Goal: Contribute content: Contribute content

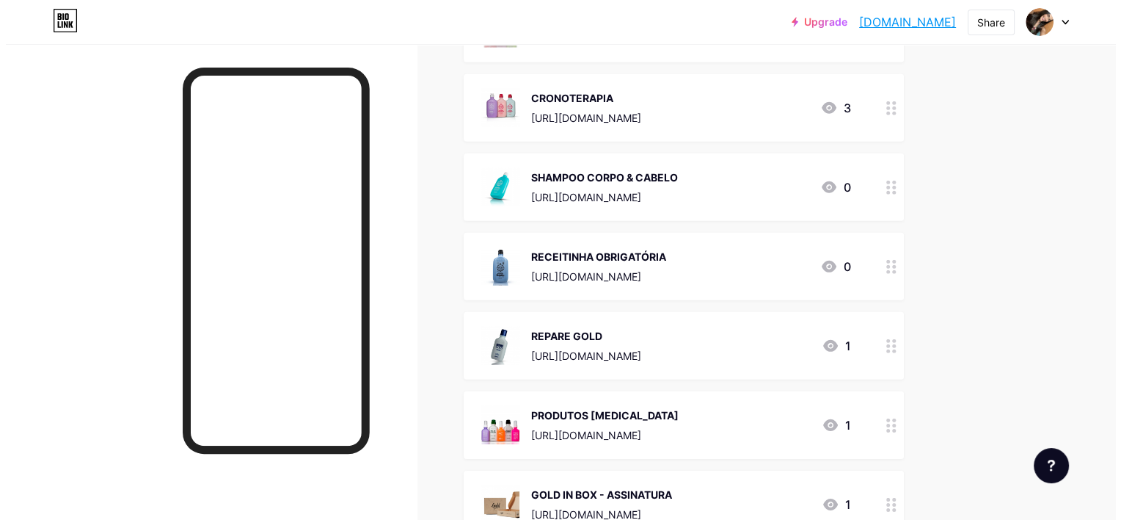
scroll to position [4436, 0]
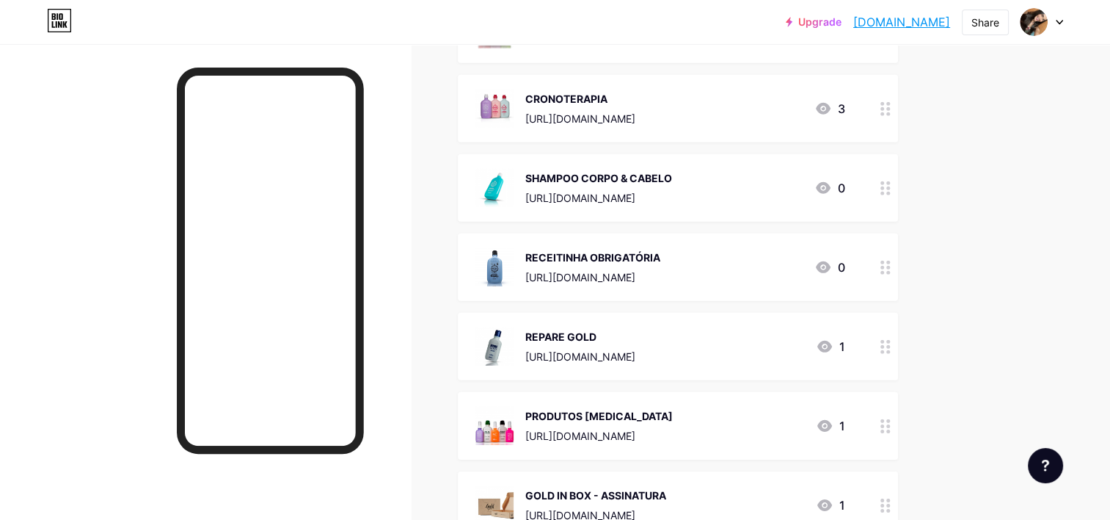
click at [660, 258] on div "RECEITINHA OBRIGATÓRIA" at bounding box center [592, 257] width 135 height 15
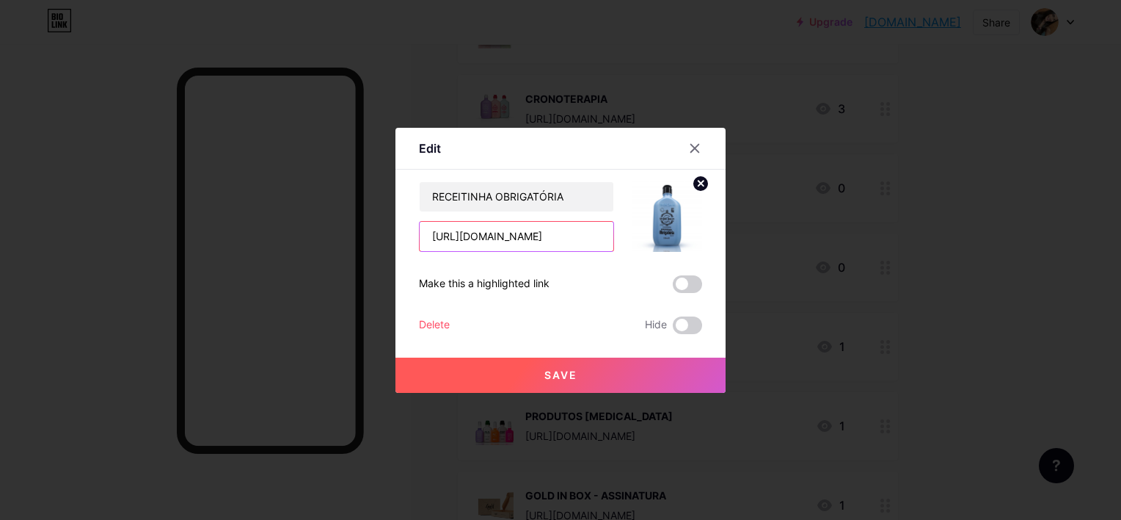
click at [581, 237] on input "[URL][DOMAIN_NAME]" at bounding box center [517, 236] width 194 height 29
click at [661, 213] on img at bounding box center [667, 216] width 70 height 70
click at [694, 180] on circle at bounding box center [701, 183] width 16 height 16
click at [671, 221] on div "Picture" at bounding box center [666, 216] width 29 height 44
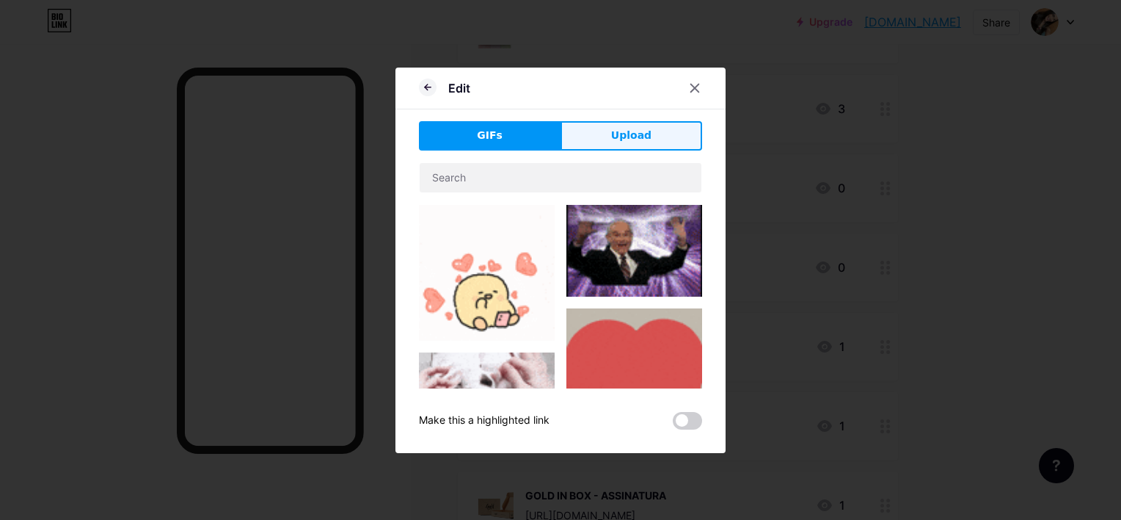
click at [622, 126] on button "Upload" at bounding box center [632, 135] width 142 height 29
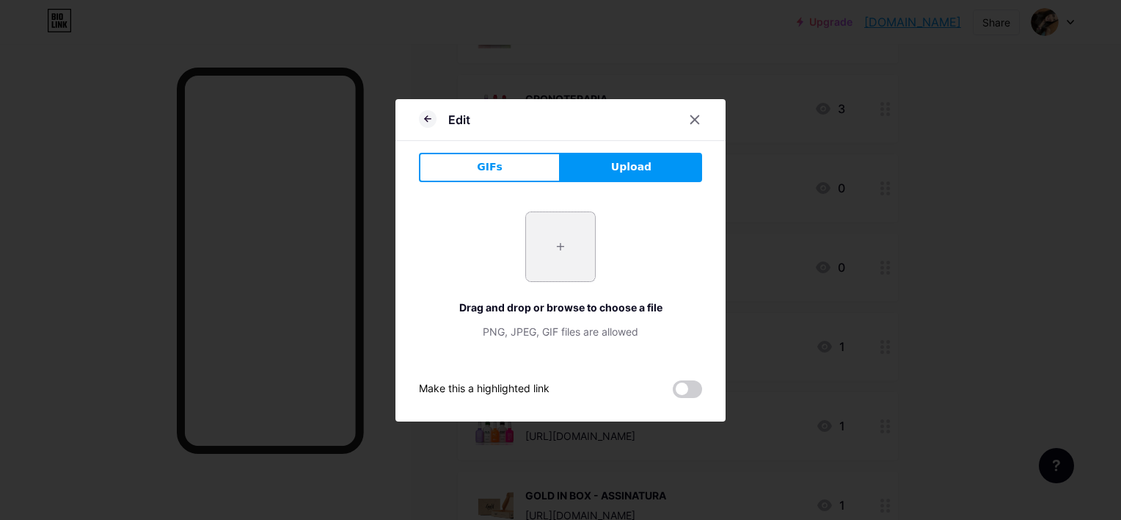
click at [536, 255] on input "file" at bounding box center [560, 246] width 69 height 69
type input "C:\fakepath\Captura de tela [DATE] 003624.png"
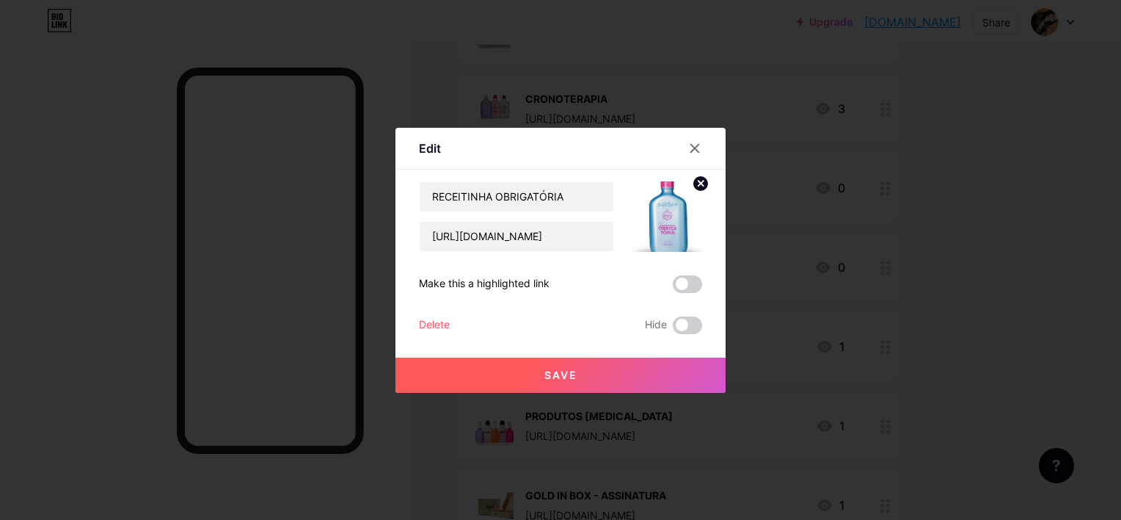
click at [696, 179] on circle at bounding box center [701, 183] width 16 height 16
click at [658, 198] on rect at bounding box center [663, 205] width 23 height 23
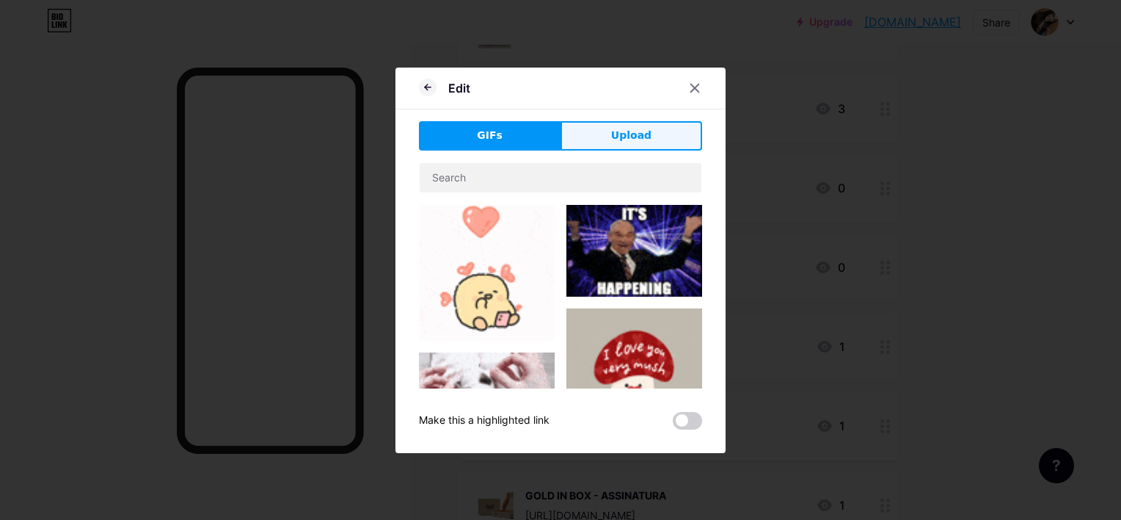
click at [630, 139] on span "Upload" at bounding box center [631, 135] width 40 height 15
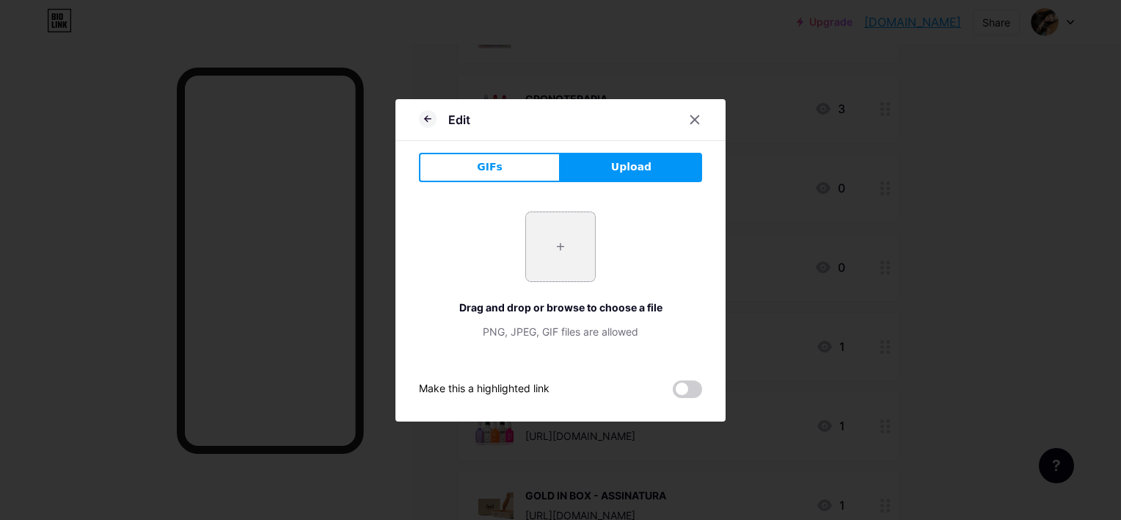
click at [578, 237] on input "file" at bounding box center [560, 246] width 69 height 69
type input "C:\fakepath\Captura de tela [DATE] 003726.png"
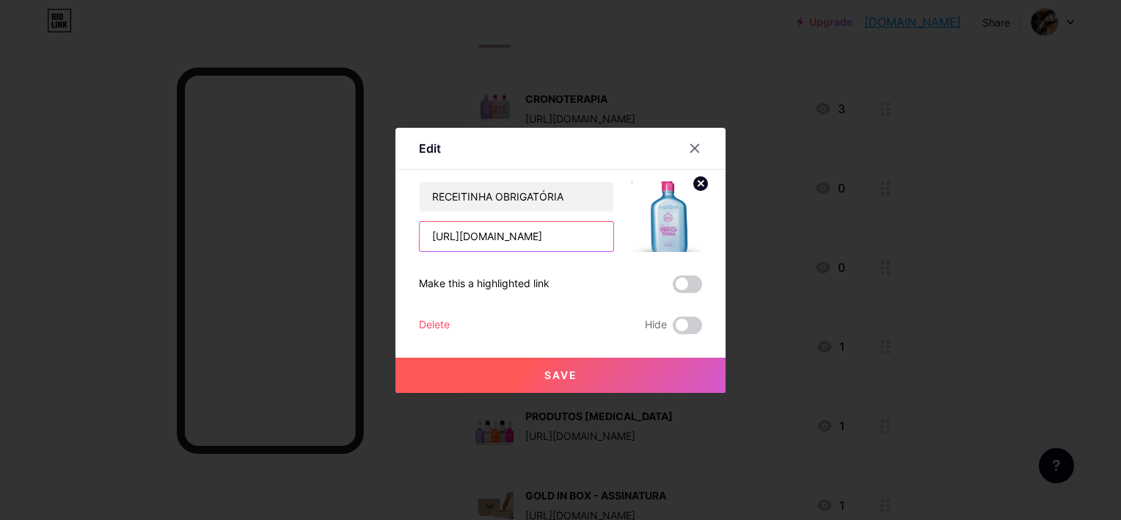
click at [494, 230] on input "[URL][DOMAIN_NAME]" at bounding box center [517, 236] width 194 height 29
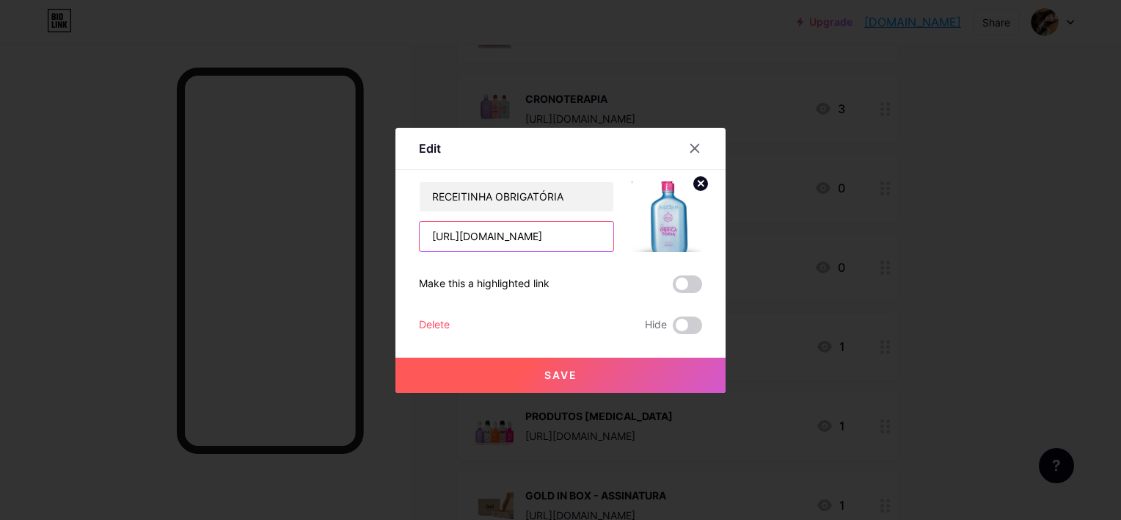
paste input "[DOMAIN_NAME]/aff/UY9MTX/CQGMMOU7"
type input "[URL][DOMAIN_NAME]"
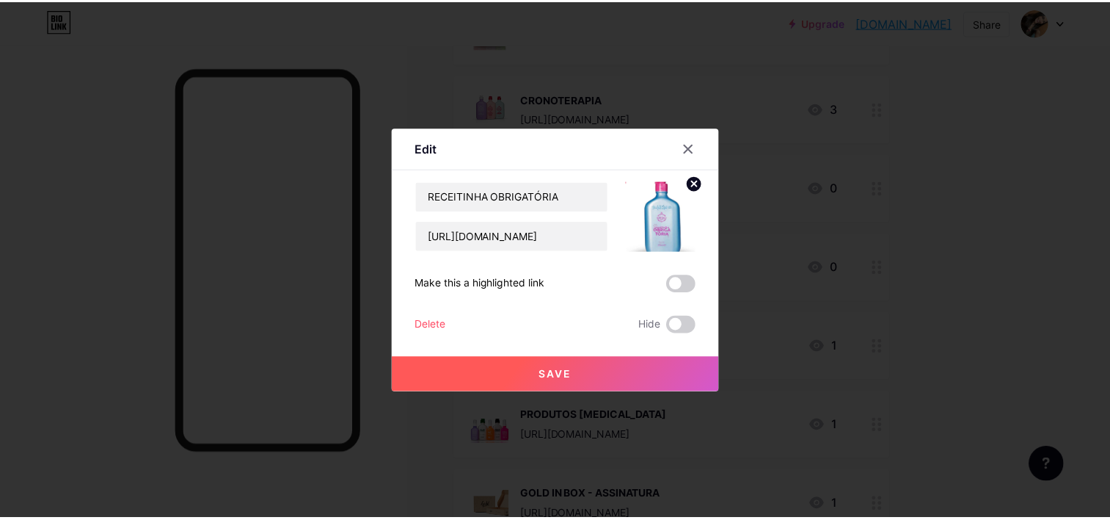
scroll to position [0, 0]
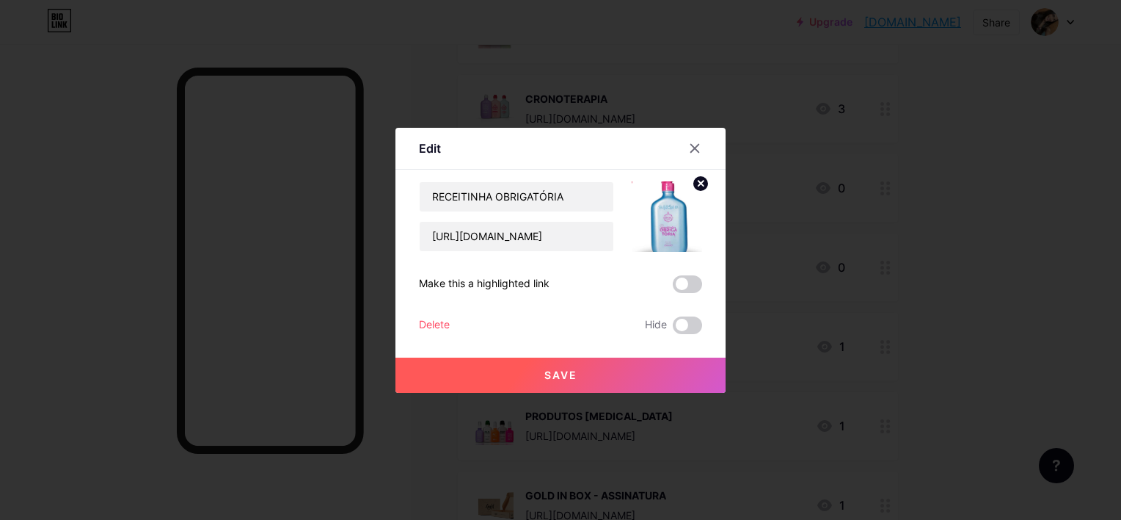
click at [597, 378] on button "Save" at bounding box center [561, 374] width 330 height 35
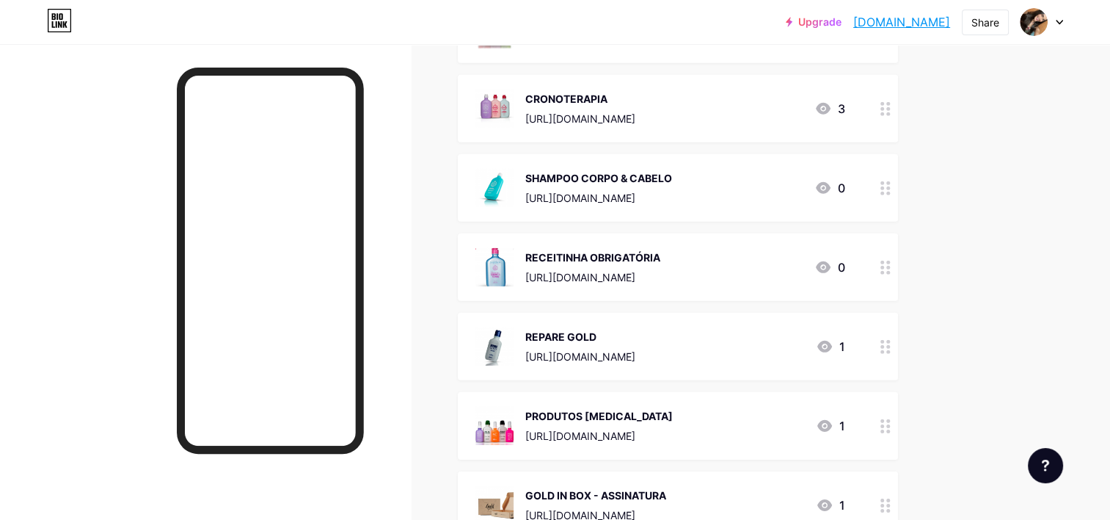
click at [640, 261] on div "RECEITINHA OBRIGATÓRIA" at bounding box center [592, 257] width 135 height 15
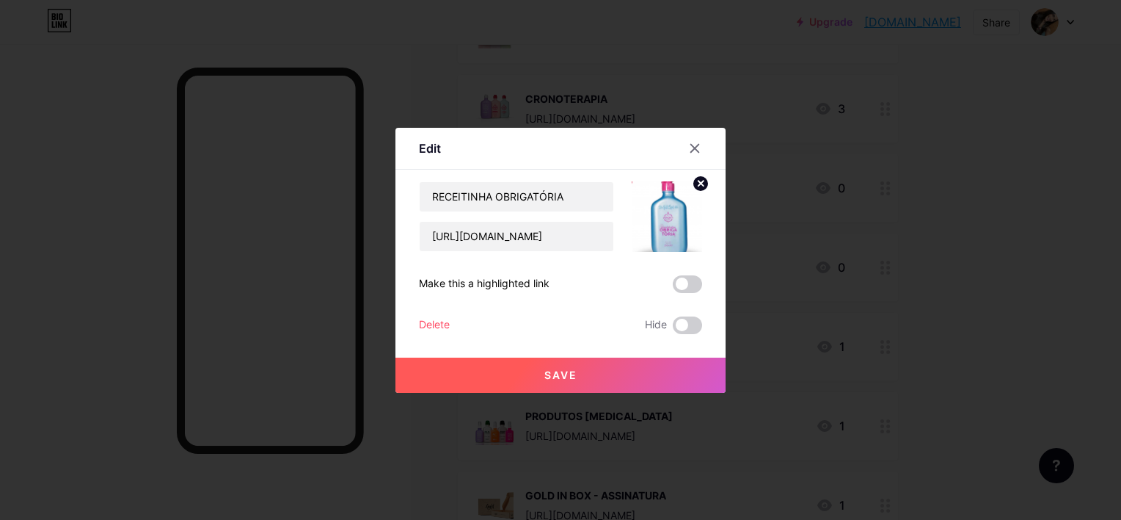
click at [696, 181] on circle at bounding box center [701, 183] width 16 height 16
click at [671, 211] on icon at bounding box center [666, 207] width 29 height 27
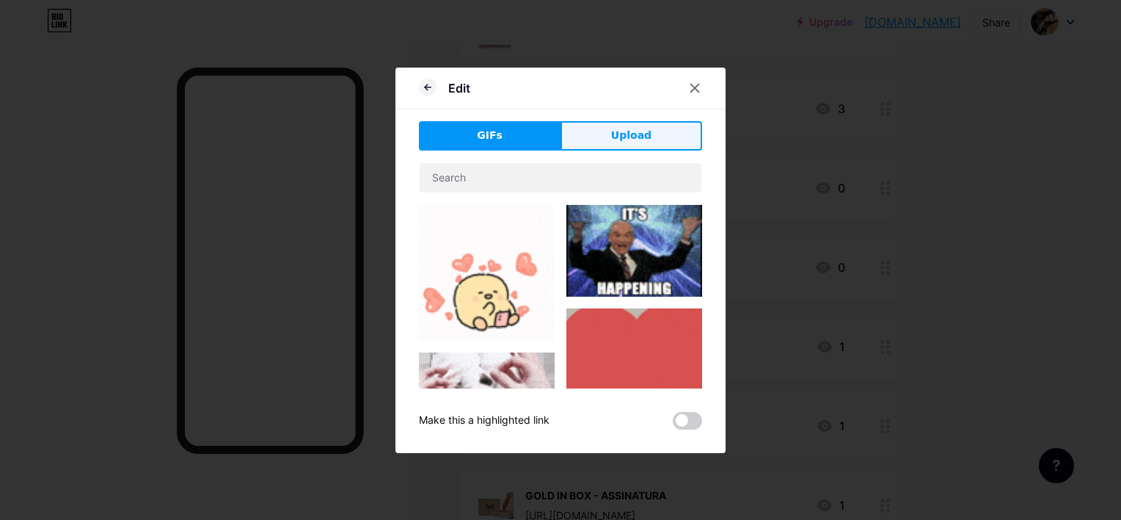
click at [661, 140] on button "Upload" at bounding box center [632, 135] width 142 height 29
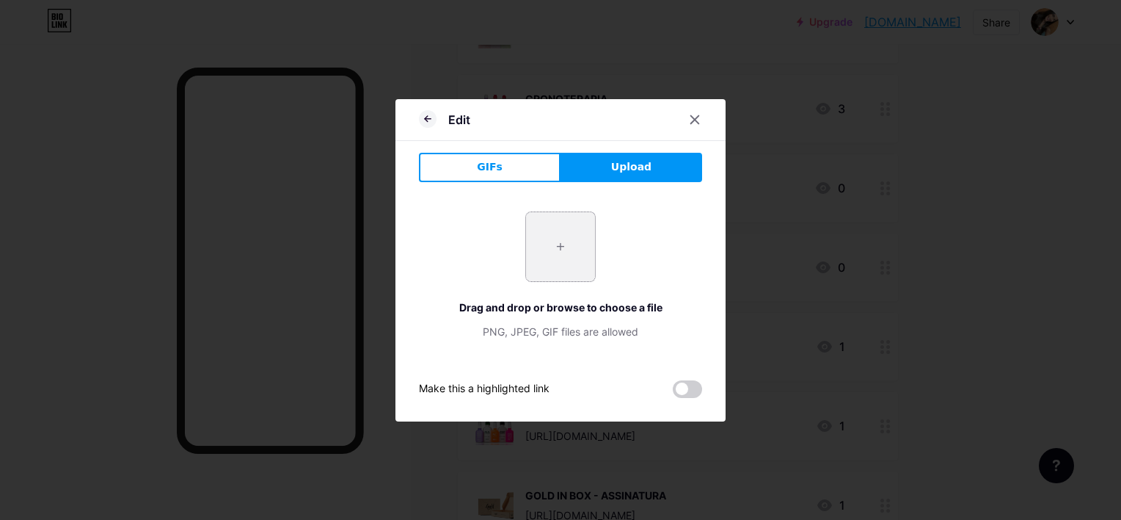
click at [572, 260] on input "file" at bounding box center [560, 246] width 69 height 69
type input "C:\fakepath\products2F1da84d4a-ffb0-4180-a65f-90b51767515c.webp"
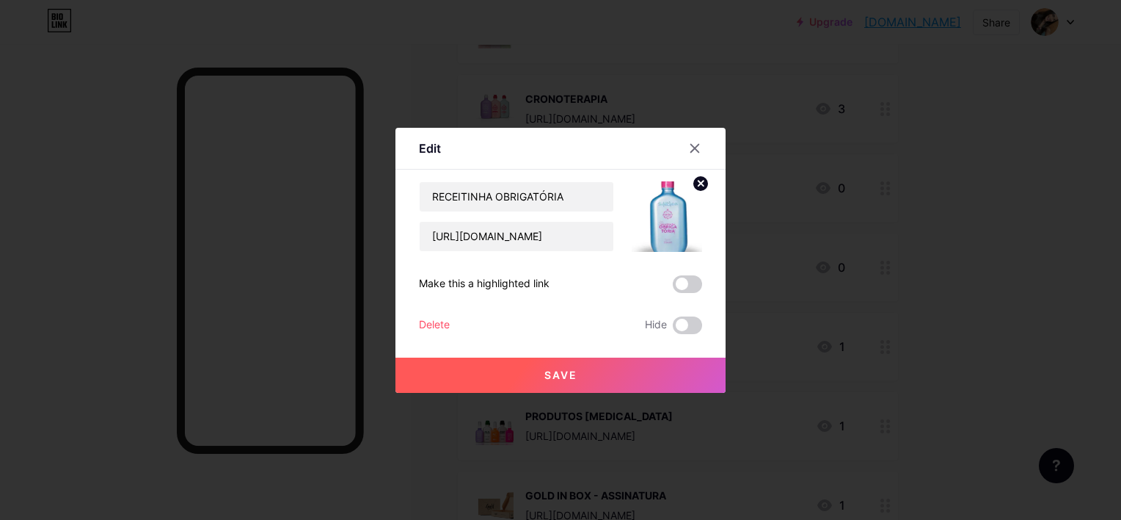
click at [655, 227] on img at bounding box center [667, 216] width 70 height 70
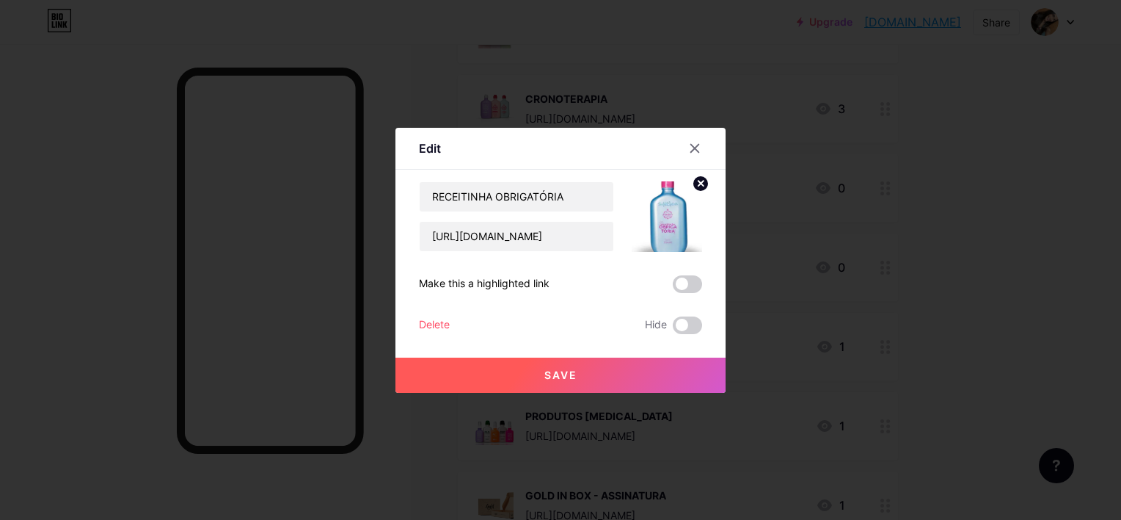
click at [655, 227] on img at bounding box center [667, 216] width 70 height 70
click at [689, 149] on icon at bounding box center [695, 148] width 12 height 12
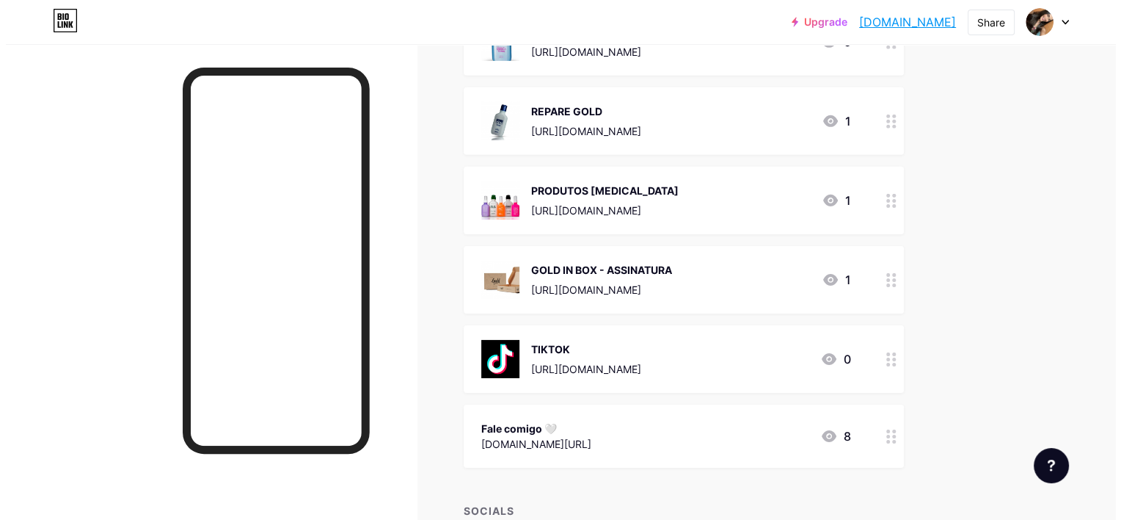
scroll to position [4779, 0]
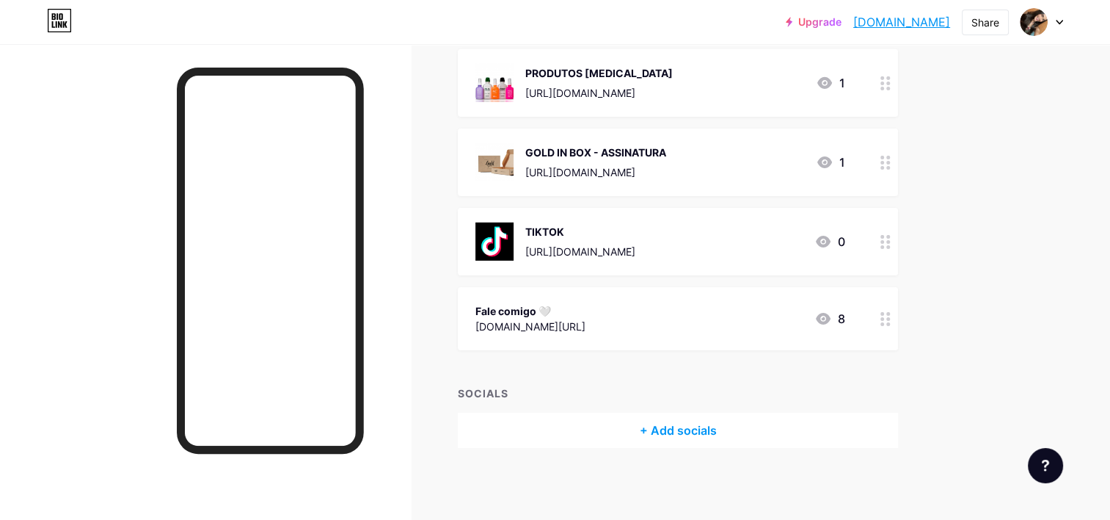
click at [673, 86] on div "[URL][DOMAIN_NAME]" at bounding box center [599, 92] width 148 height 15
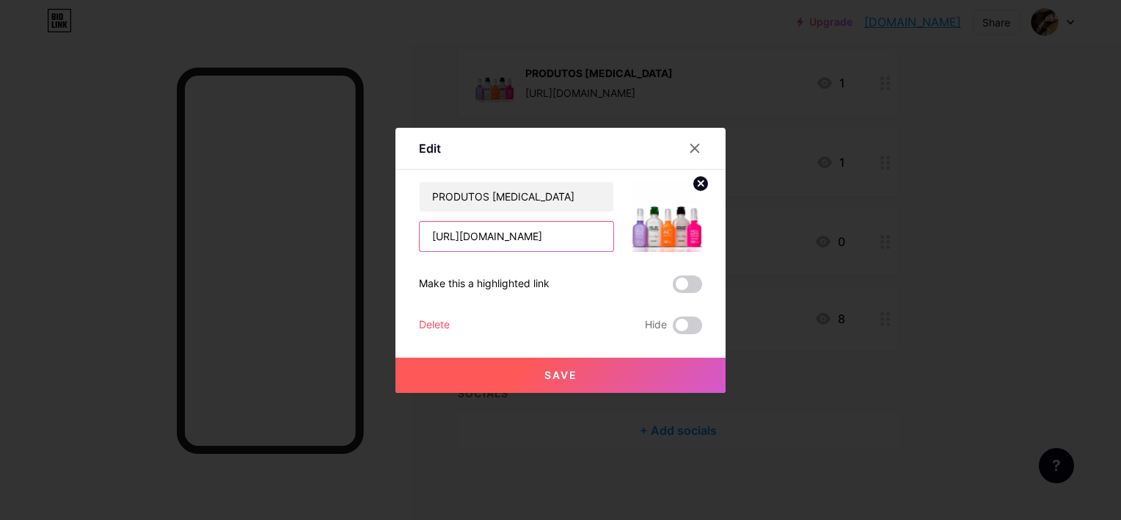
click at [535, 239] on input "[URL][DOMAIN_NAME]" at bounding box center [517, 236] width 194 height 29
paste input "ZNUSVT"
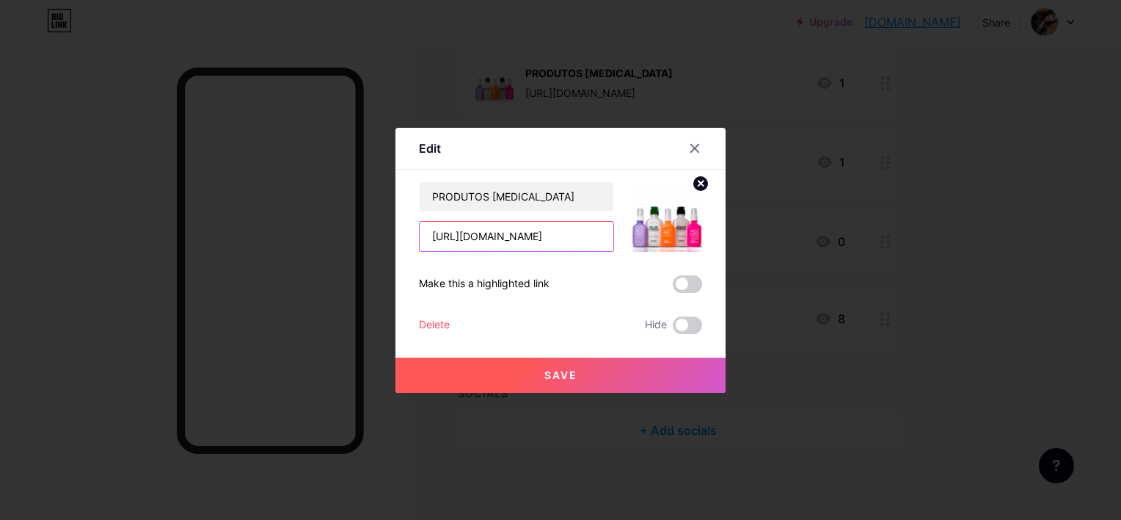
type input "[URL][DOMAIN_NAME]"
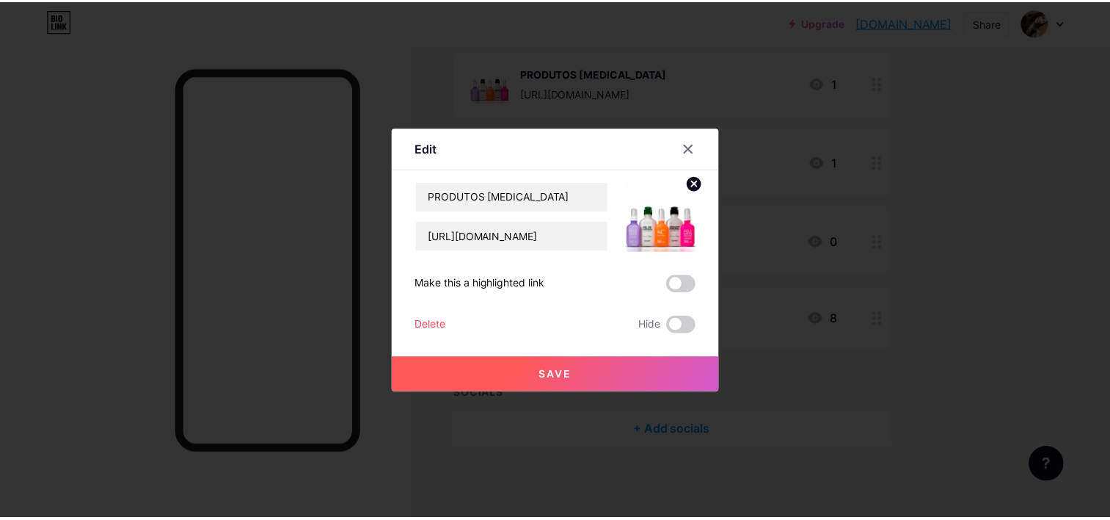
scroll to position [0, 0]
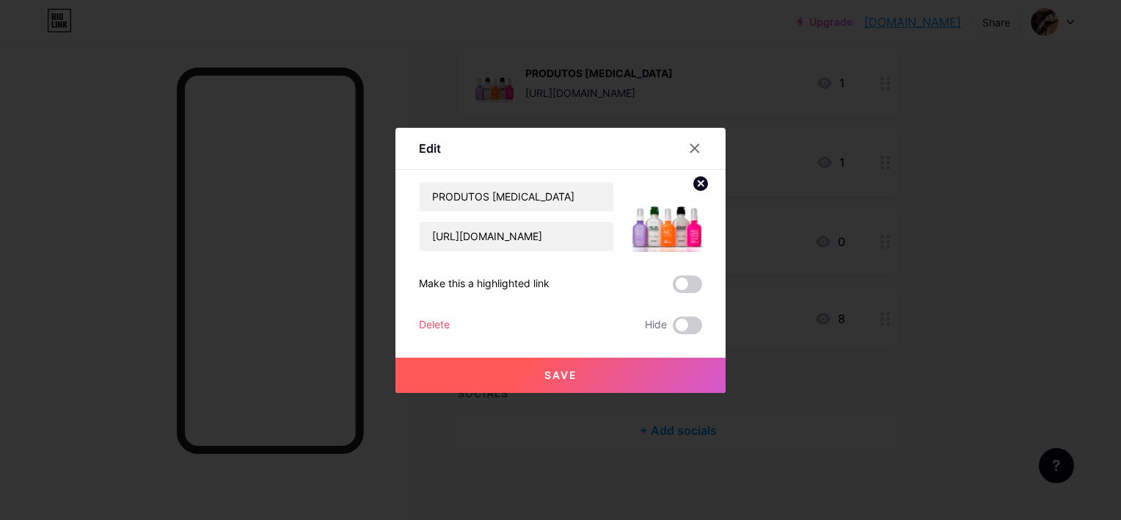
click at [561, 376] on span "Save" at bounding box center [561, 374] width 33 height 12
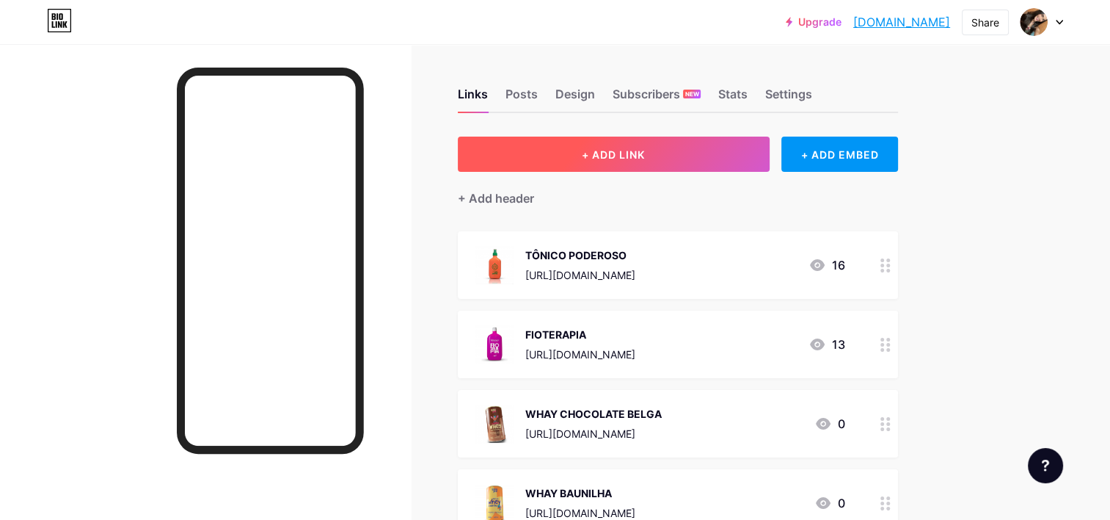
click at [682, 151] on button "+ ADD LINK" at bounding box center [614, 153] width 312 height 35
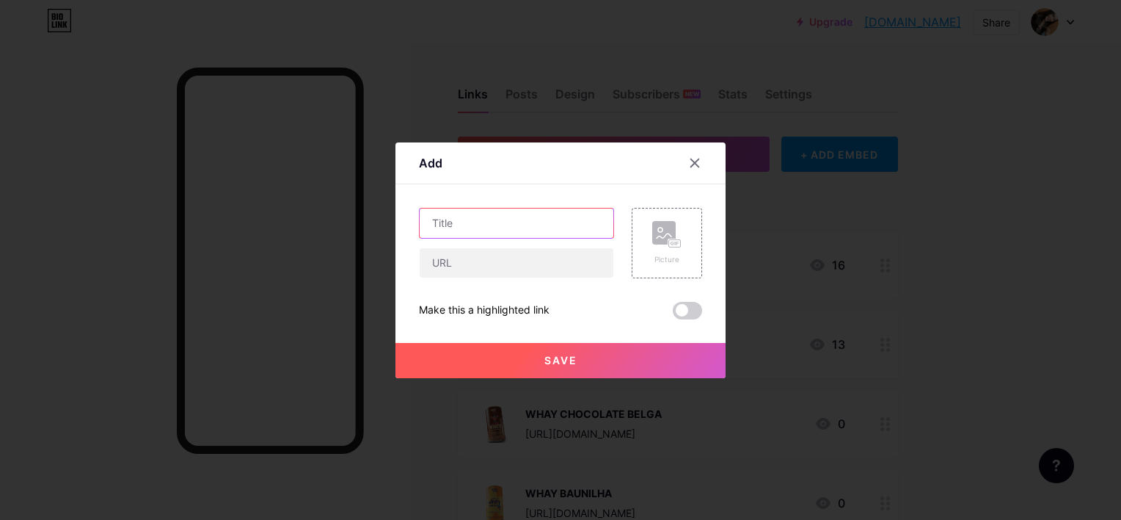
click at [502, 234] on input "text" at bounding box center [517, 222] width 194 height 29
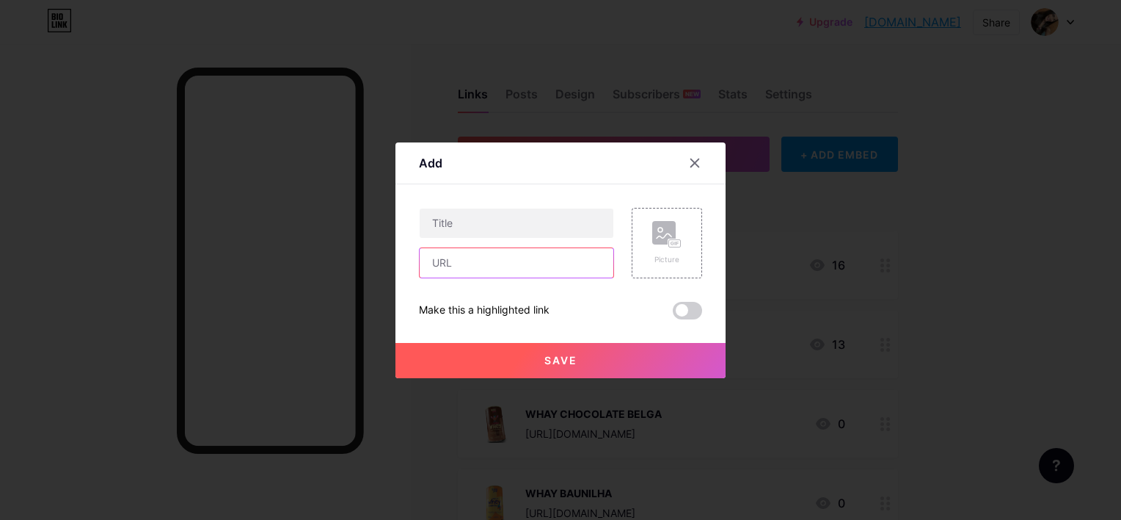
click at [516, 261] on input "text" at bounding box center [517, 262] width 194 height 29
paste input "[URL][DOMAIN_NAME]"
type input "[URL][DOMAIN_NAME]"
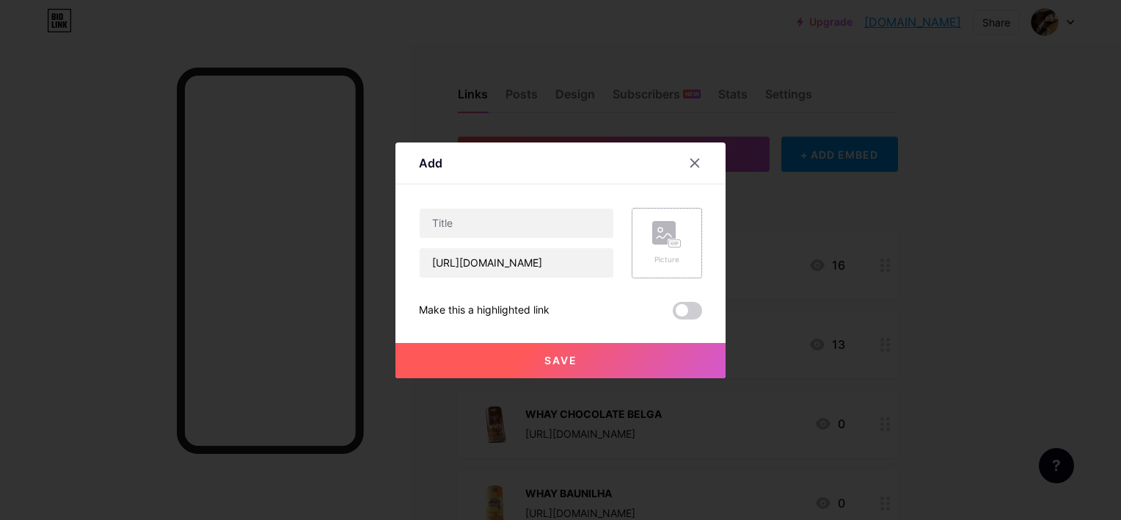
click at [680, 224] on div "Picture" at bounding box center [667, 243] width 70 height 70
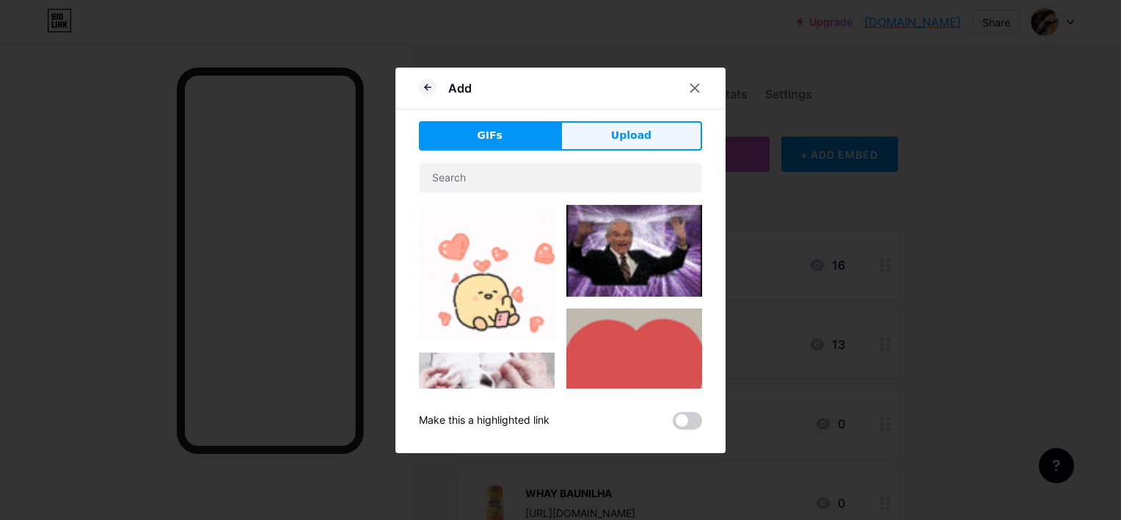
click at [643, 139] on span "Upload" at bounding box center [631, 135] width 40 height 15
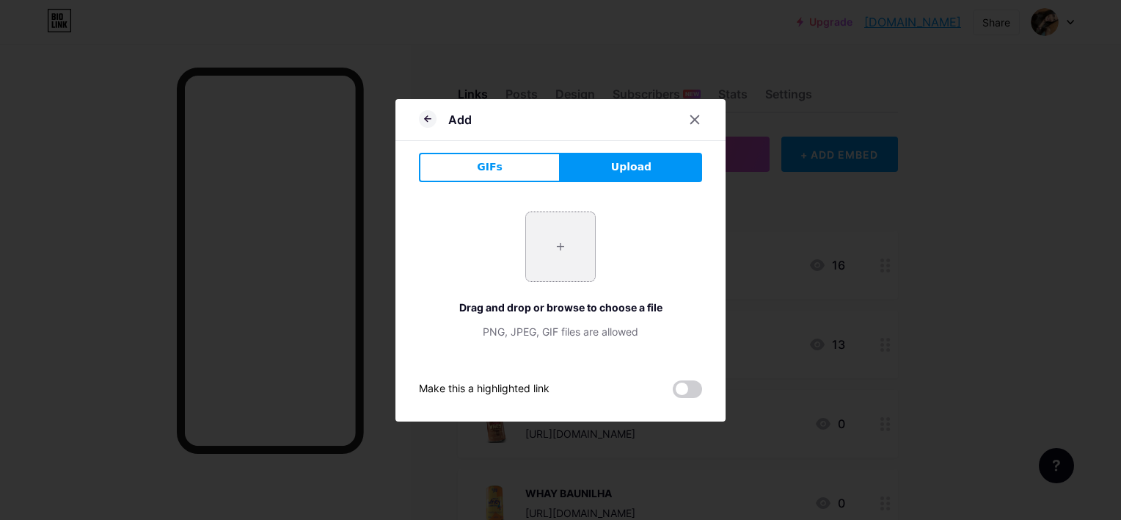
click at [567, 227] on input "file" at bounding box center [560, 246] width 69 height 69
type input "C:\fakepath\products2Fa0b3e280-9d28-402f-8505-8def8c52dacf.webp"
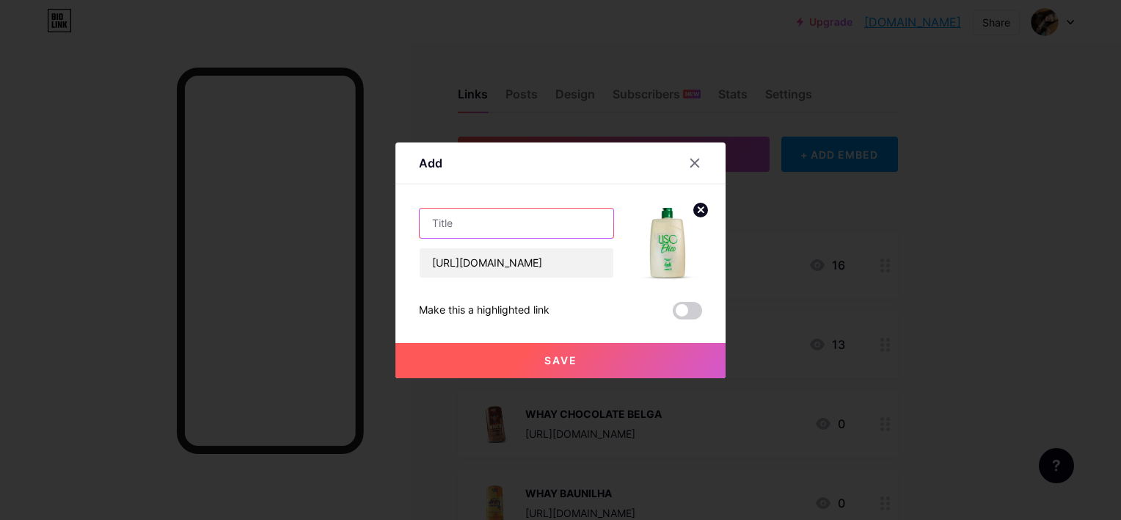
click at [471, 213] on input "text" at bounding box center [517, 222] width 194 height 29
type input "LISO ETICO"
click at [580, 349] on button "Save" at bounding box center [561, 360] width 330 height 35
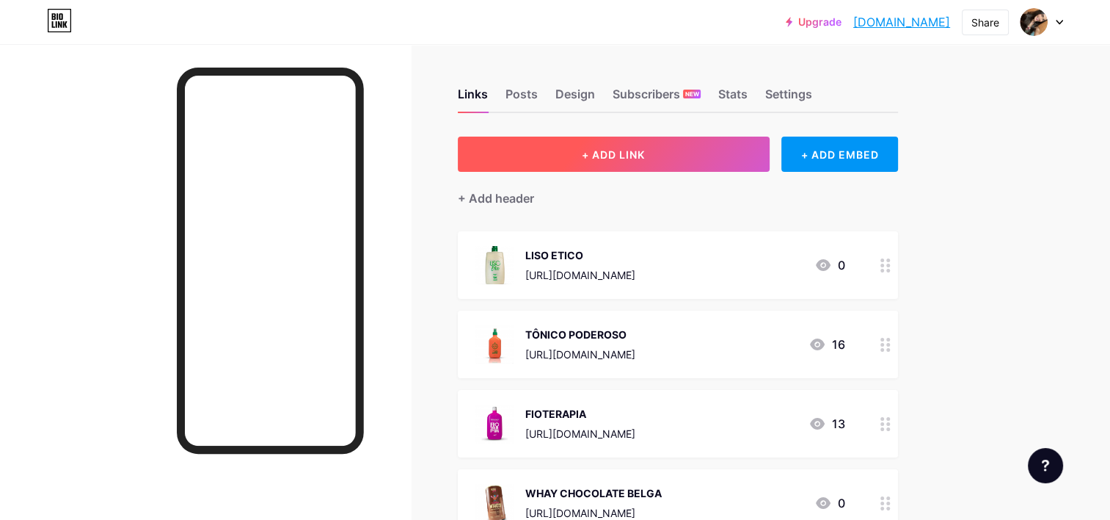
click at [599, 146] on button "+ ADD LINK" at bounding box center [614, 153] width 312 height 35
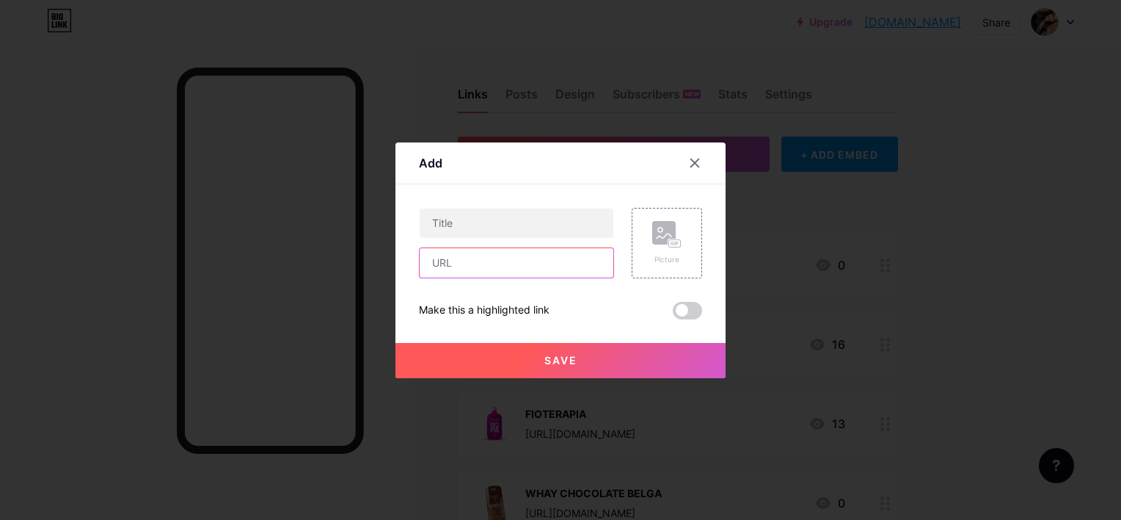
click at [497, 261] on input "text" at bounding box center [517, 262] width 194 height 29
paste input "[URL][DOMAIN_NAME]"
type input "[URL][DOMAIN_NAME]"
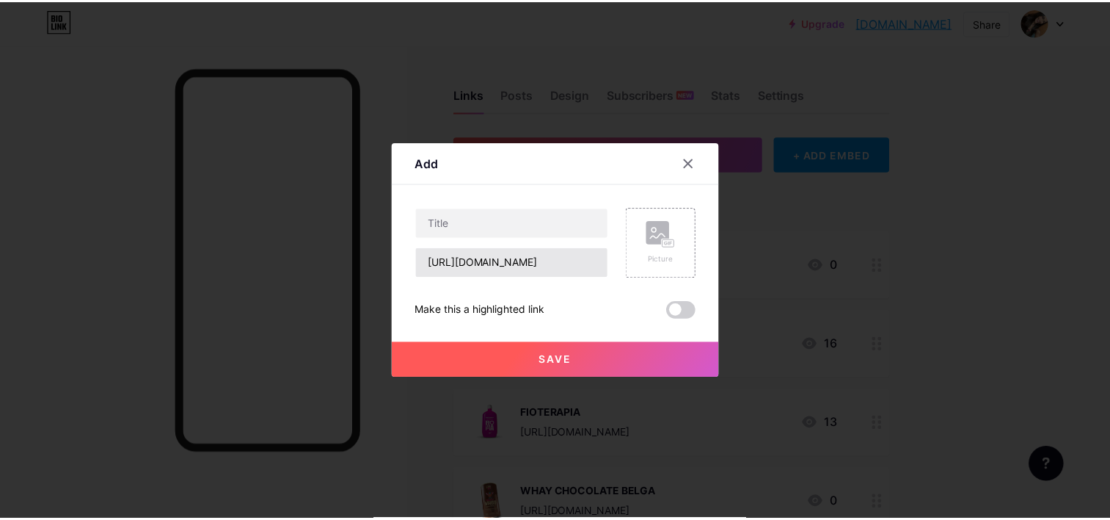
scroll to position [0, 0]
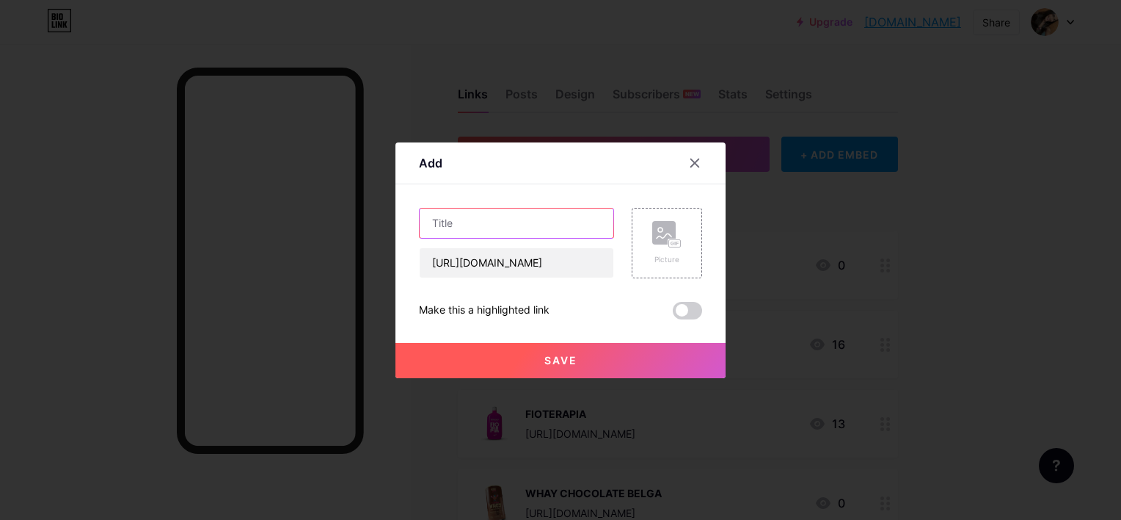
click at [445, 208] on input "text" at bounding box center [517, 222] width 194 height 29
paste input "Melatonuda Maracuja - 30 gomas"
click at [483, 220] on input "Melatonuda Maracuja - 30 gomas" at bounding box center [517, 222] width 194 height 29
drag, startPoint x: 483, startPoint y: 222, endPoint x: 389, endPoint y: 232, distance: 94.5
click at [389, 232] on div "Add Content YouTube Play YouTube video without leaving your page. ADD Vimeo Pla…" at bounding box center [560, 260] width 1121 height 520
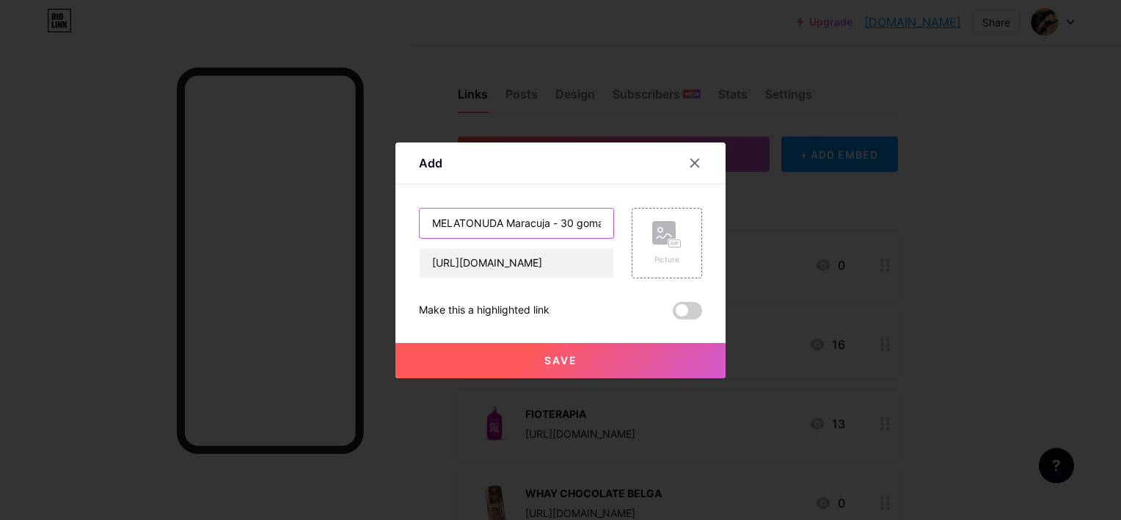
click at [543, 222] on input "MELATONUDA Maracuja - 30 gomas" at bounding box center [517, 222] width 194 height 29
drag, startPoint x: 558, startPoint y: 225, endPoint x: 458, endPoint y: 225, distance: 100.5
click at [458, 225] on input "MELATONUDA MARACUJA - 30 gomas" at bounding box center [517, 222] width 194 height 29
drag, startPoint x: 562, startPoint y: 215, endPoint x: 502, endPoint y: 223, distance: 60.7
click at [502, 223] on input "MELATONINA - 30 gomas" at bounding box center [517, 222] width 194 height 29
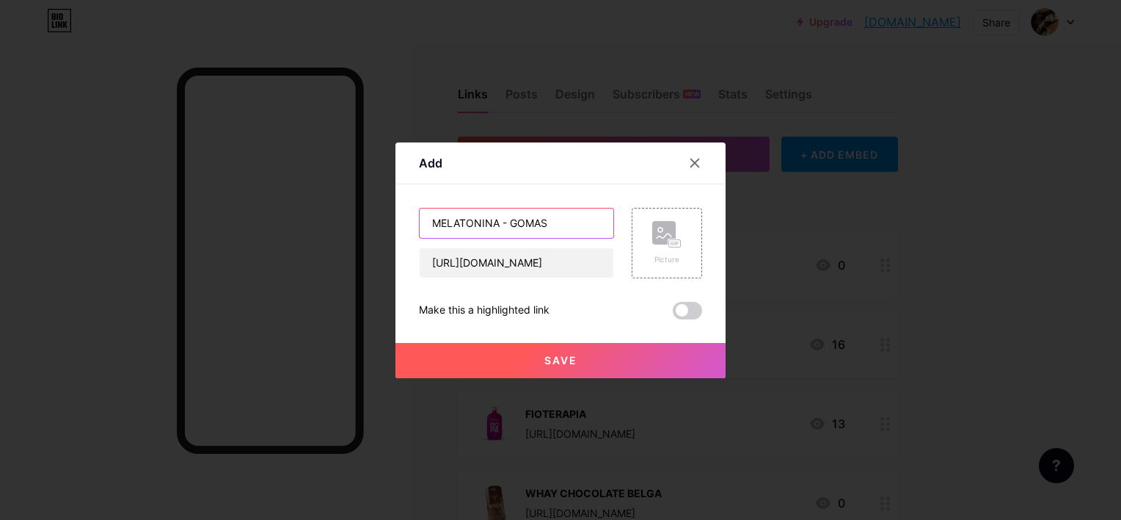
type input "MELATONINA - GOMAS"
click at [666, 232] on rect at bounding box center [663, 232] width 23 height 23
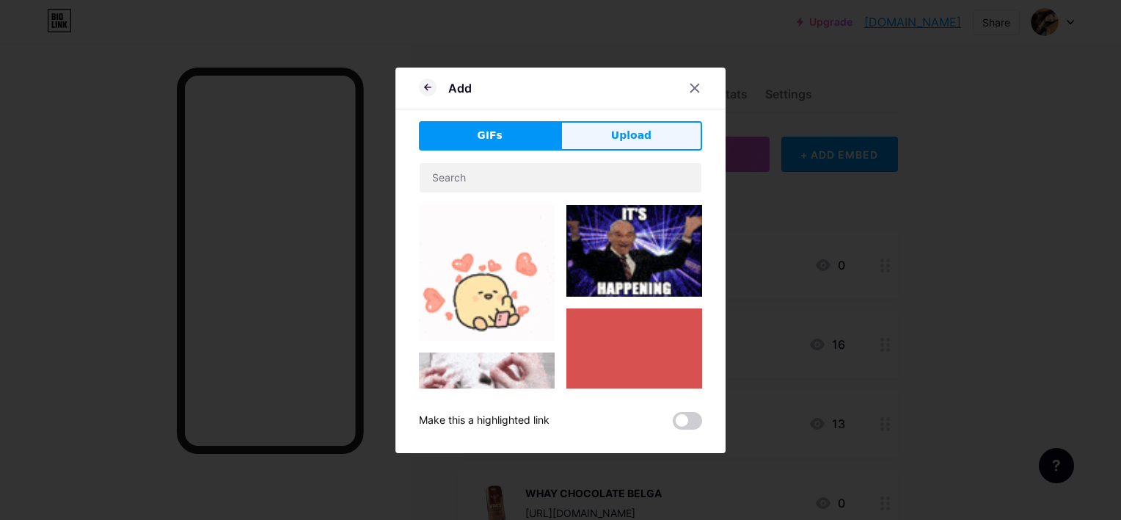
click at [616, 135] on span "Upload" at bounding box center [631, 135] width 40 height 15
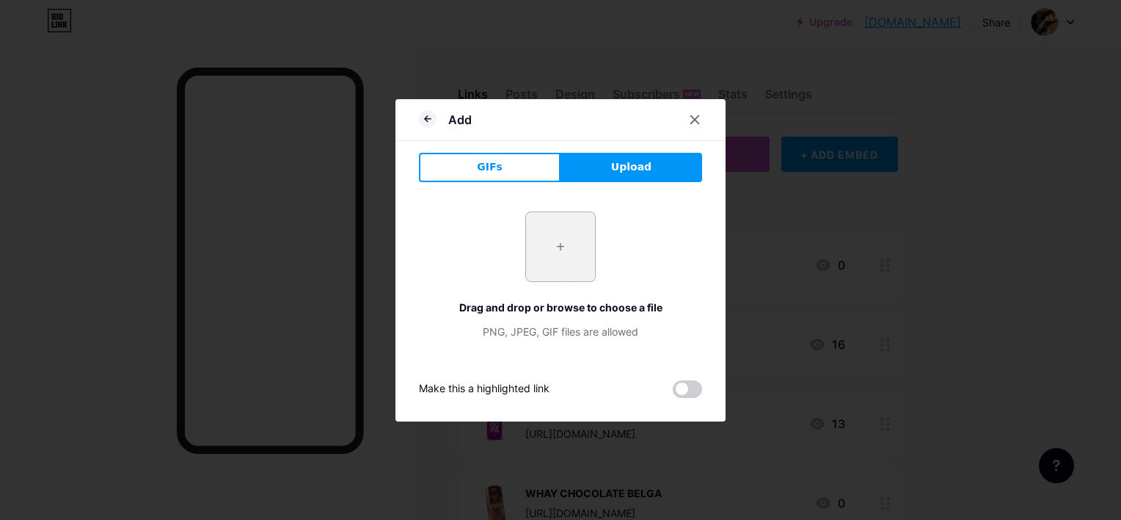
click at [555, 254] on input "file" at bounding box center [560, 246] width 69 height 69
type input "C:\fakepath\products2F0f721971-7013-4cc9-91a4-853428e83e45.webp"
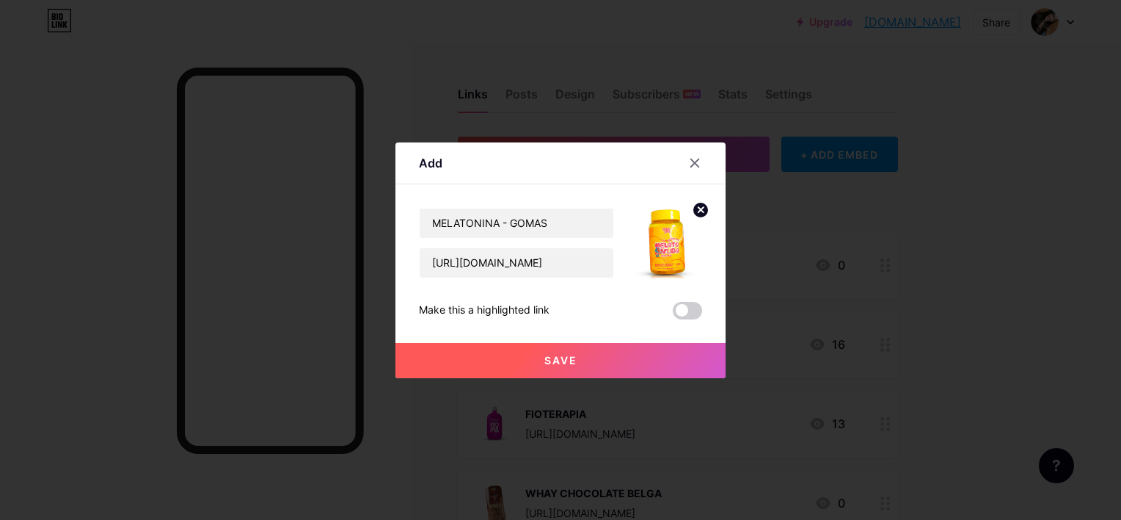
click at [580, 363] on button "Save" at bounding box center [561, 360] width 330 height 35
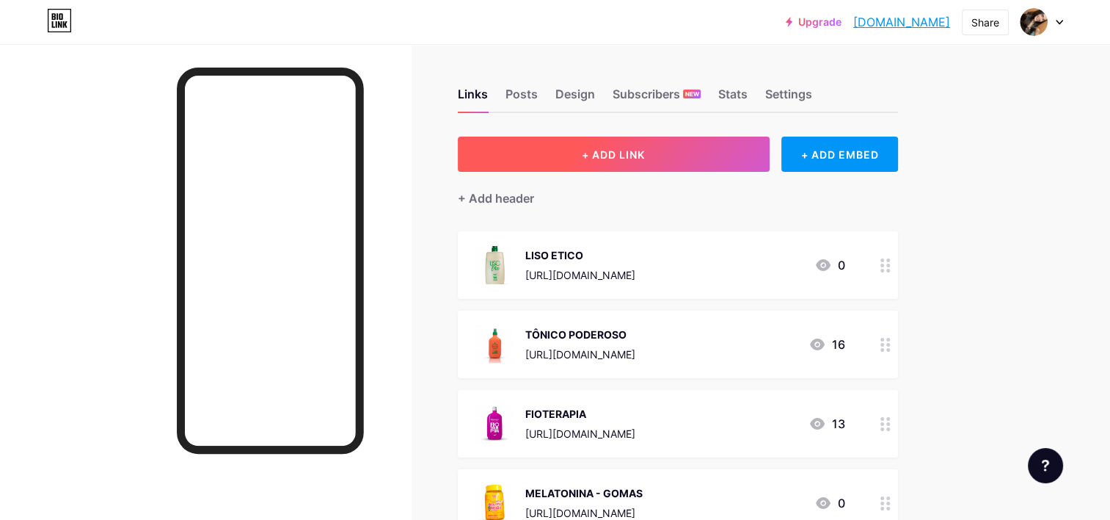
click at [717, 154] on button "+ ADD LINK" at bounding box center [614, 153] width 312 height 35
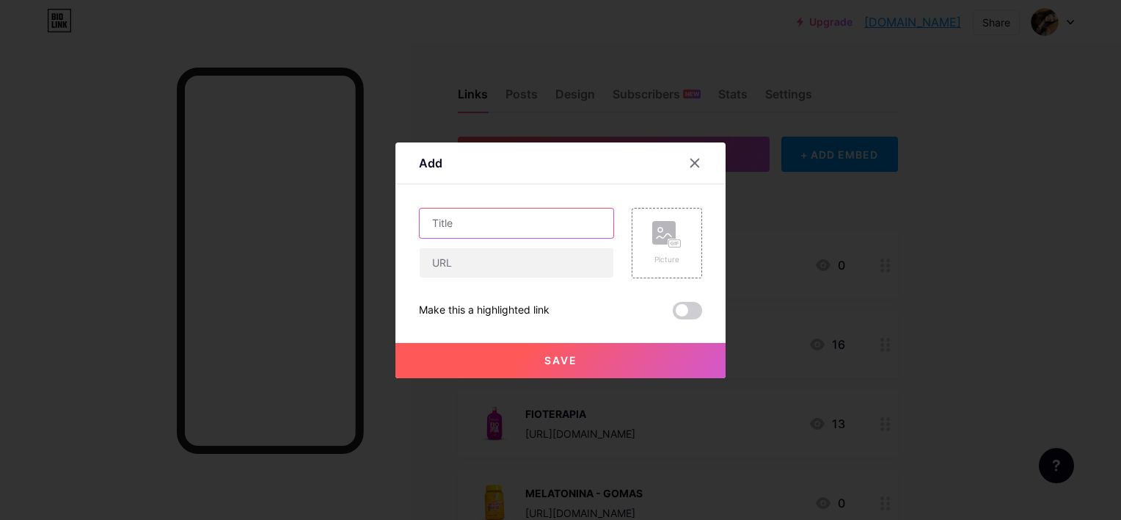
click at [536, 225] on input "text" at bounding box center [517, 222] width 194 height 29
type input "CREATINA - GOMAS"
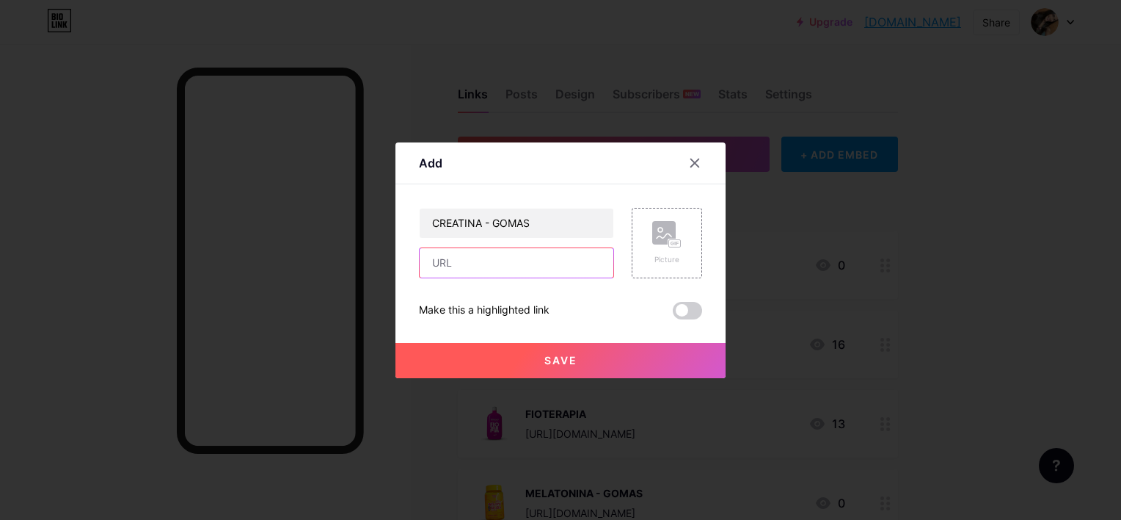
click at [550, 259] on input "text" at bounding box center [517, 262] width 194 height 29
paste input "[URL][DOMAIN_NAME]"
type input "[URL][DOMAIN_NAME]"
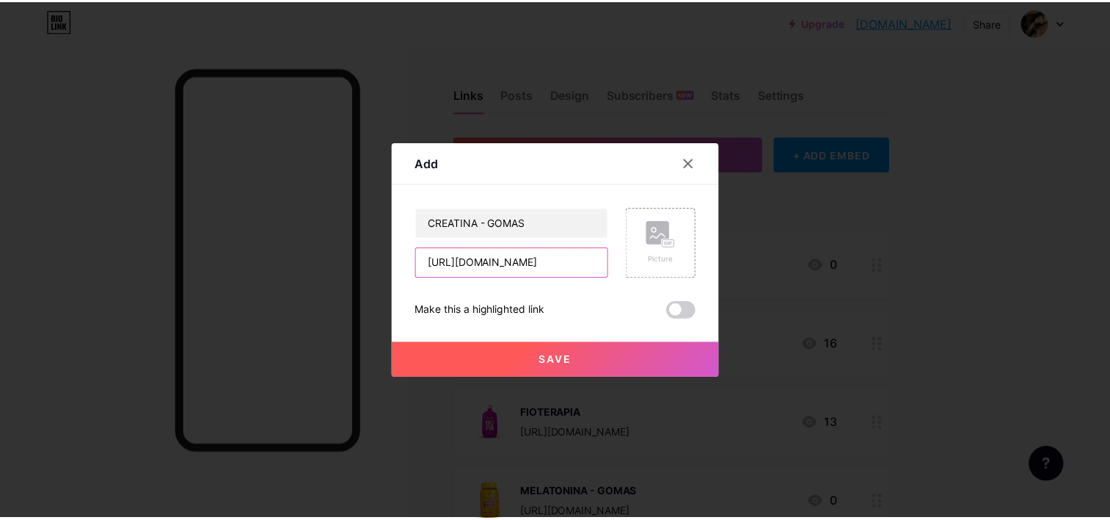
scroll to position [0, 0]
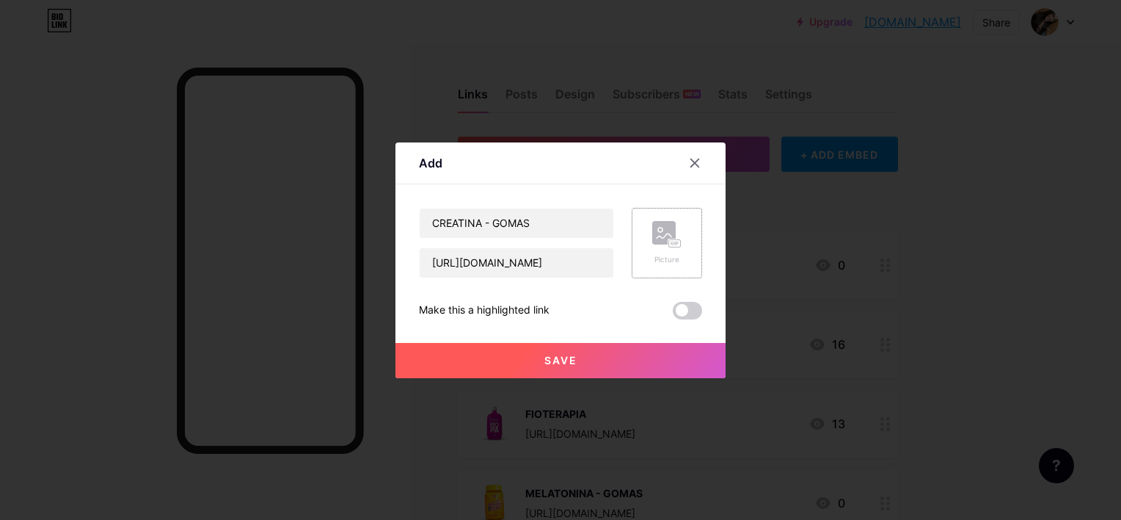
click at [654, 261] on div "Picture" at bounding box center [666, 259] width 29 height 11
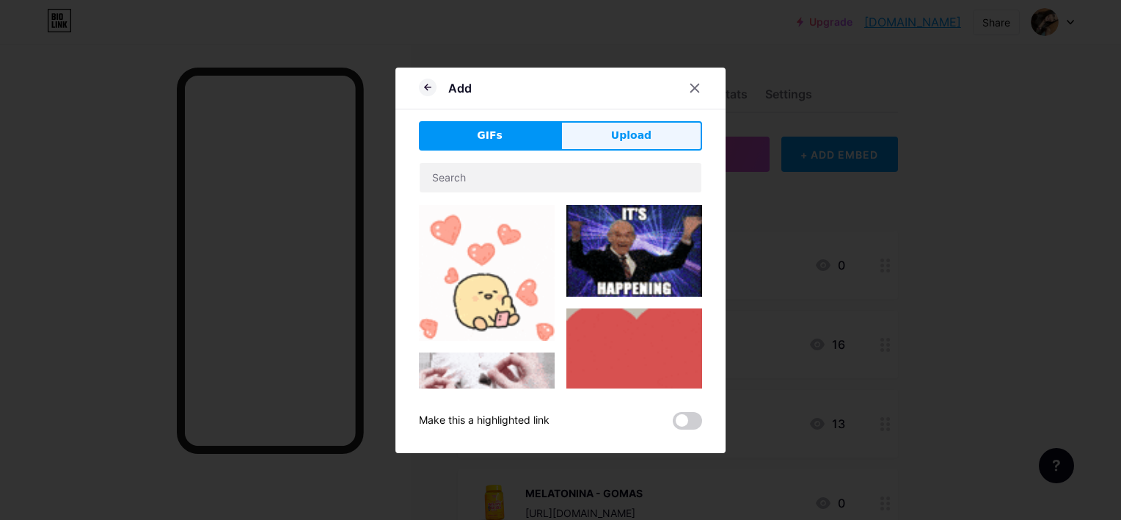
click at [646, 150] on button "Upload" at bounding box center [632, 135] width 142 height 29
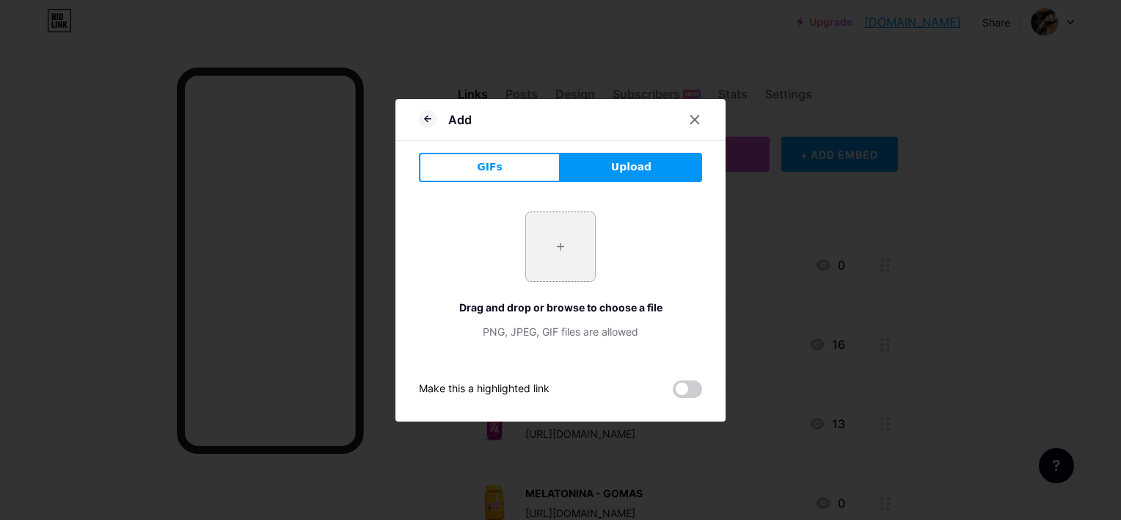
click at [560, 233] on input "file" at bounding box center [560, 246] width 69 height 69
type input "C:\fakepath\products2F887a56e6-b1e1-4102-84e7-e016011f4ee9.webp"
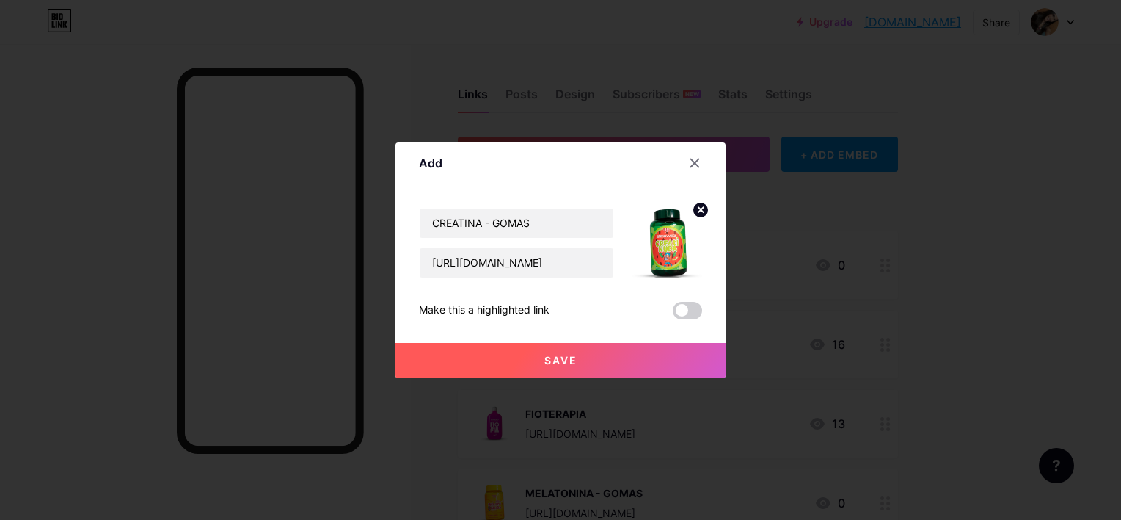
click at [610, 357] on button "Save" at bounding box center [561, 360] width 330 height 35
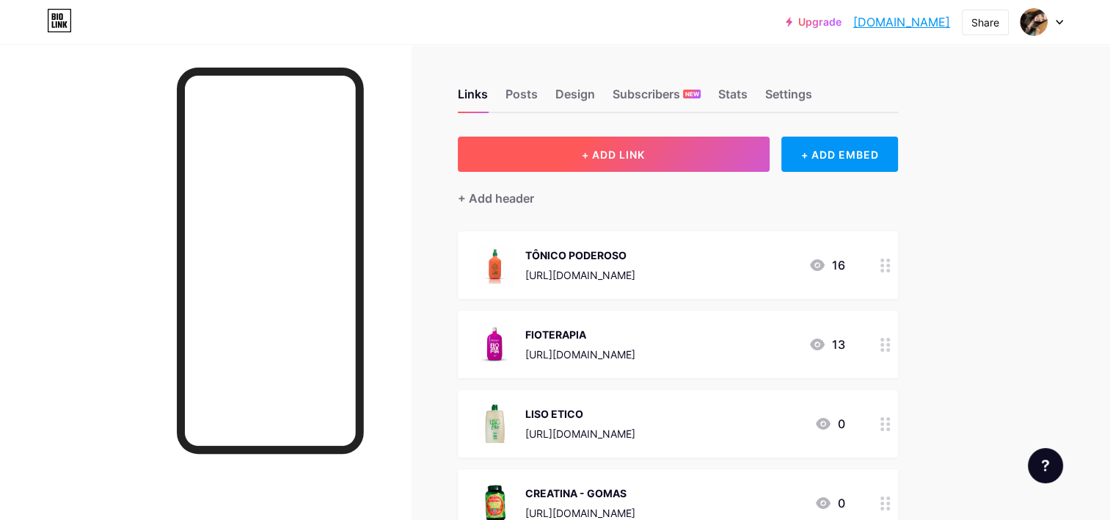
click at [611, 153] on span "+ ADD LINK" at bounding box center [613, 154] width 63 height 12
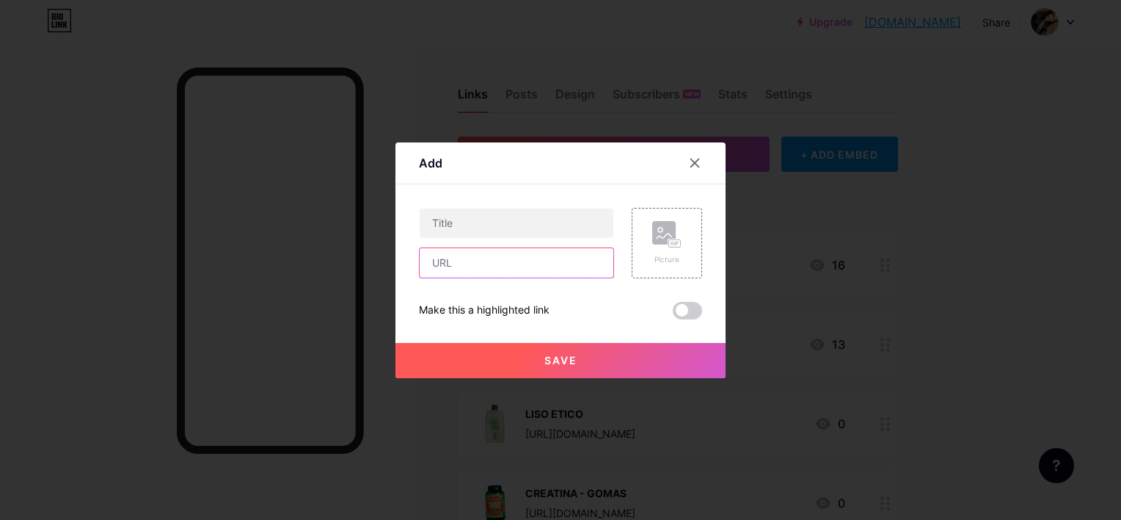
click at [487, 262] on input "text" at bounding box center [517, 262] width 194 height 29
paste input "[URL][DOMAIN_NAME]"
type input "[URL][DOMAIN_NAME]"
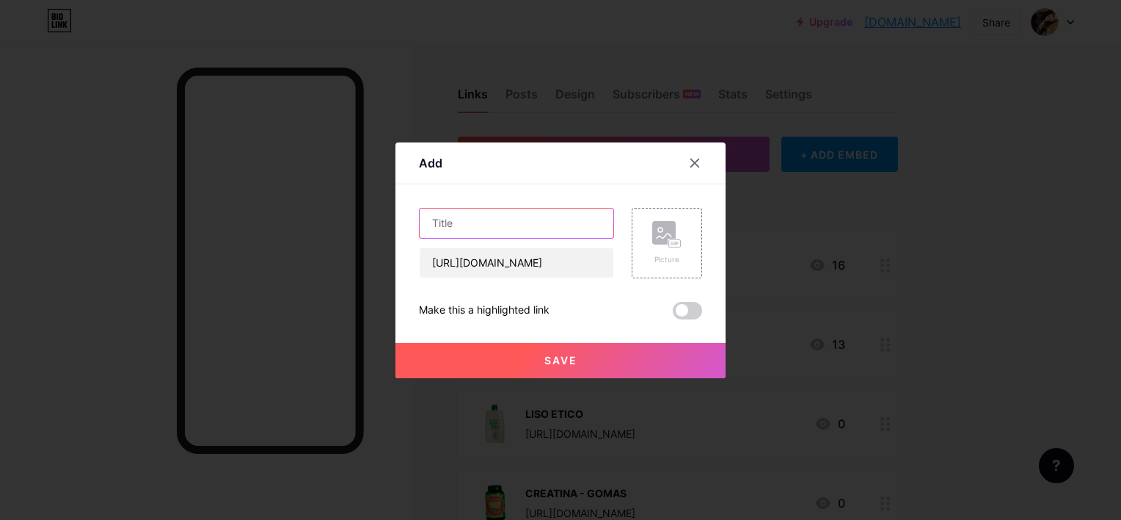
click at [487, 220] on input "text" at bounding box center [517, 222] width 194 height 29
paste input "Poderosuda Iogurte"
drag, startPoint x: 531, startPoint y: 221, endPoint x: 405, endPoint y: 225, distance: 125.6
click at [405, 225] on div "Add Content YouTube Play YouTube video without leaving your page. ADD Vimeo Pla…" at bounding box center [561, 260] width 330 height 236
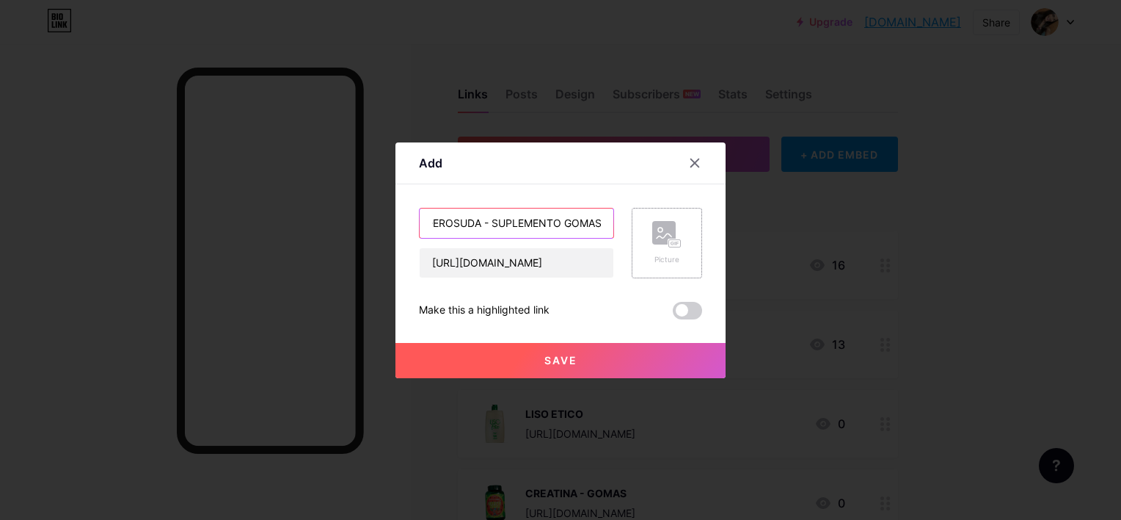
type input "PODEROSUDA - SUPLEMENTO GOMAS"
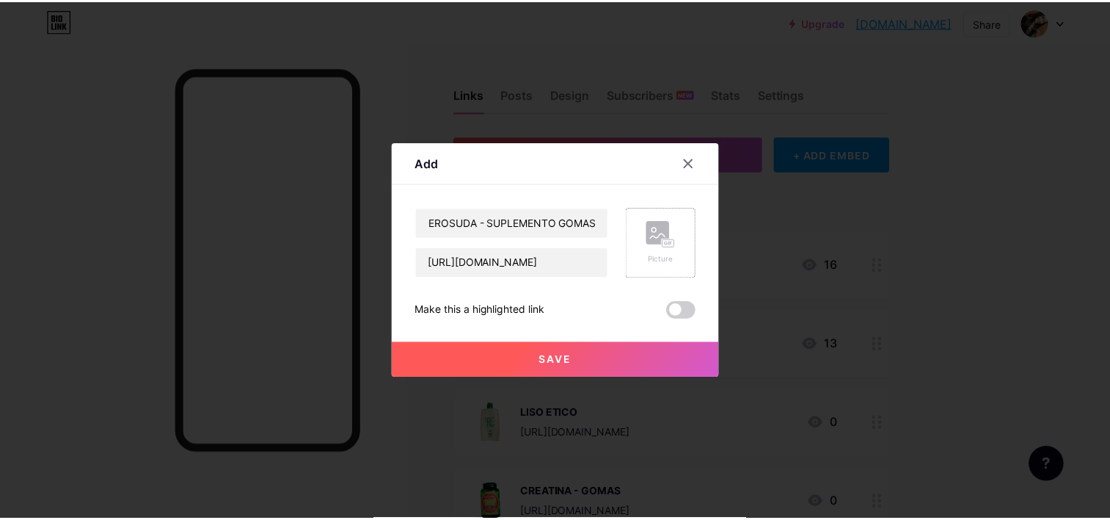
scroll to position [0, 0]
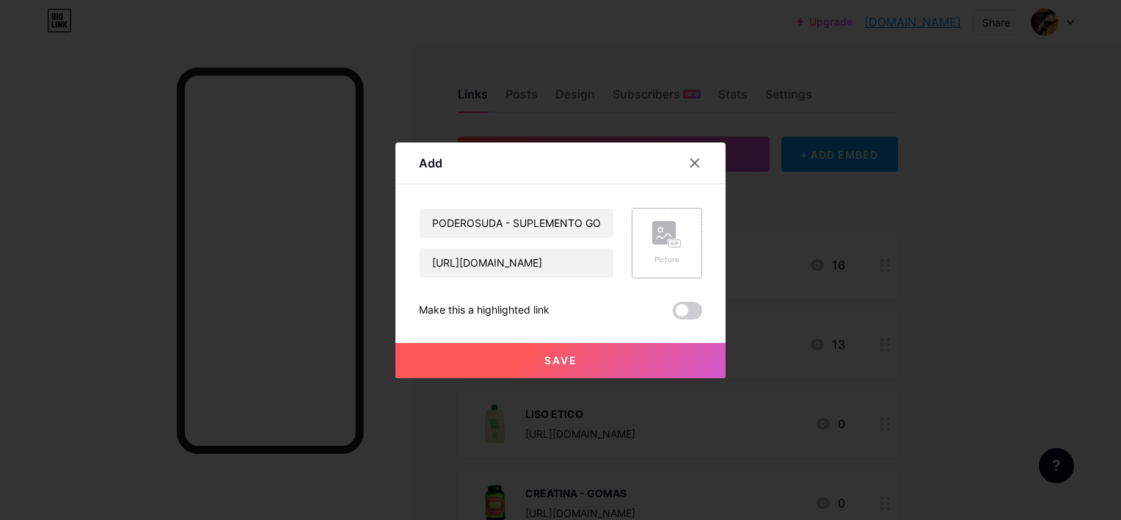
click at [661, 244] on icon at bounding box center [666, 234] width 29 height 27
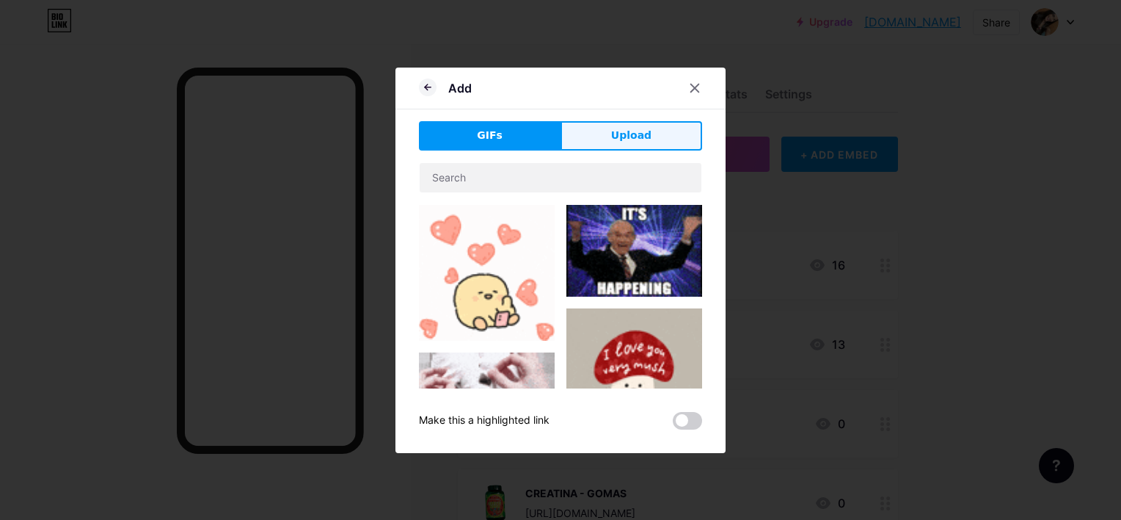
click at [631, 140] on span "Upload" at bounding box center [631, 135] width 40 height 15
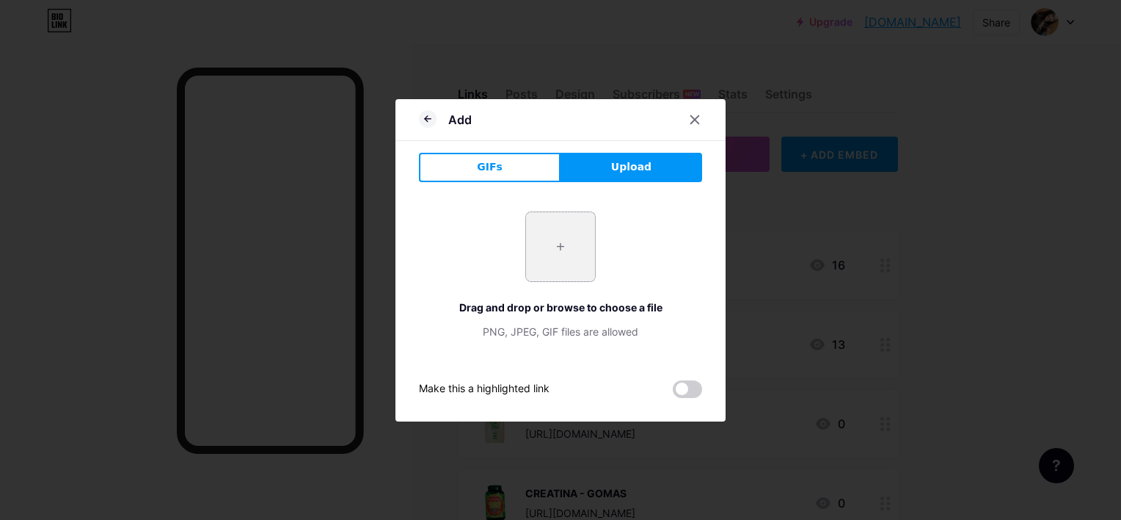
click at [583, 247] on input "file" at bounding box center [560, 246] width 69 height 69
type input "C:\fakepath\products2F77e8fae0-db9b-47c7-9b12-129f1472fe94.webp"
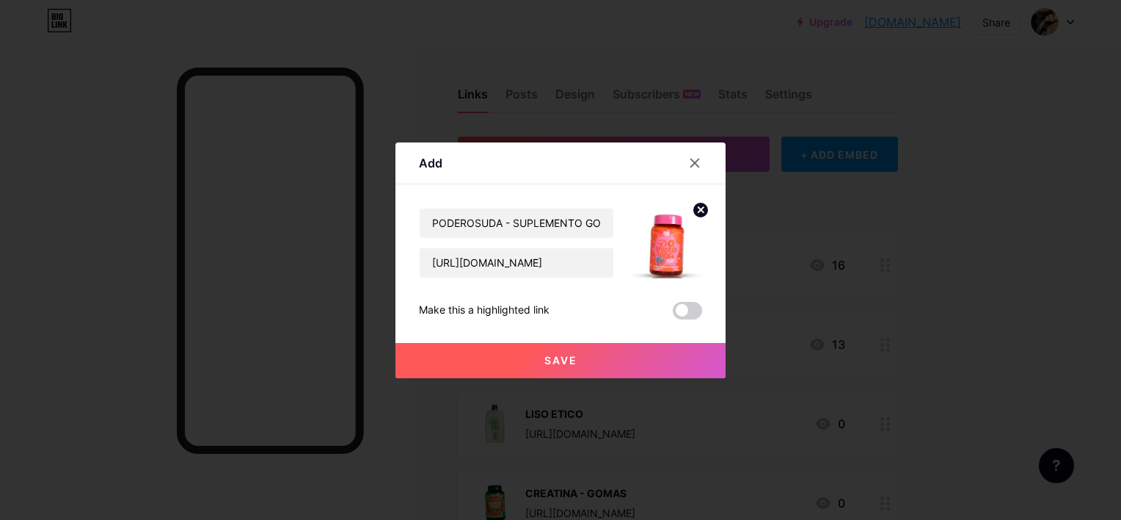
click at [595, 354] on button "Save" at bounding box center [561, 360] width 330 height 35
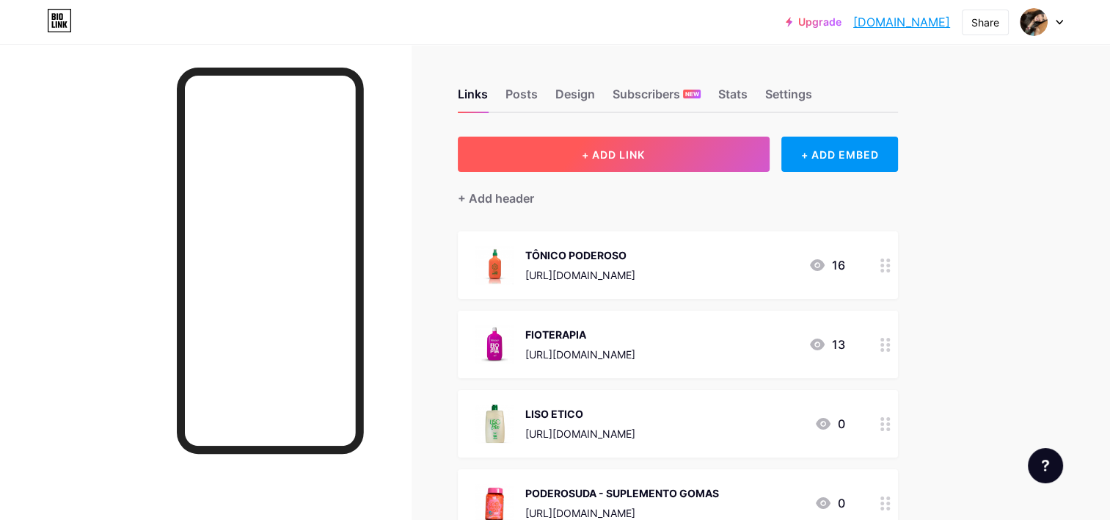
click at [712, 142] on button "+ ADD LINK" at bounding box center [614, 153] width 312 height 35
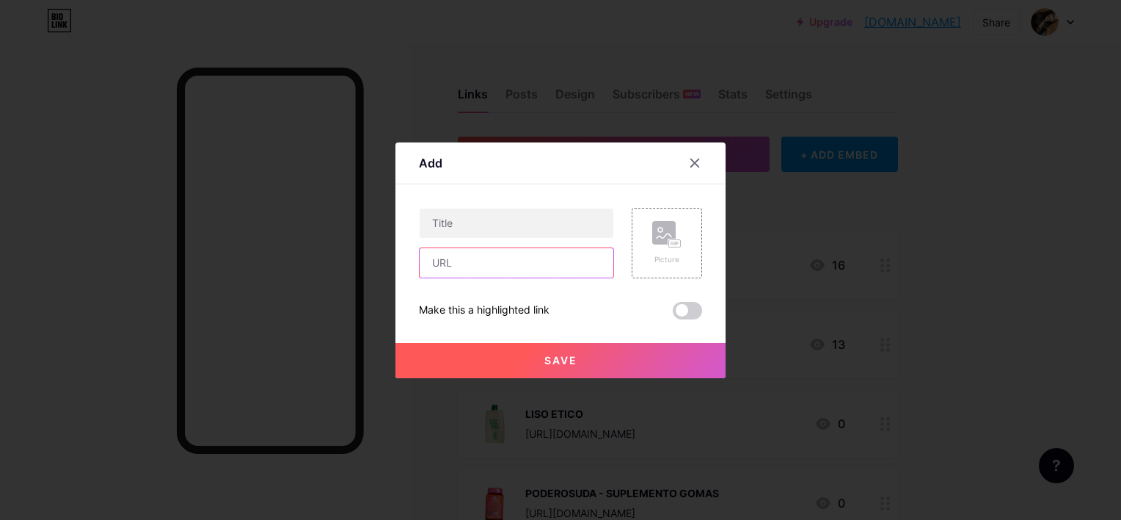
click at [502, 260] on input "text" at bounding box center [517, 262] width 194 height 29
type input "\"
paste input "[URL][DOMAIN_NAME]"
type input "[URL][DOMAIN_NAME]"
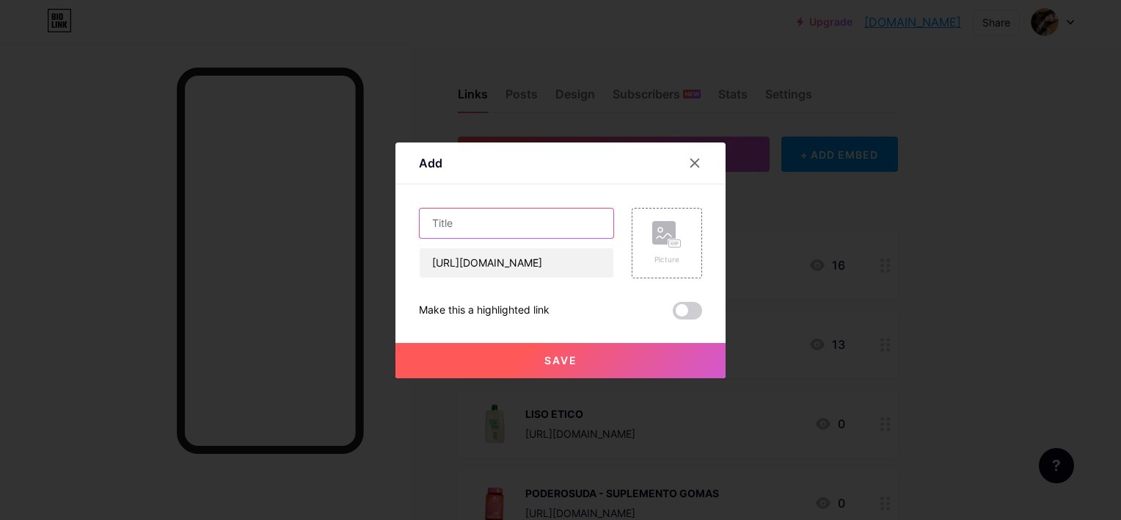
scroll to position [0, 0]
click at [487, 225] on input "text" at bounding box center [517, 222] width 194 height 29
type input "MASK CAMIMILA"
click at [644, 258] on div "Picture" at bounding box center [667, 243] width 70 height 70
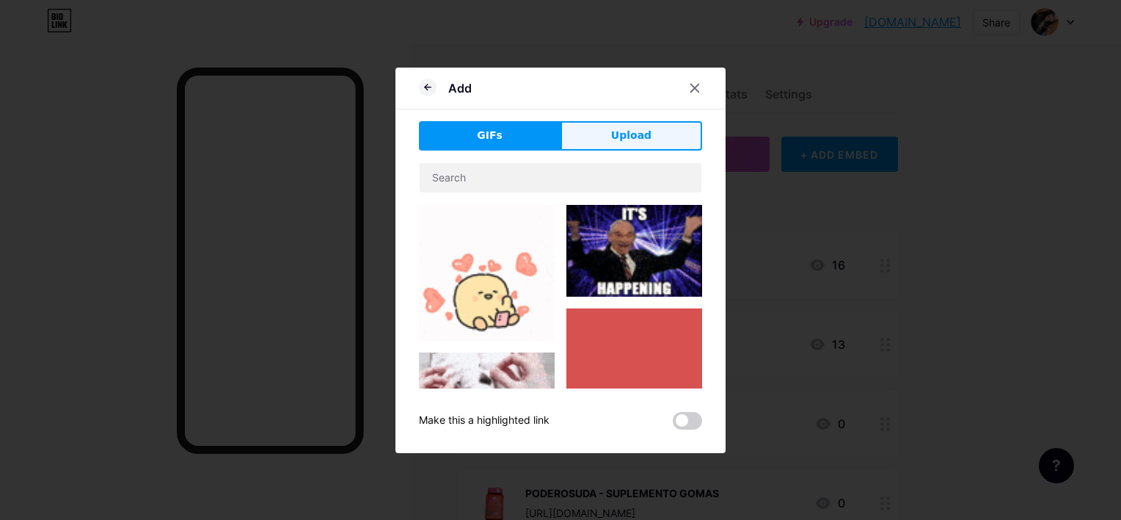
click at [625, 125] on button "Upload" at bounding box center [632, 135] width 142 height 29
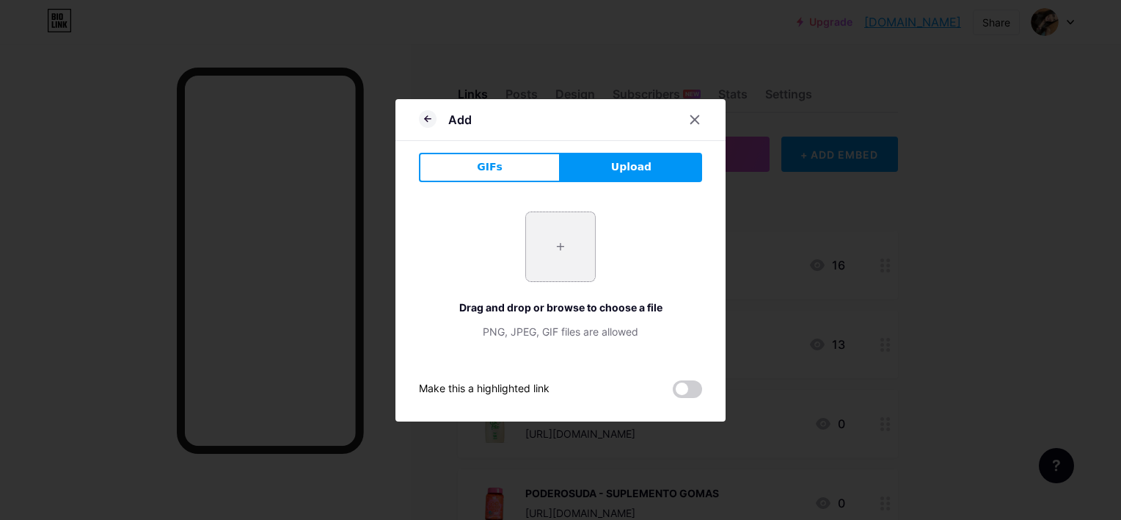
click at [578, 235] on input "file" at bounding box center [560, 246] width 69 height 69
type input "C:\fakepath\products2F9478a2c0-7bbb-4399-99e7-ec408521bf94.webp"
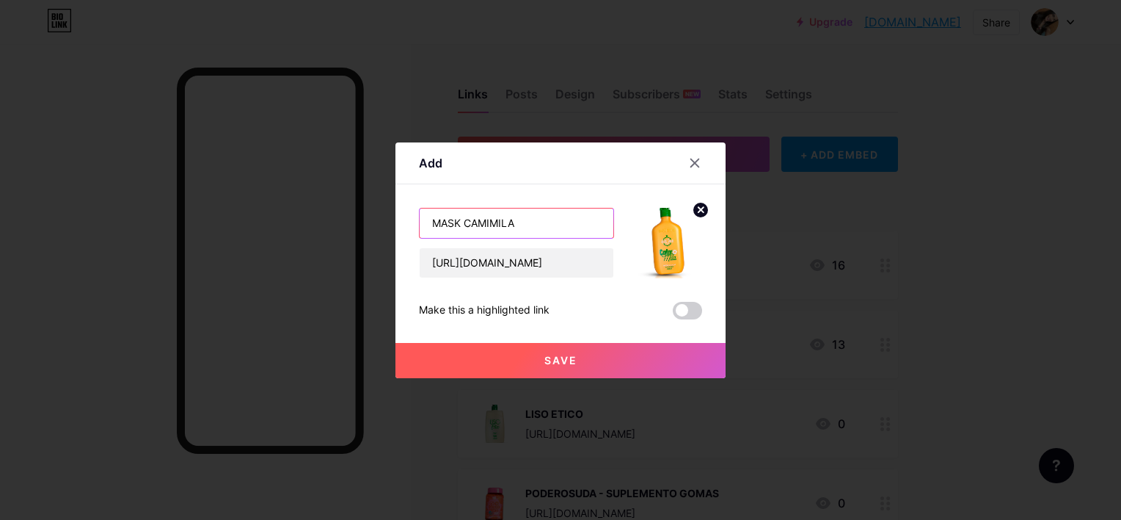
click at [535, 221] on input "MASK CAMIMILA" at bounding box center [517, 222] width 194 height 29
type input "MASK CAMOMILA"
click at [547, 356] on span "Save" at bounding box center [561, 360] width 33 height 12
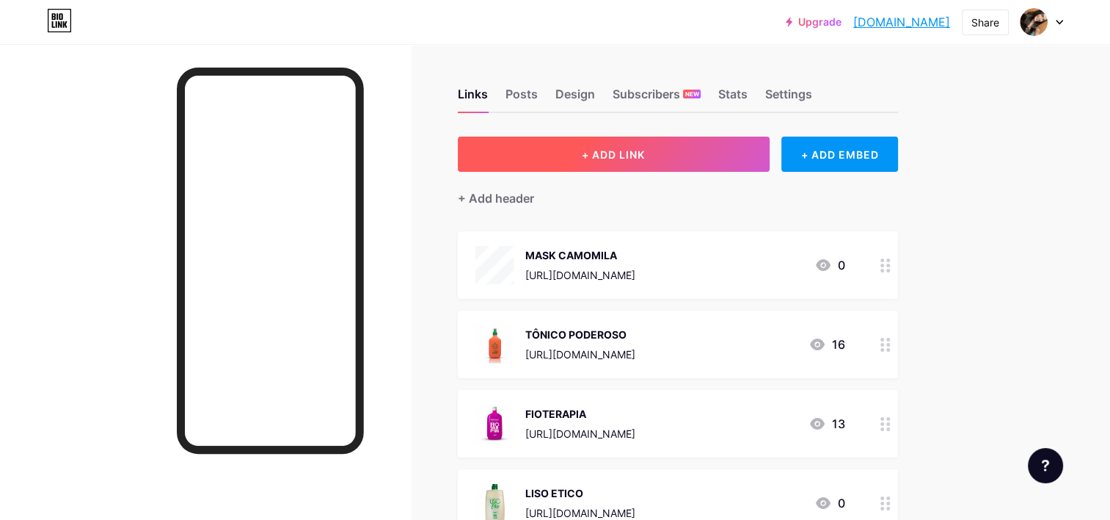
click at [622, 140] on button "+ ADD LINK" at bounding box center [614, 153] width 312 height 35
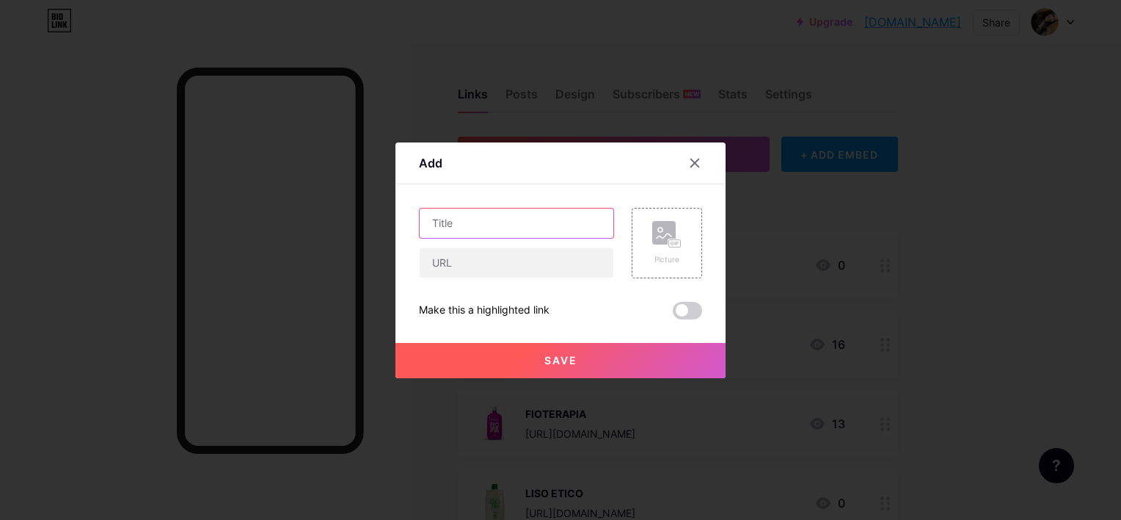
click at [481, 218] on input "text" at bounding box center [517, 222] width 194 height 29
type input "SHAMPOO & CONDICIONADOR CAMOMILA"
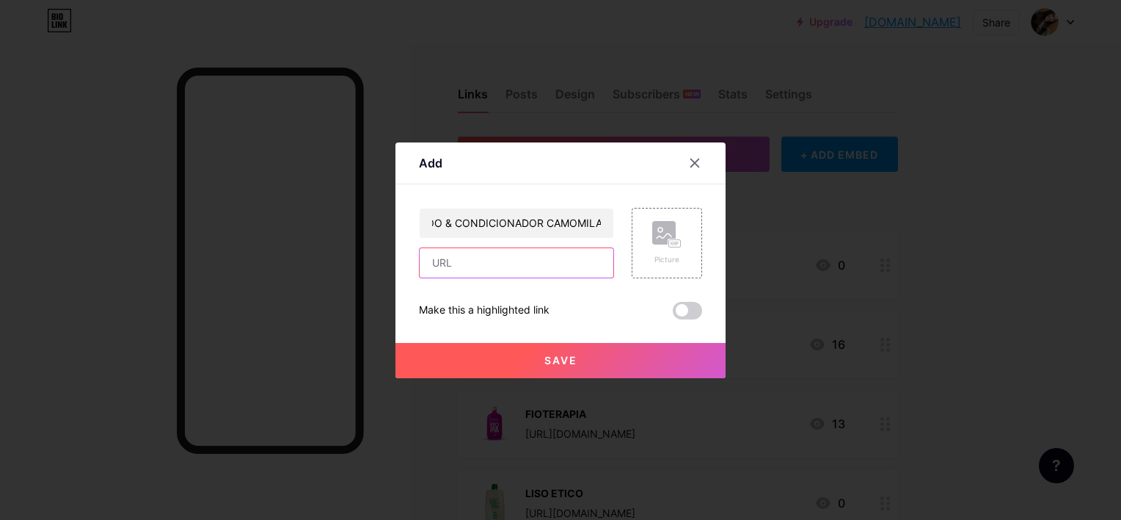
scroll to position [0, 0]
click at [554, 257] on input "text" at bounding box center [517, 262] width 194 height 29
paste input "[URL][DOMAIN_NAME]"
type input "[URL][DOMAIN_NAME]"
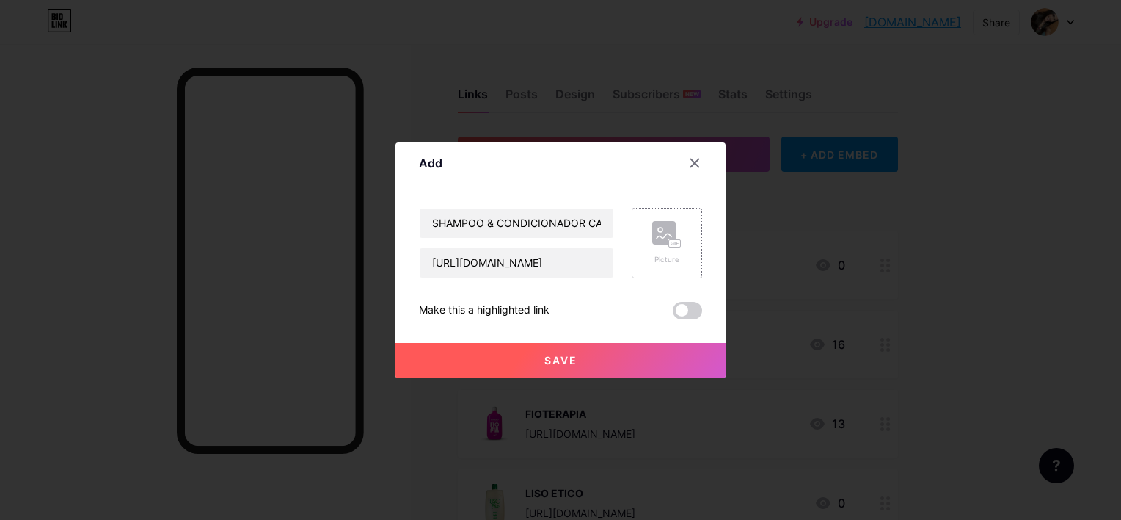
scroll to position [0, 0]
click at [646, 258] on div "Picture" at bounding box center [667, 243] width 70 height 70
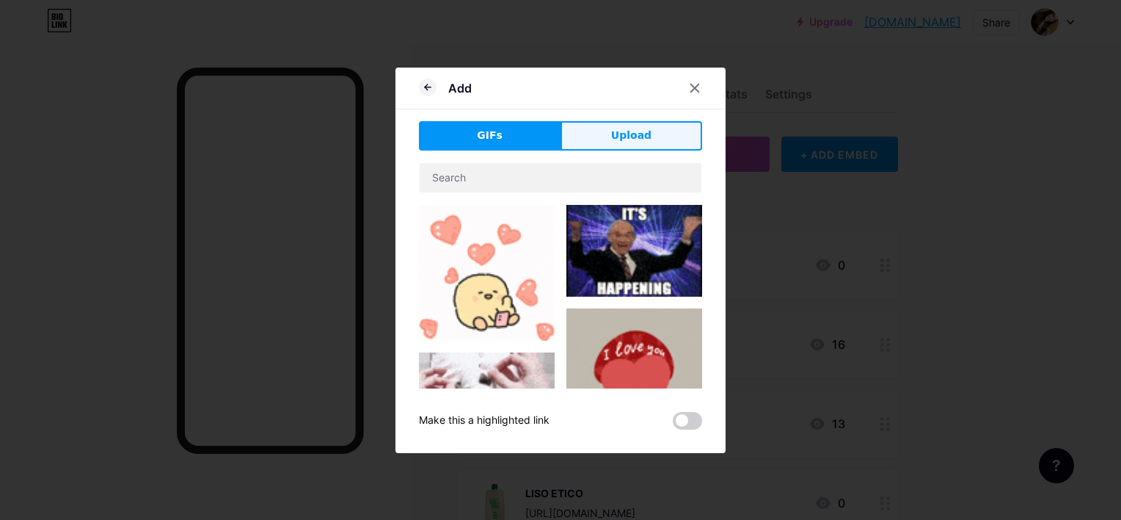
click at [633, 126] on button "Upload" at bounding box center [632, 135] width 142 height 29
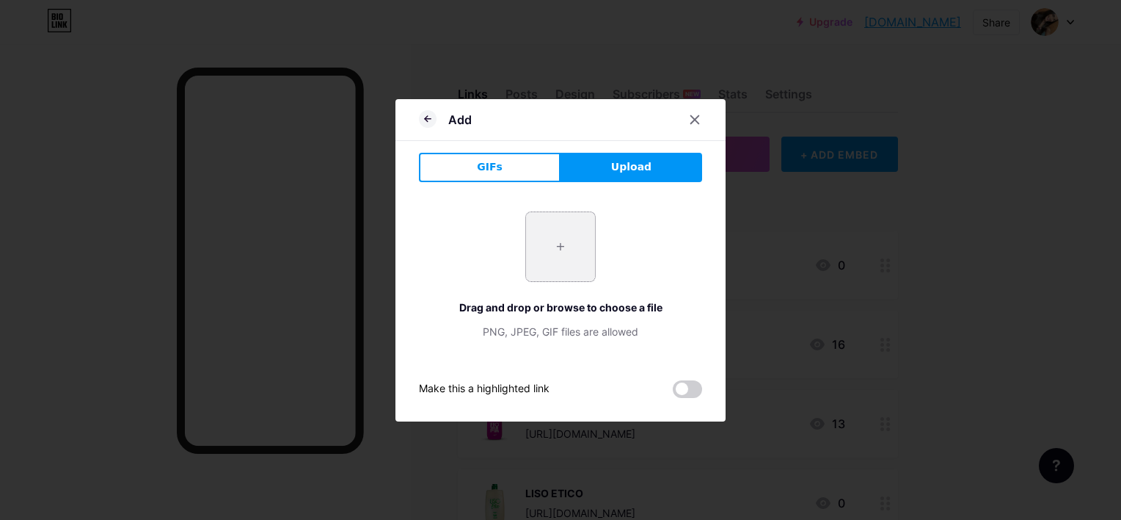
click at [558, 269] on input "file" at bounding box center [560, 246] width 69 height 69
type input "C:\fakepath\products2Fb61978f0-2a7f-4172-a5c8-4460efece62d.webp"
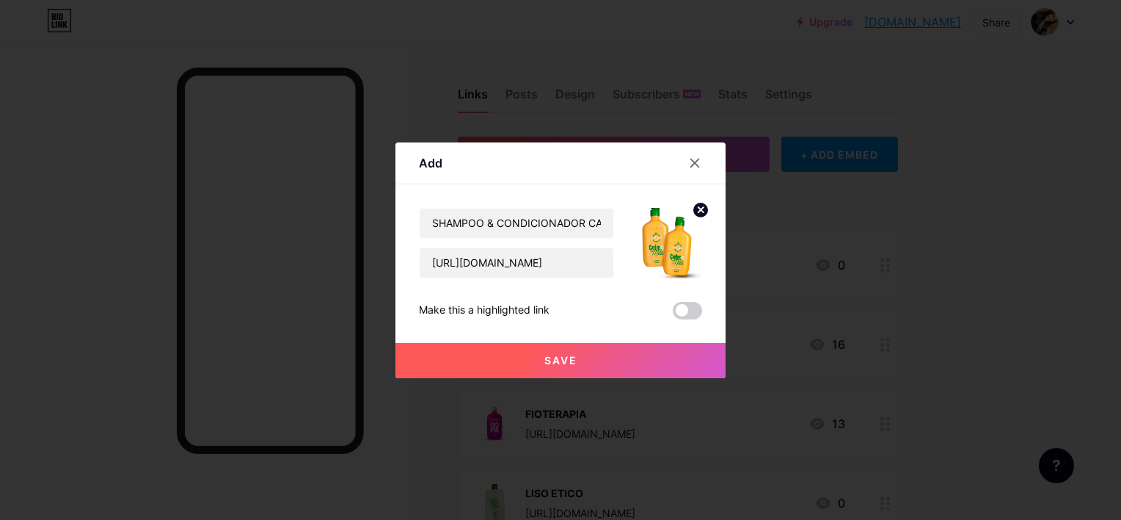
click at [552, 355] on span "Save" at bounding box center [561, 360] width 33 height 12
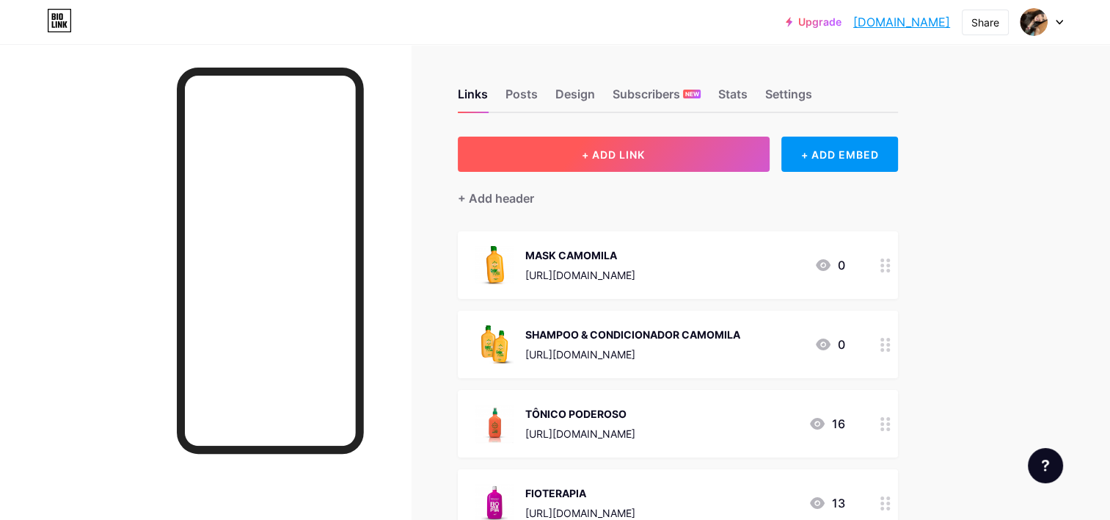
click at [602, 141] on button "+ ADD LINK" at bounding box center [614, 153] width 312 height 35
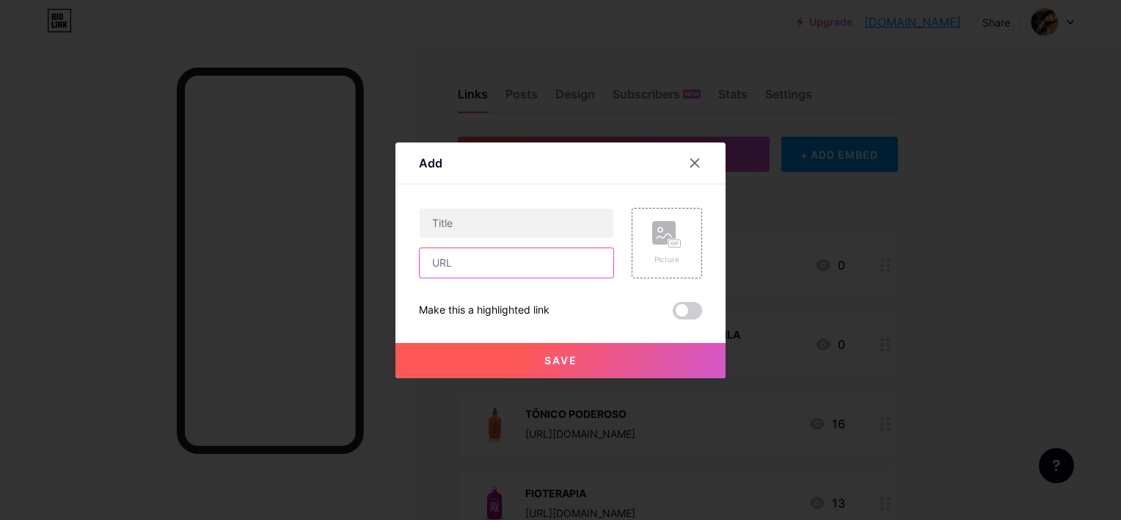
click at [481, 255] on input "text" at bounding box center [517, 262] width 194 height 29
paste input "[URL][DOMAIN_NAME]"
type input "[URL][DOMAIN_NAME]"
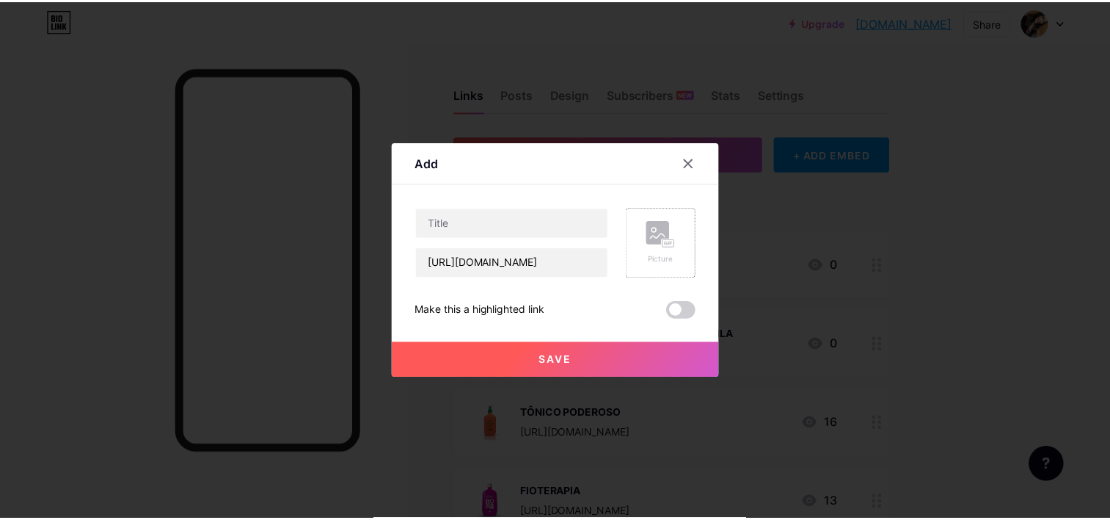
scroll to position [0, 0]
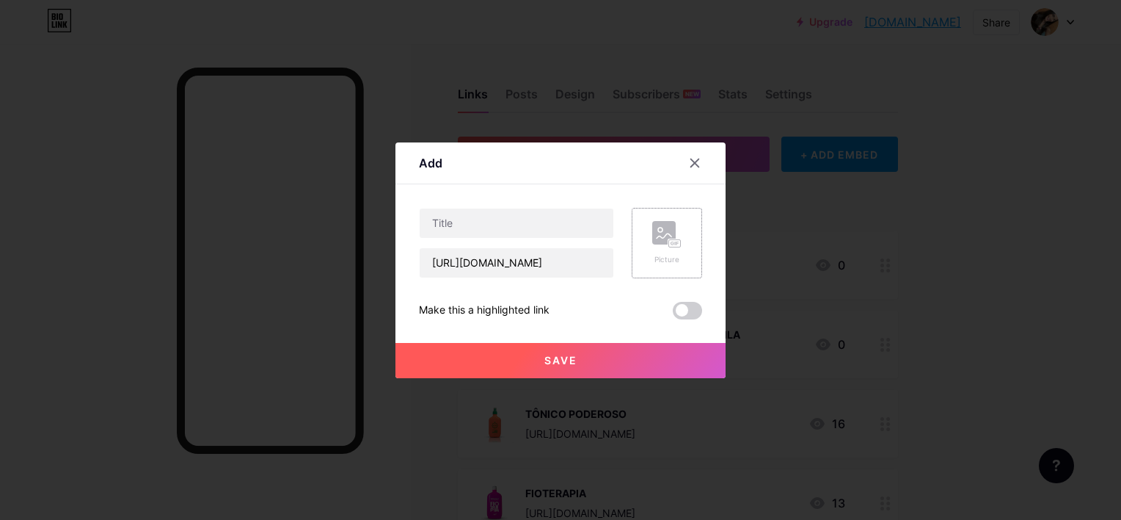
click at [673, 223] on icon at bounding box center [666, 234] width 29 height 27
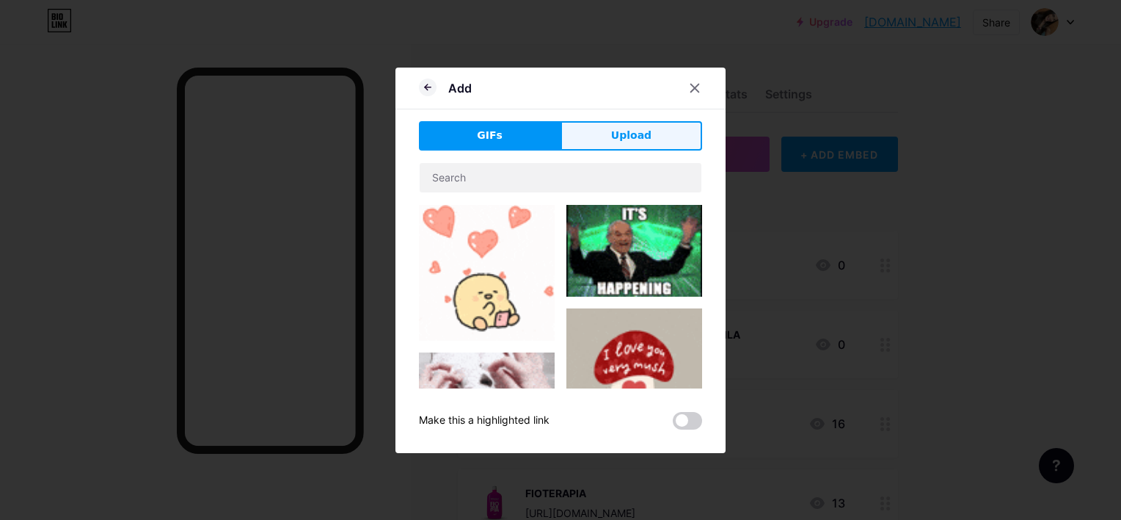
click at [626, 142] on span "Upload" at bounding box center [631, 135] width 40 height 15
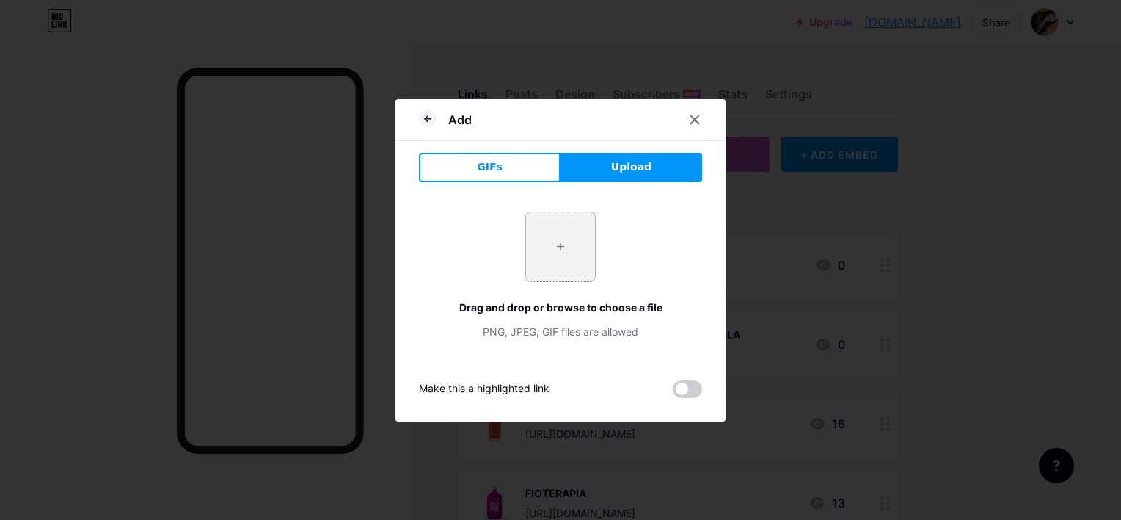
click at [568, 252] on input "file" at bounding box center [560, 246] width 69 height 69
type input "C:\fakepath\products2F1ab319ac-d179-4abb-ae69-d7298447e055.webp"
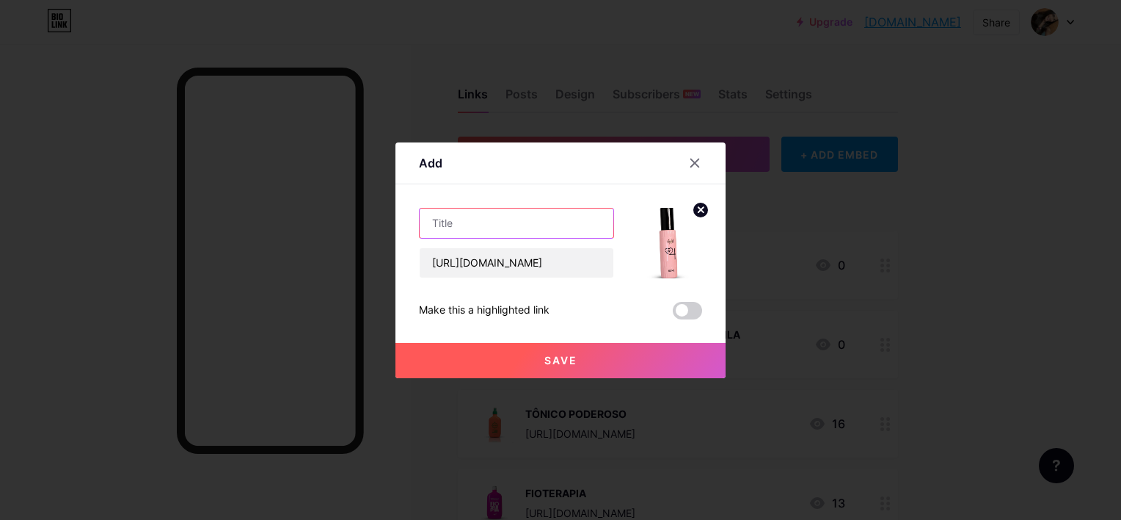
click at [487, 216] on input "text" at bounding box center [517, 222] width 194 height 29
type input "p"
type input "PERFUME N°4"
click at [558, 355] on span "Save" at bounding box center [561, 360] width 33 height 12
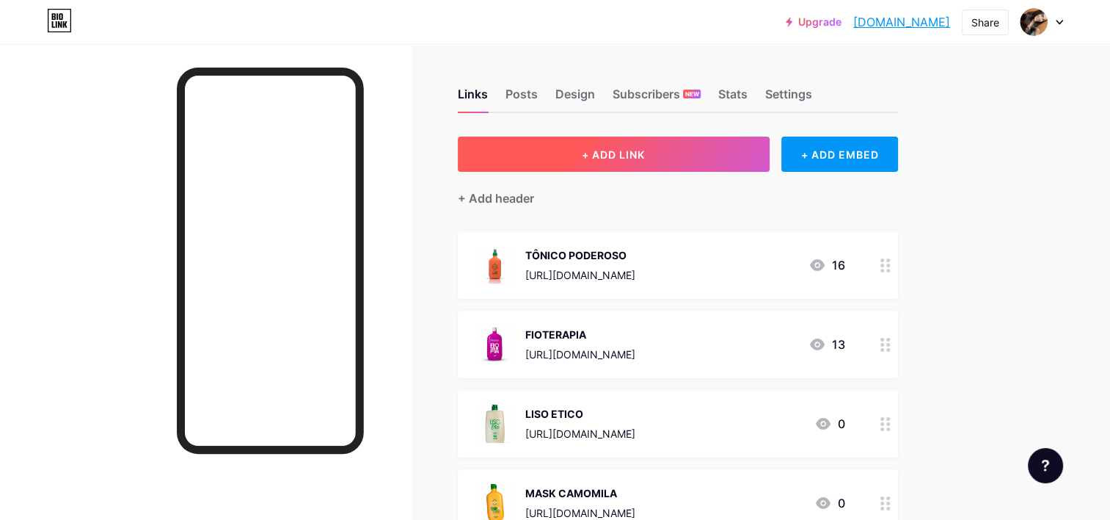
click at [707, 147] on button "+ ADD LINK" at bounding box center [614, 153] width 312 height 35
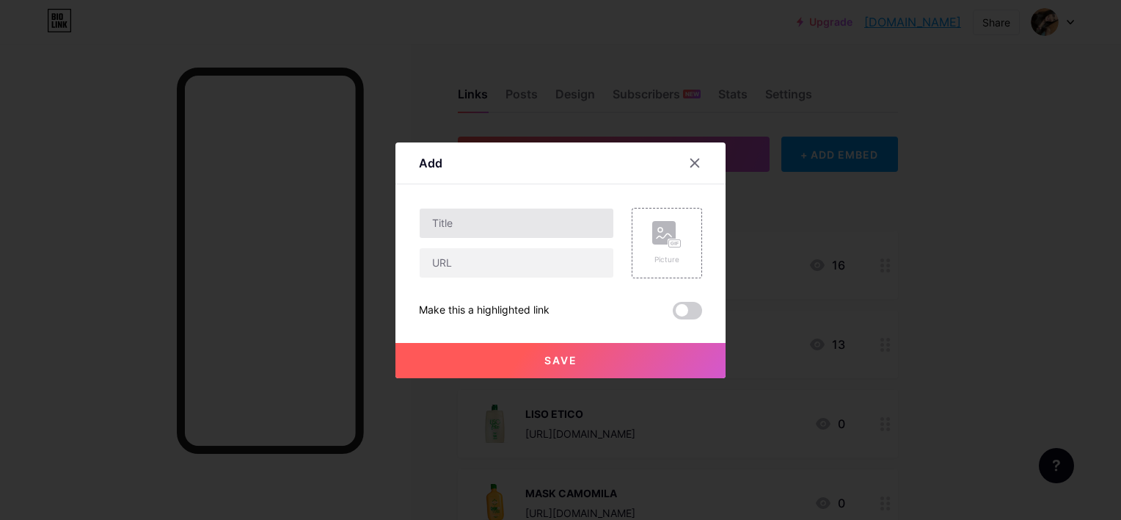
drag, startPoint x: 526, startPoint y: 205, endPoint x: 525, endPoint y: 216, distance: 10.3
click at [525, 216] on div "Content YouTube Play YouTube video without leaving your page. ADD Vimeo Play Vi…" at bounding box center [560, 251] width 283 height 135
click at [525, 216] on input "text" at bounding box center [517, 222] width 194 height 29
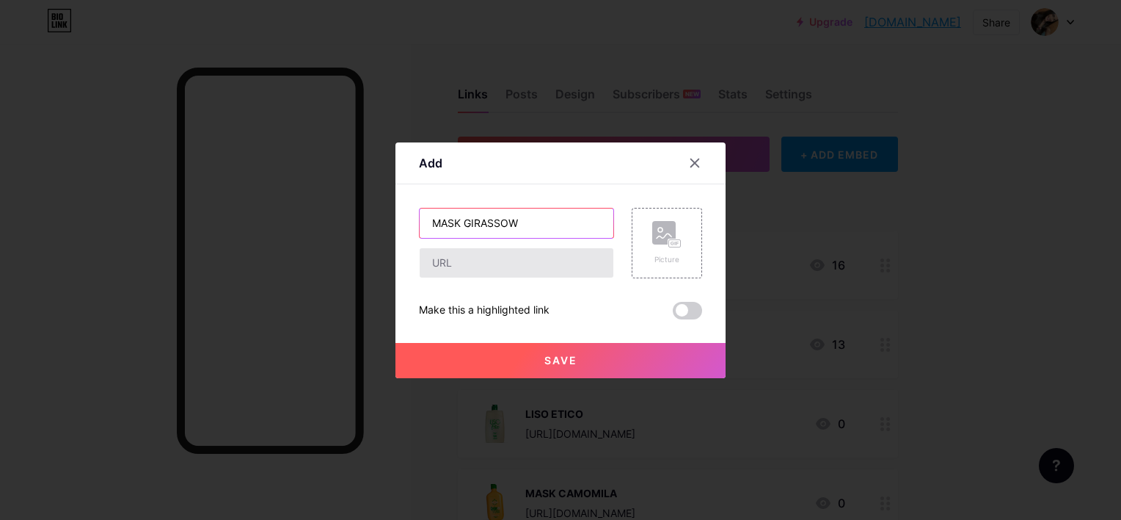
type input "MASK GIRASSOW"
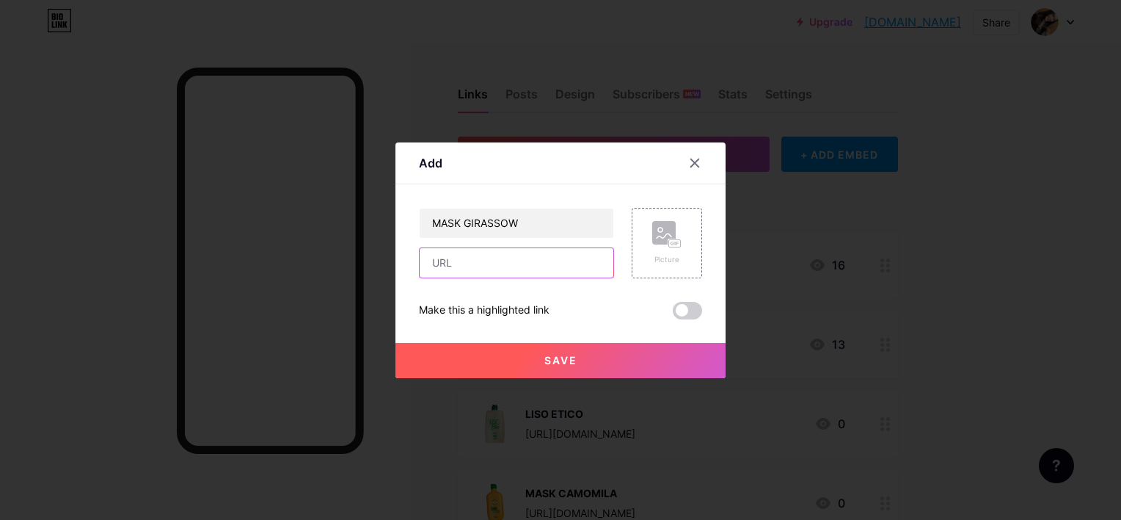
click at [544, 257] on input "text" at bounding box center [517, 262] width 194 height 29
paste input "[URL][DOMAIN_NAME]"
type input "[URL][DOMAIN_NAME]"
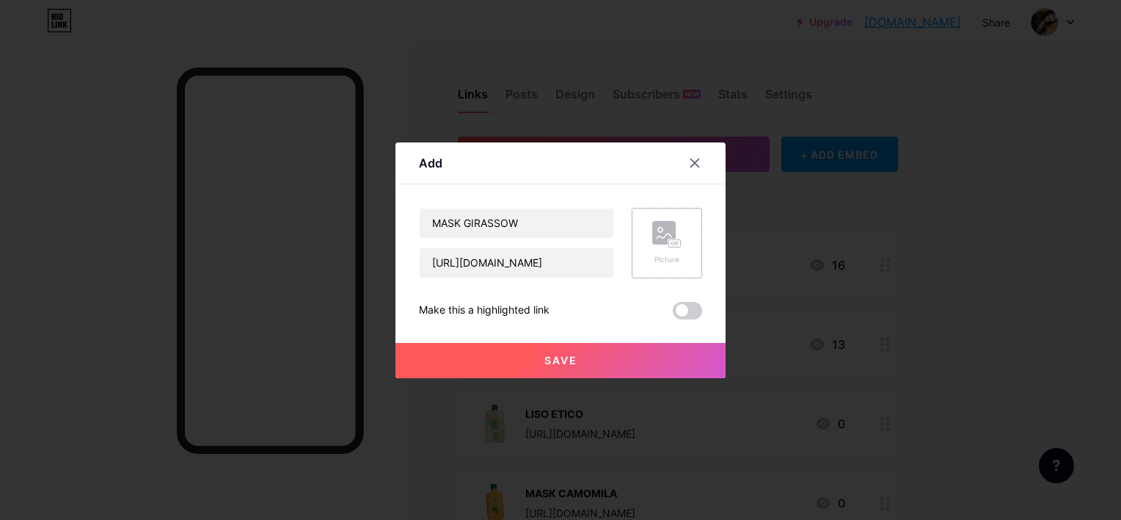
click at [677, 228] on div "Picture" at bounding box center [667, 243] width 70 height 70
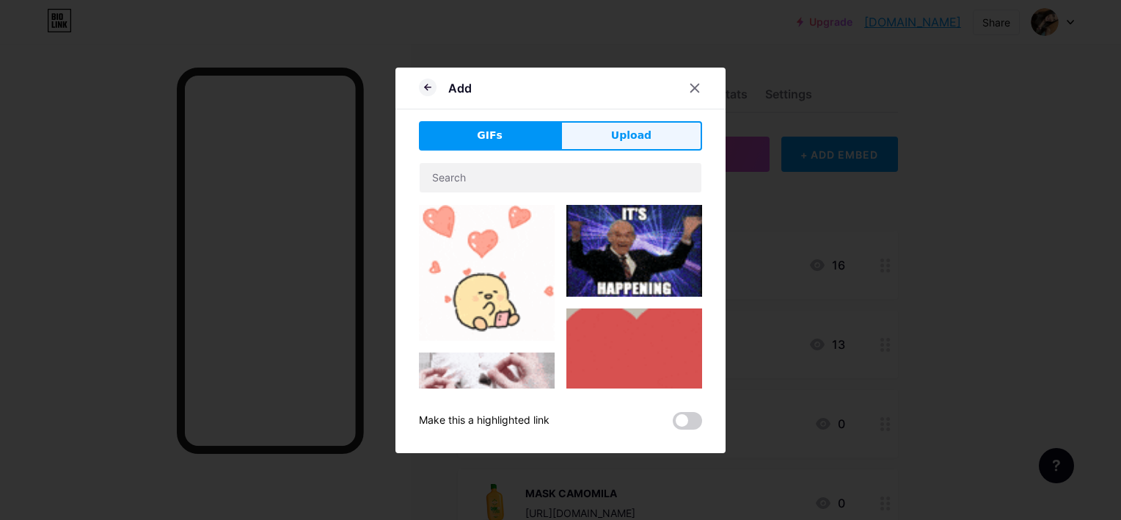
click at [600, 141] on button "Upload" at bounding box center [632, 135] width 142 height 29
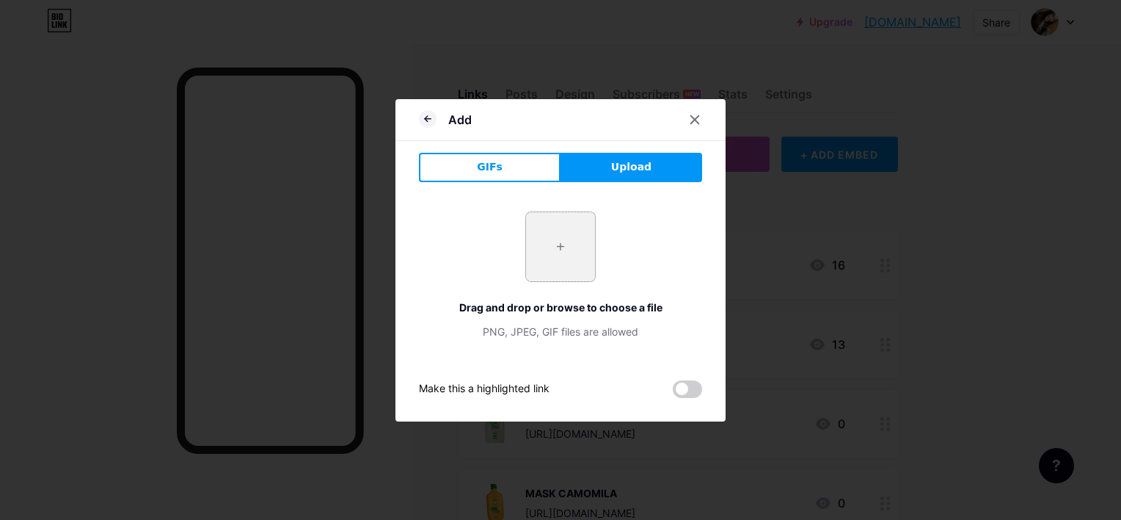
click at [567, 233] on input "file" at bounding box center [560, 246] width 69 height 69
type input "C:\fakepath\oecseekyie6zydxqczxtq.webp"
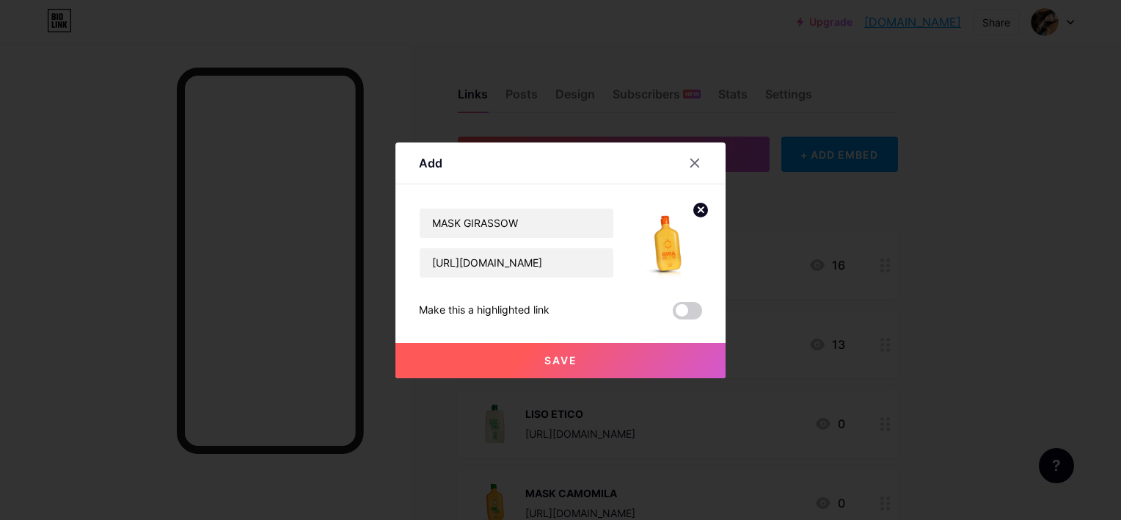
click at [594, 354] on button "Save" at bounding box center [561, 360] width 330 height 35
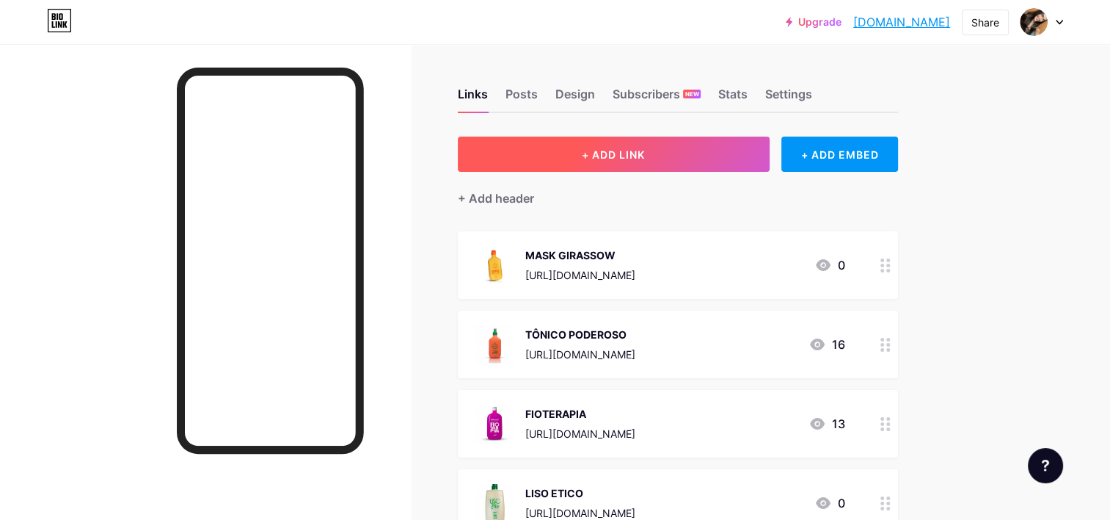
click at [605, 161] on button "+ ADD LINK" at bounding box center [614, 153] width 312 height 35
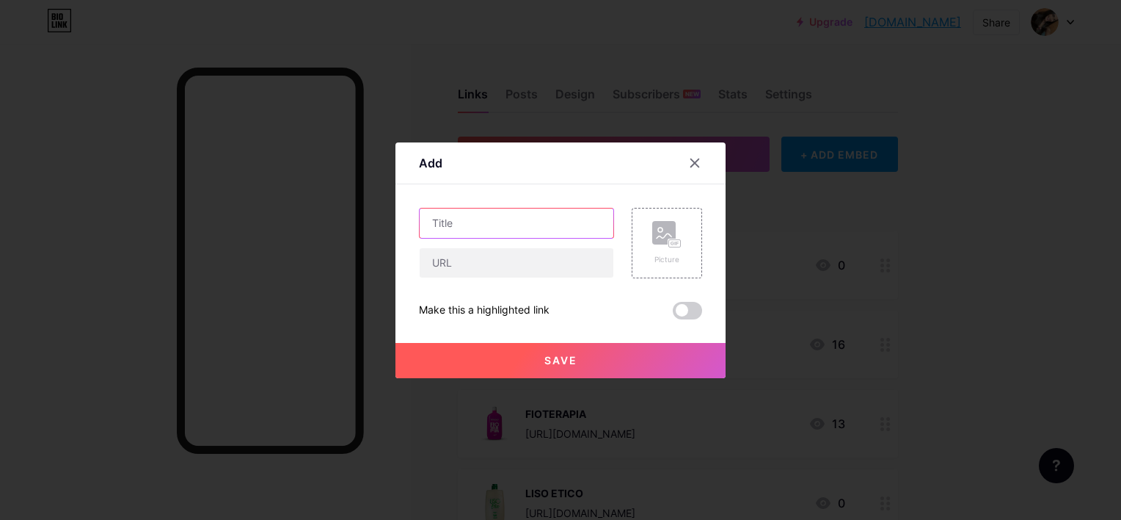
click at [500, 216] on input "text" at bounding box center [517, 222] width 194 height 29
type input "s"
type input "SHAMPOO & CONDICIONADOR GIRASSOW"
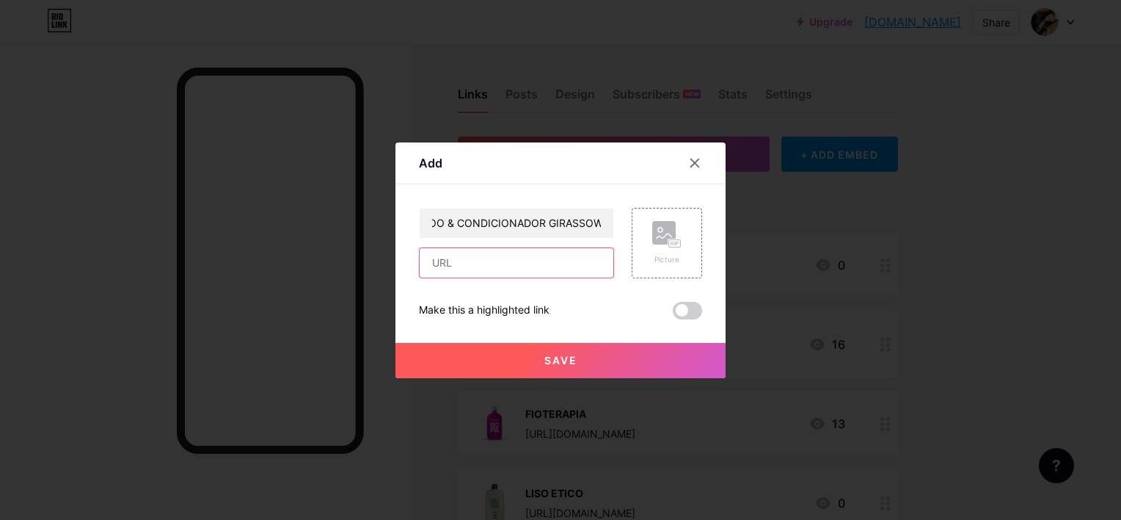
scroll to position [0, 0]
click at [547, 265] on input "text" at bounding box center [517, 262] width 194 height 29
paste input "[URL][DOMAIN_NAME]"
type input "[URL][DOMAIN_NAME]"
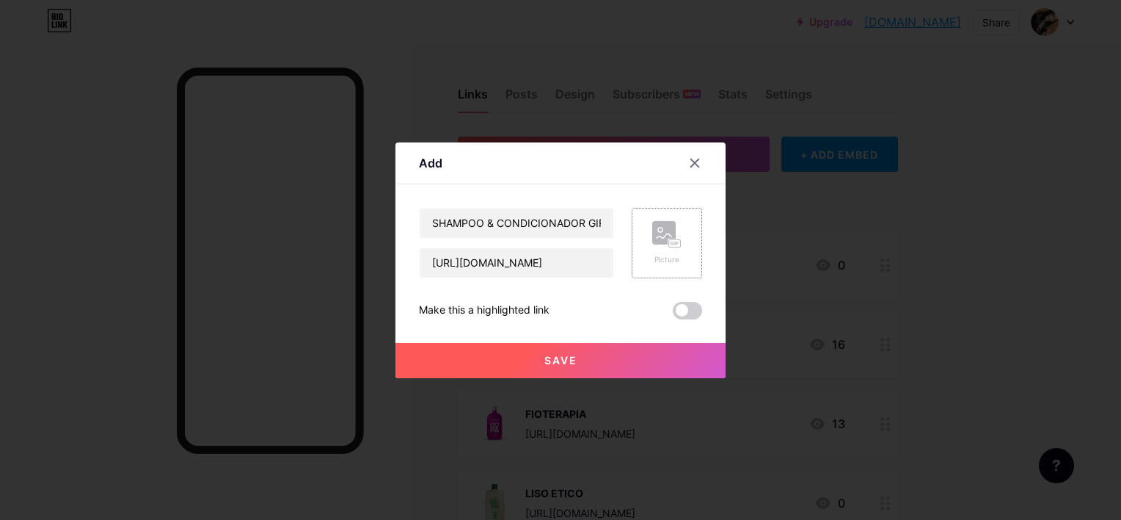
scroll to position [0, 0]
click at [685, 259] on div "Picture" at bounding box center [667, 243] width 70 height 70
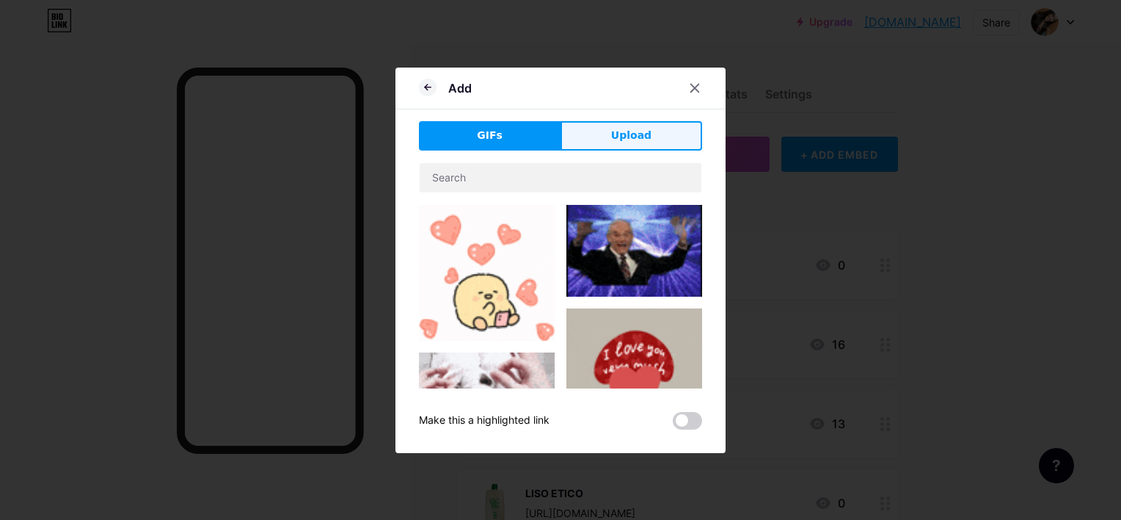
click at [587, 128] on button "Upload" at bounding box center [632, 135] width 142 height 29
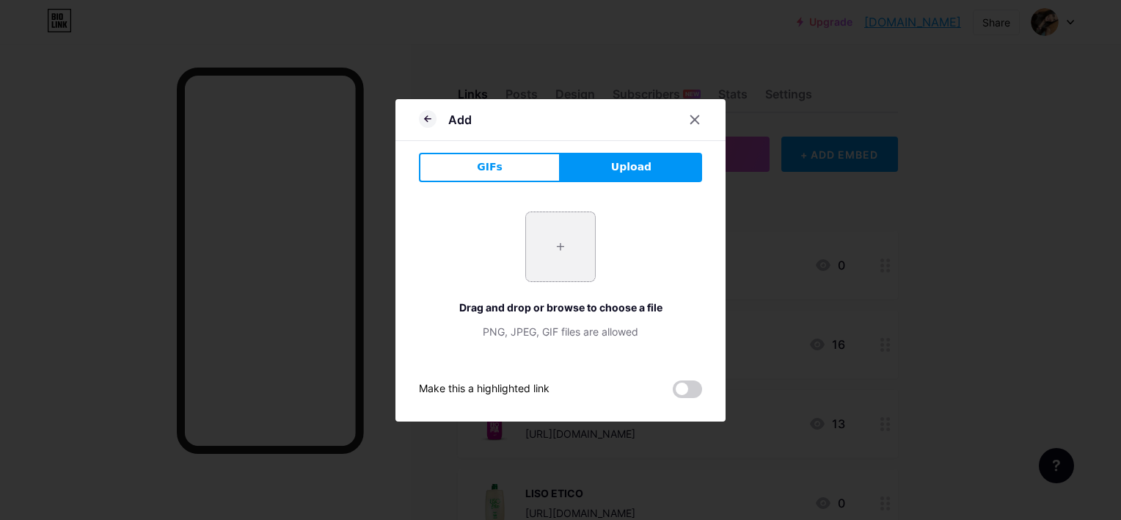
click at [536, 243] on input "file" at bounding box center [560, 246] width 69 height 69
type input "C:\fakepath\0pfmst2hf0s5isd73cnjfa.webp"
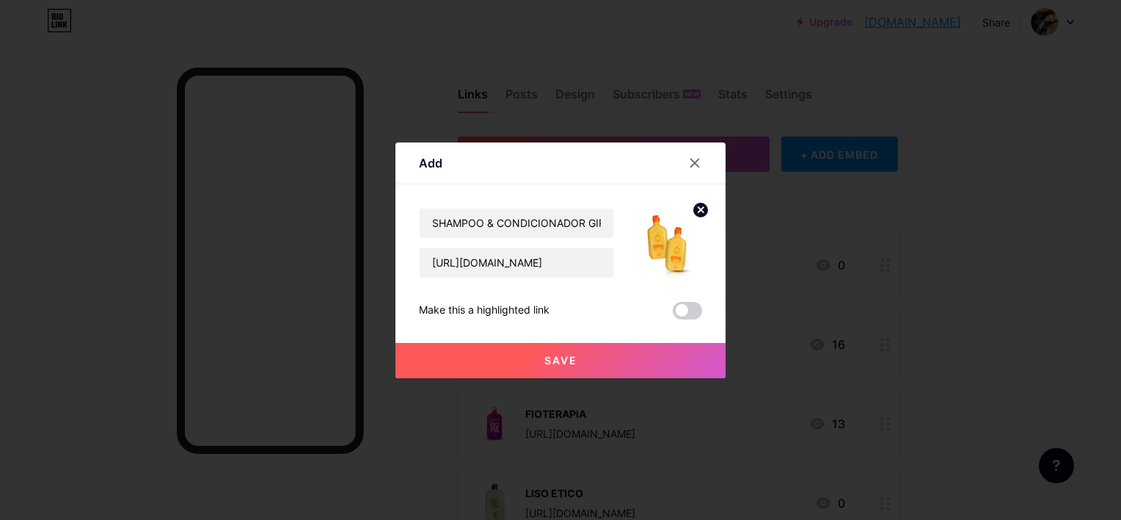
click at [619, 350] on button "Save" at bounding box center [561, 360] width 330 height 35
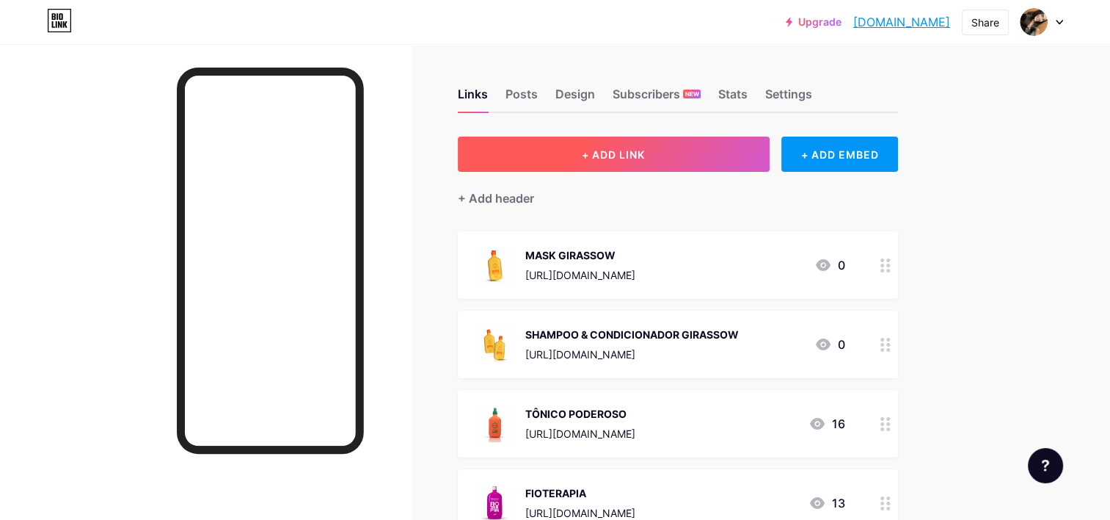
click at [660, 161] on button "+ ADD LINK" at bounding box center [614, 153] width 312 height 35
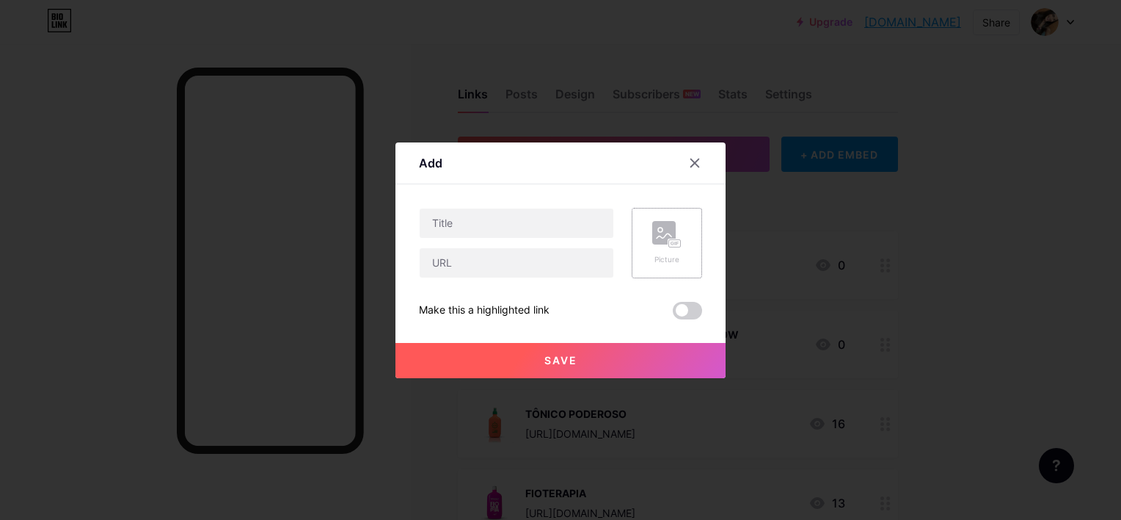
click at [666, 276] on div "Picture" at bounding box center [667, 243] width 70 height 70
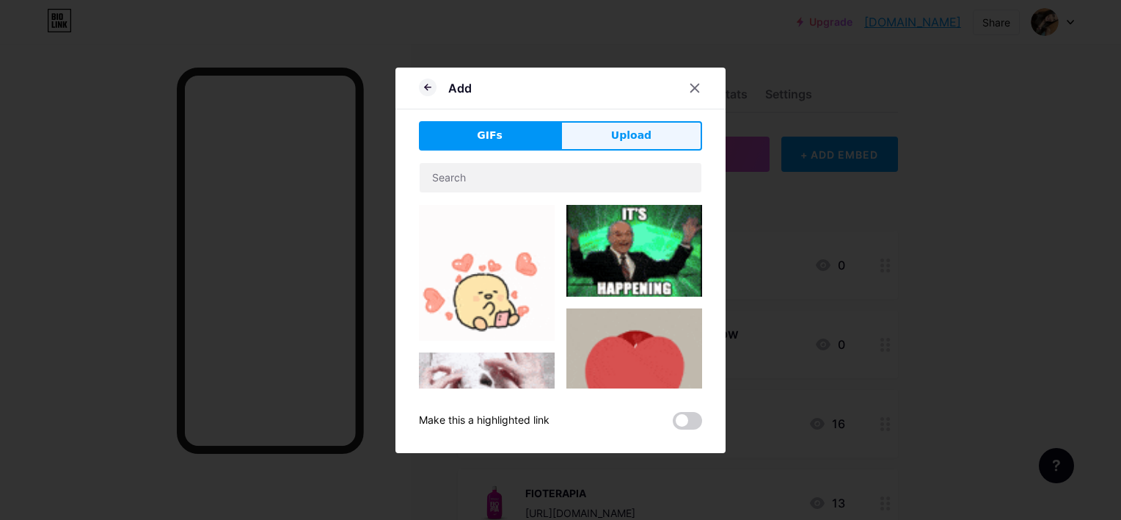
click at [600, 141] on button "Upload" at bounding box center [632, 135] width 142 height 29
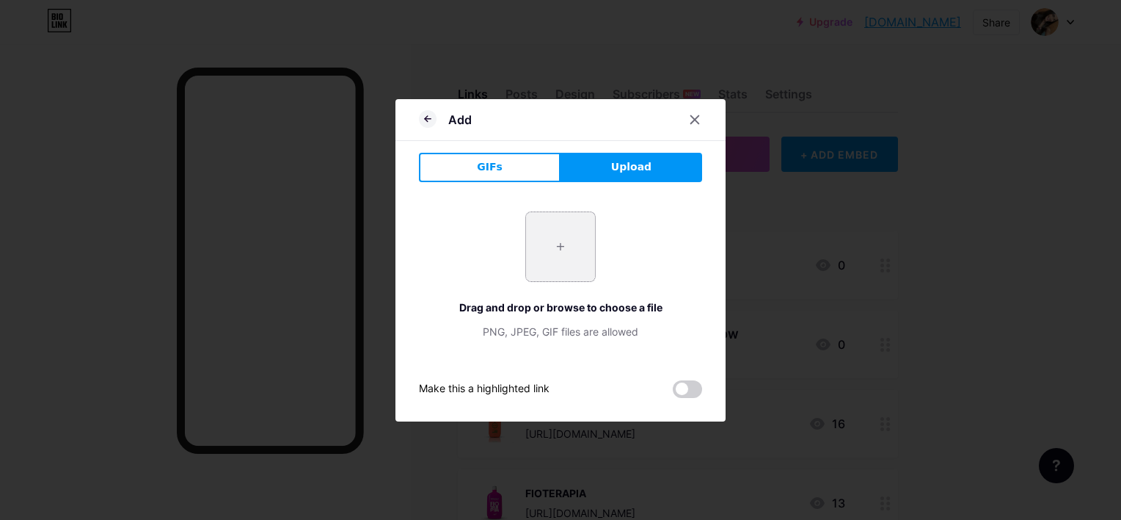
click at [572, 230] on input "file" at bounding box center [560, 246] width 69 height 69
type input "C:\fakepath\hqbaly5nz0otmz4vzdqezw.webp"
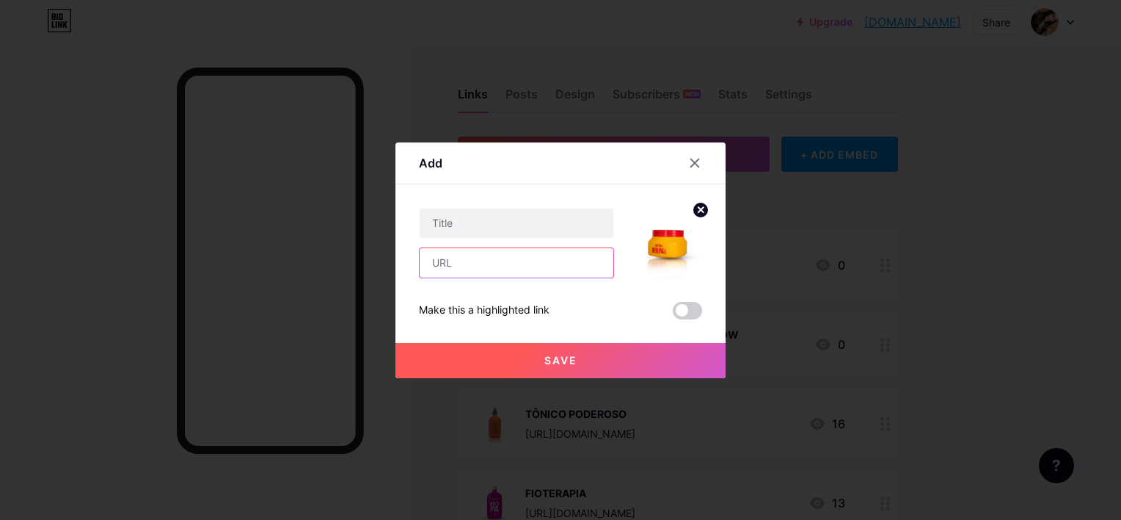
click at [454, 263] on input "text" at bounding box center [517, 262] width 194 height 29
paste input "[URL][DOMAIN_NAME]"
type input "[URL][DOMAIN_NAME]"
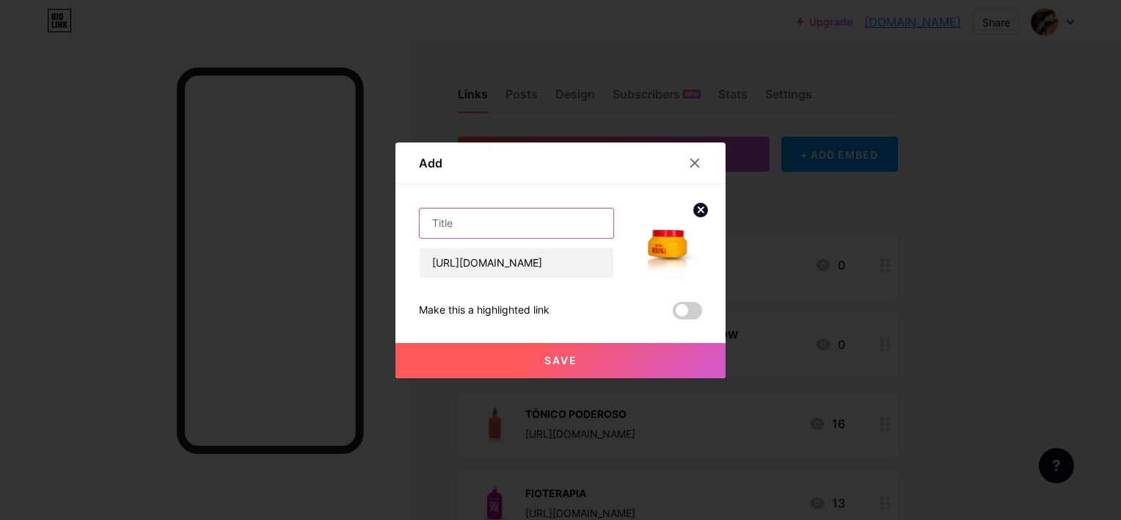
scroll to position [0, 0]
click at [448, 226] on input "text" at bounding box center [517, 222] width 194 height 29
type input "ESFOLIANTE CORPORAL [PERSON_NAME]"
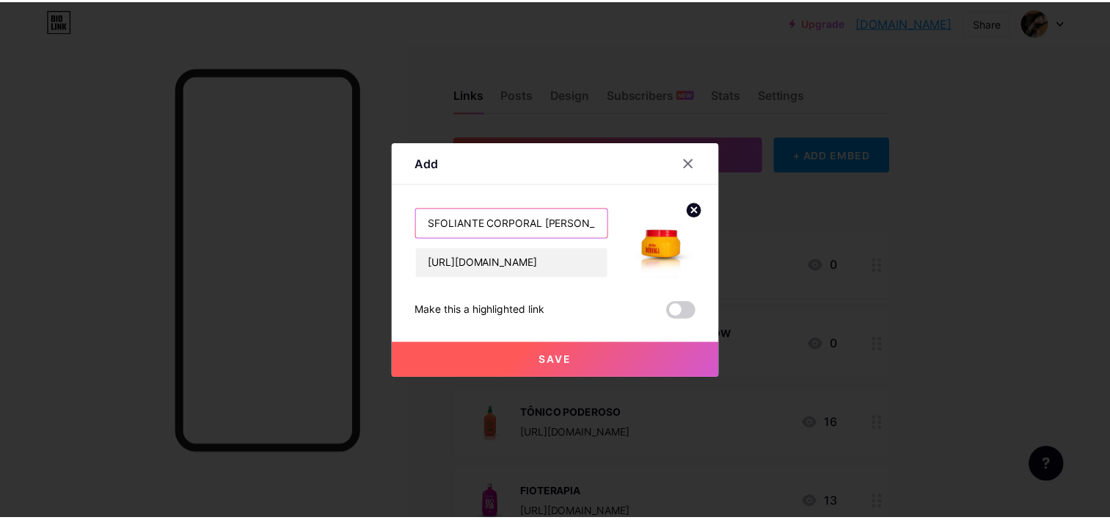
scroll to position [0, 0]
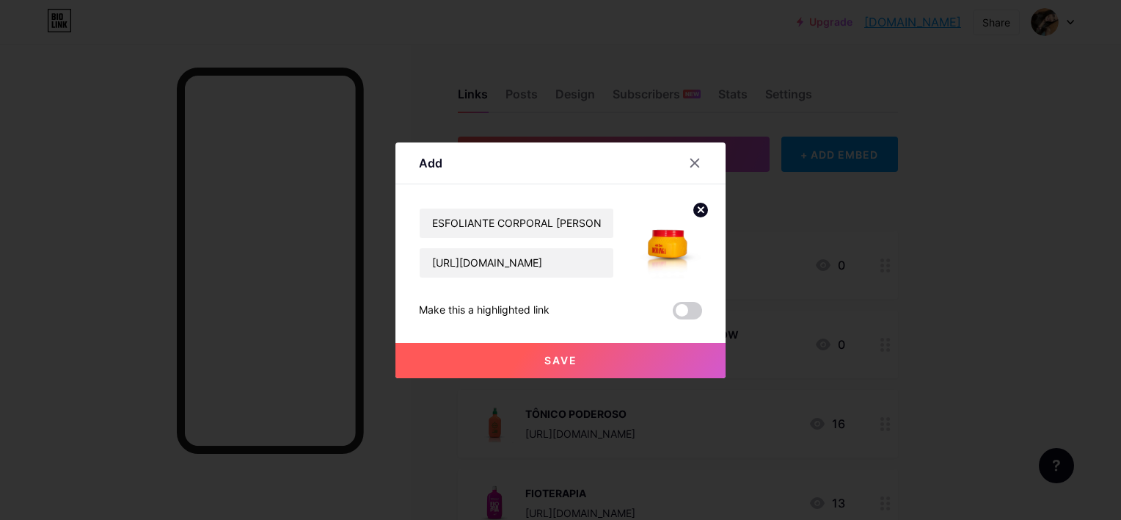
click at [538, 368] on button "Save" at bounding box center [561, 360] width 330 height 35
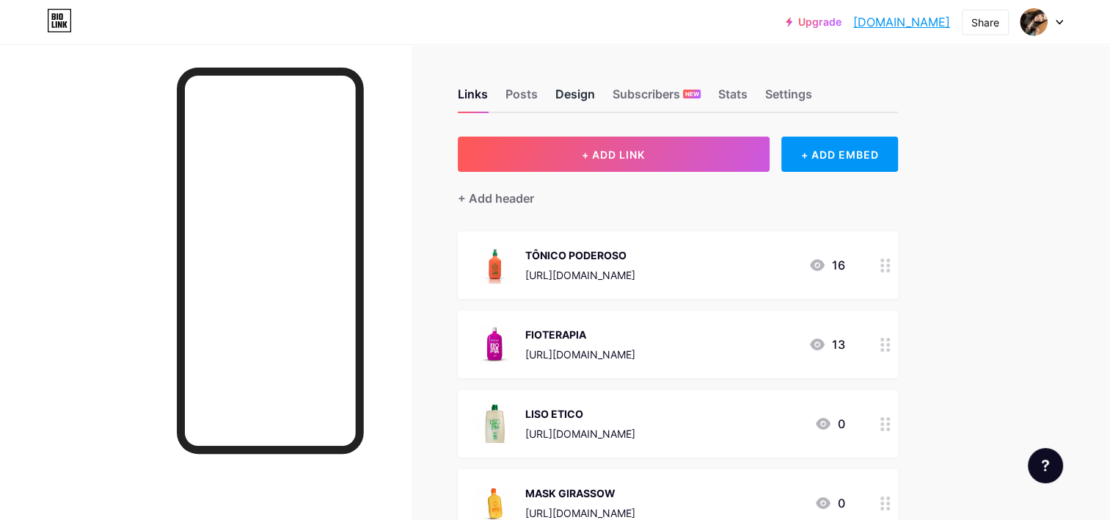
click at [561, 93] on div "Design" at bounding box center [576, 98] width 40 height 26
click at [524, 90] on div "Posts" at bounding box center [522, 98] width 32 height 26
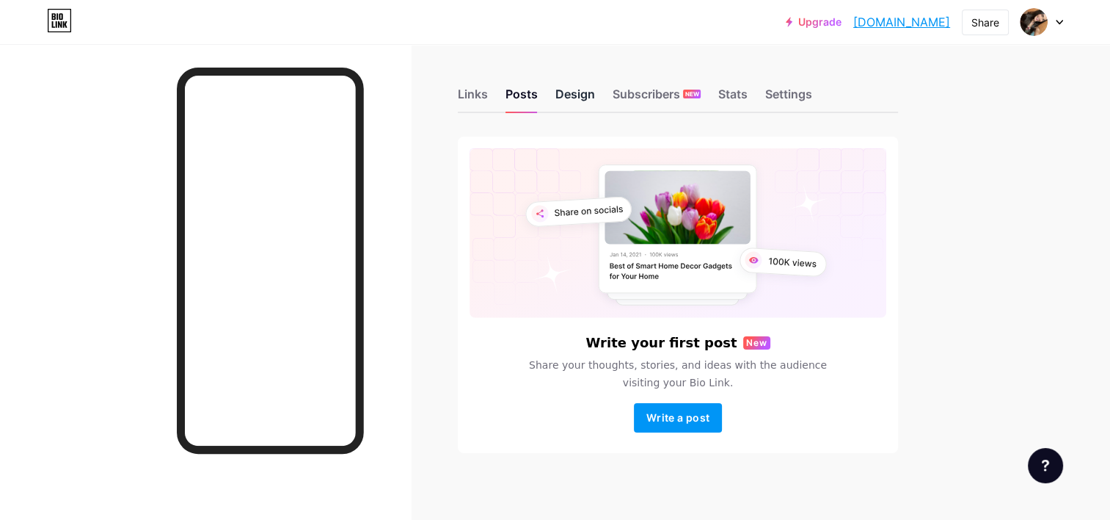
click at [572, 87] on div "Design" at bounding box center [576, 98] width 40 height 26
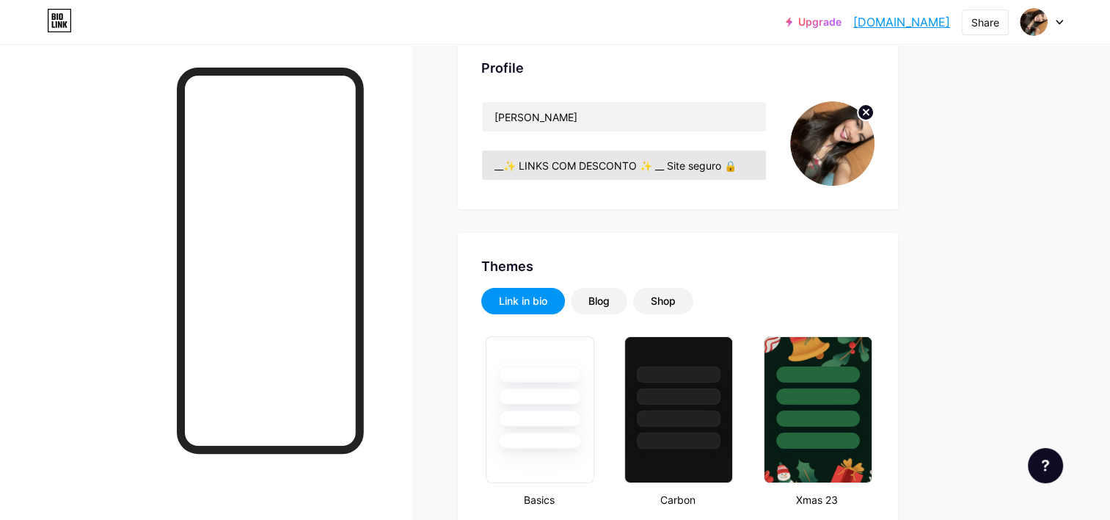
scroll to position [106, 0]
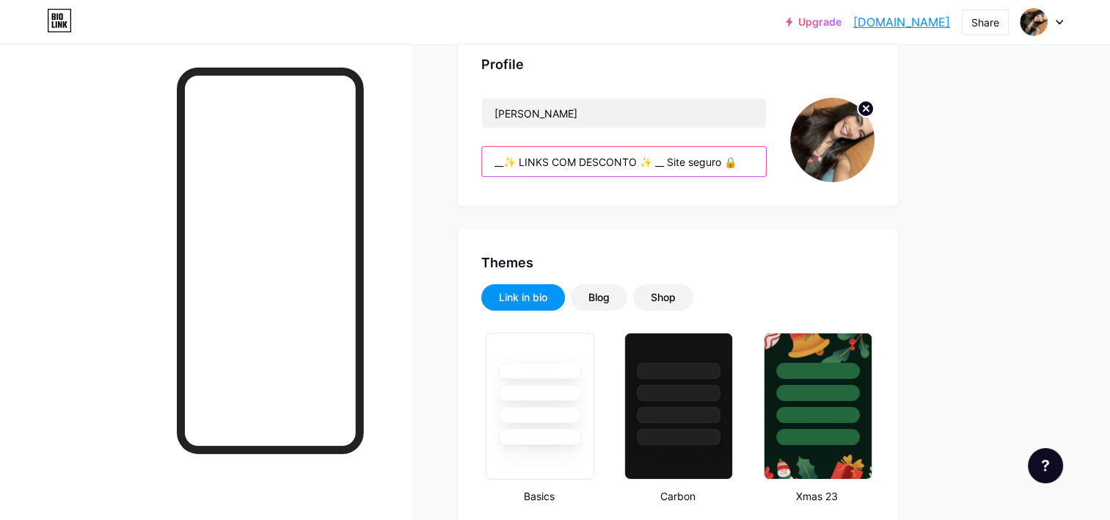
drag, startPoint x: 726, startPoint y: 160, endPoint x: 671, endPoint y: 164, distance: 55.2
click at [671, 164] on input "__✨ LINKS COM DESCONTO ✨ __ Site seguro 🔒" at bounding box center [624, 161] width 284 height 29
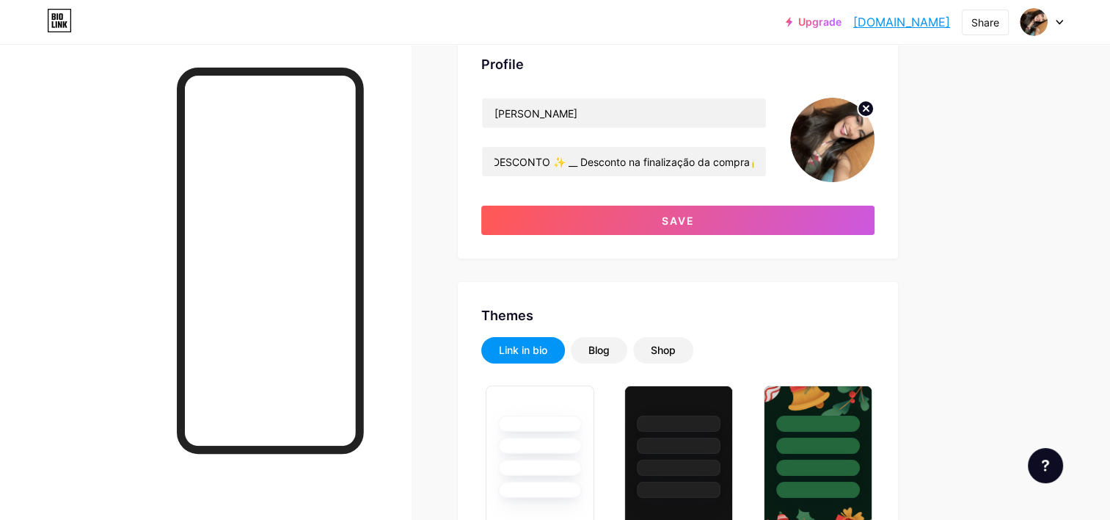
scroll to position [0, 0]
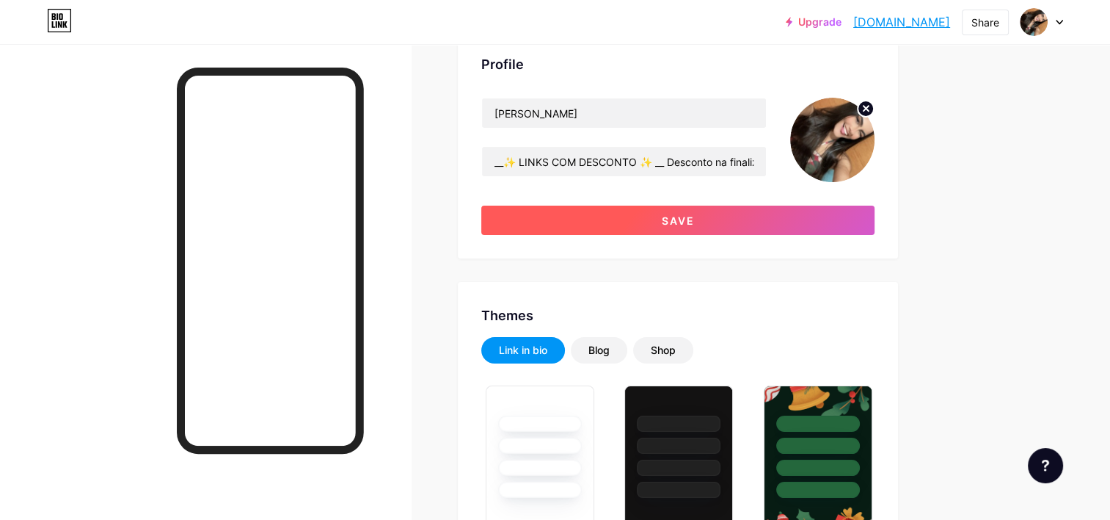
click at [798, 213] on button "Save" at bounding box center [677, 219] width 393 height 29
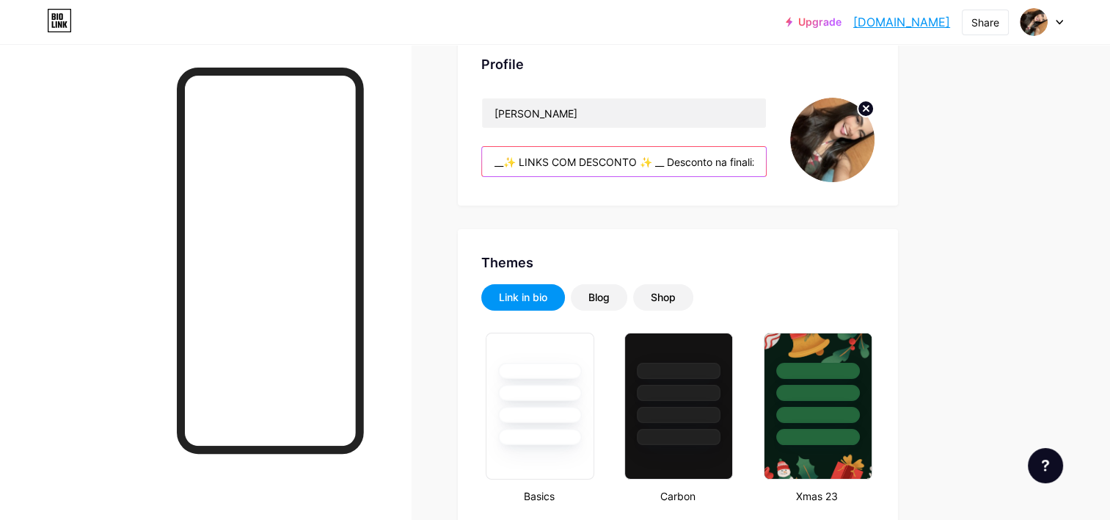
click at [746, 169] on input "__✨ LINKS COM DESCONTO ✨ __ Desconto na finalização da compra🔒" at bounding box center [624, 161] width 284 height 29
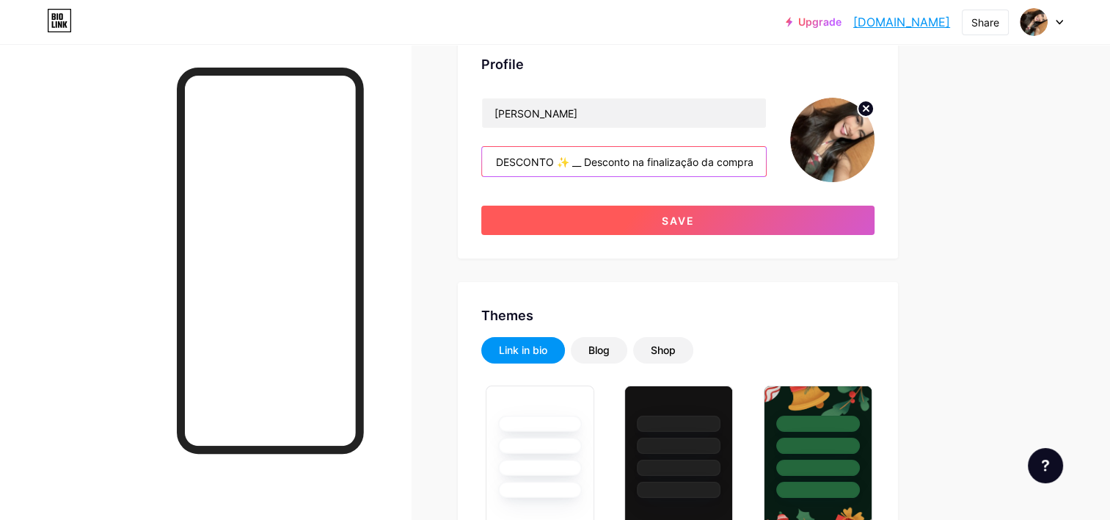
type input "__✨ LINKS COM DESCONTO ✨ __ Desconto na finalização da compra"
click at [757, 212] on button "Save" at bounding box center [677, 219] width 393 height 29
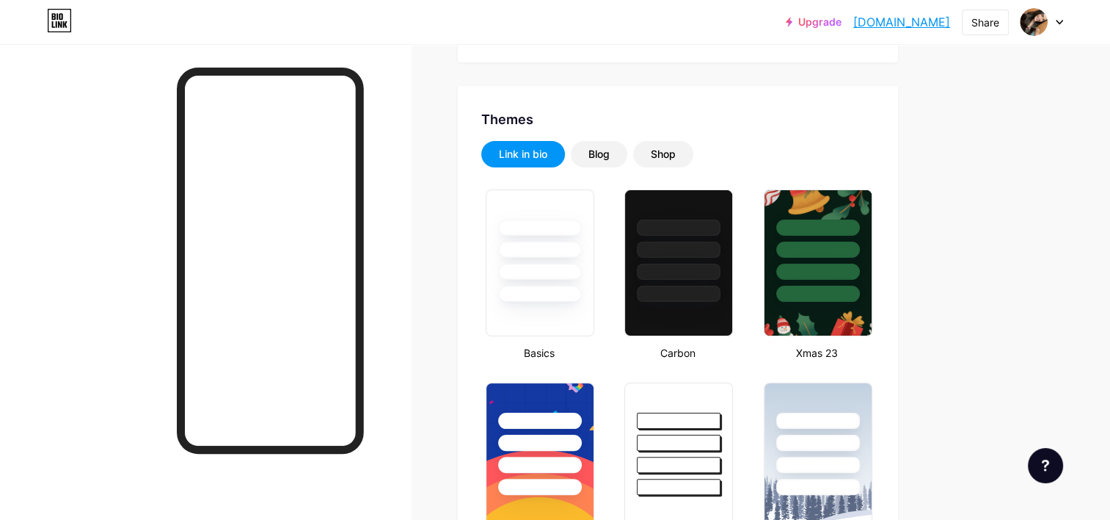
scroll to position [255, 0]
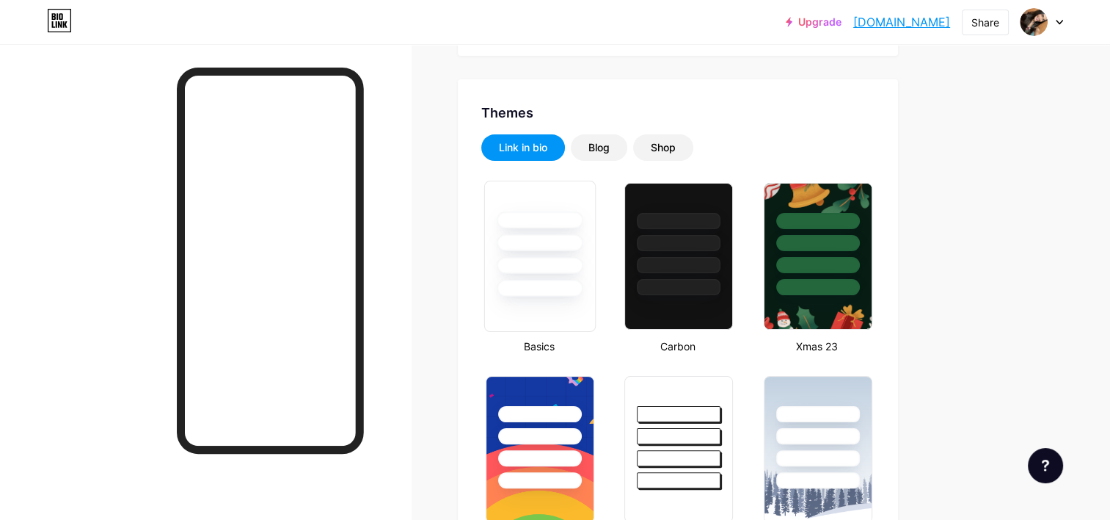
click at [536, 314] on div at bounding box center [540, 256] width 112 height 151
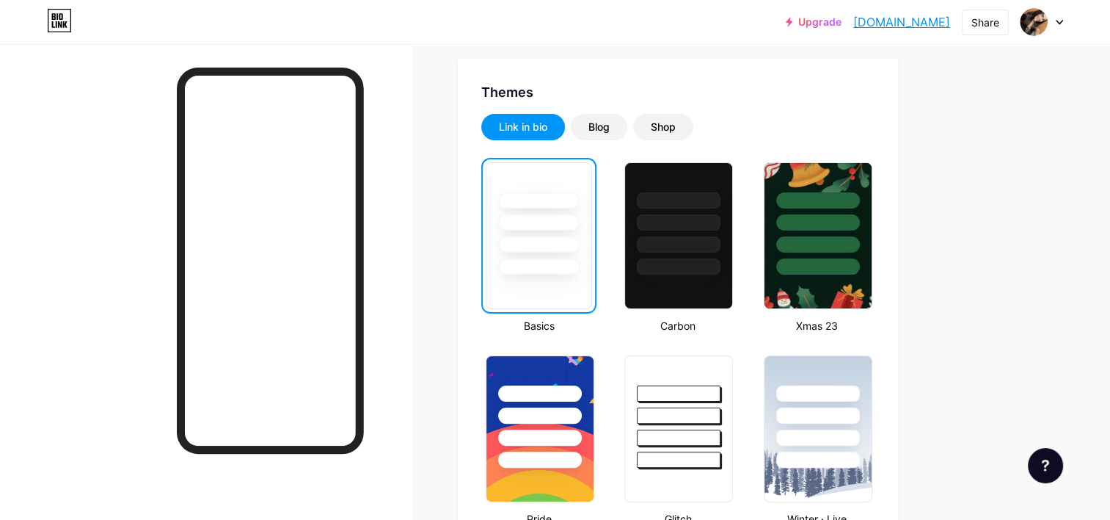
scroll to position [275, 0]
click at [636, 395] on div at bounding box center [679, 393] width 86 height 17
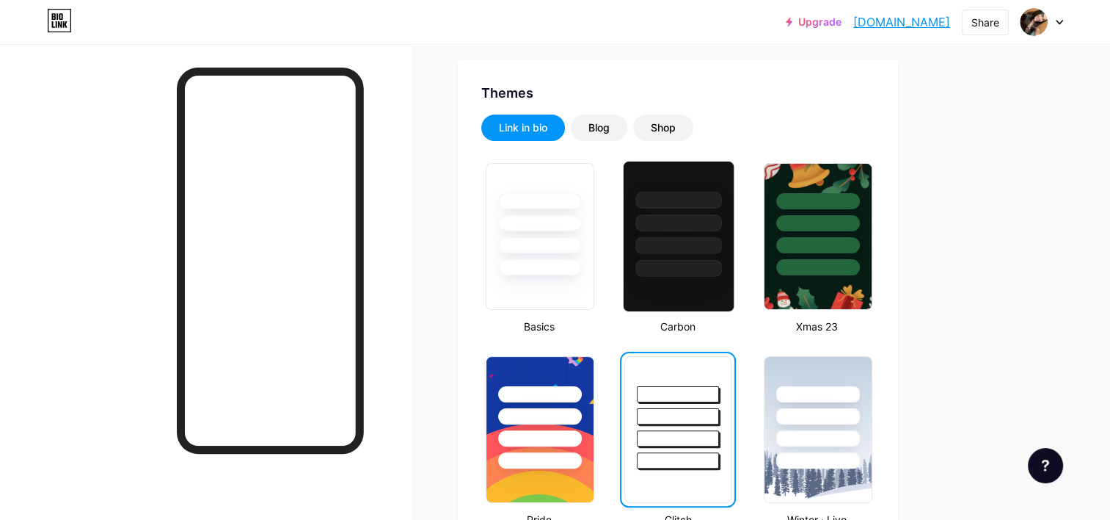
click at [666, 276] on div at bounding box center [679, 236] width 112 height 151
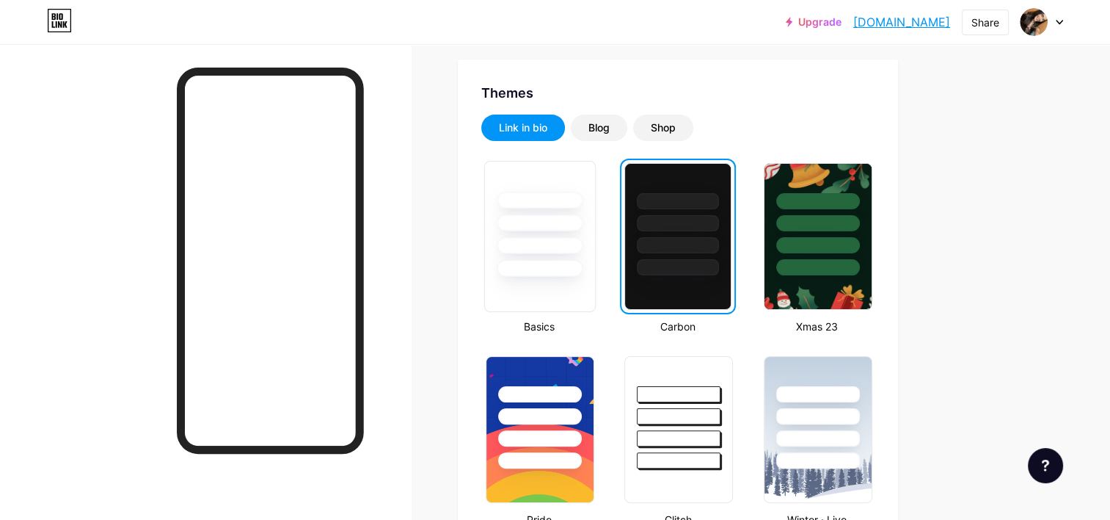
click at [566, 247] on div at bounding box center [540, 245] width 86 height 17
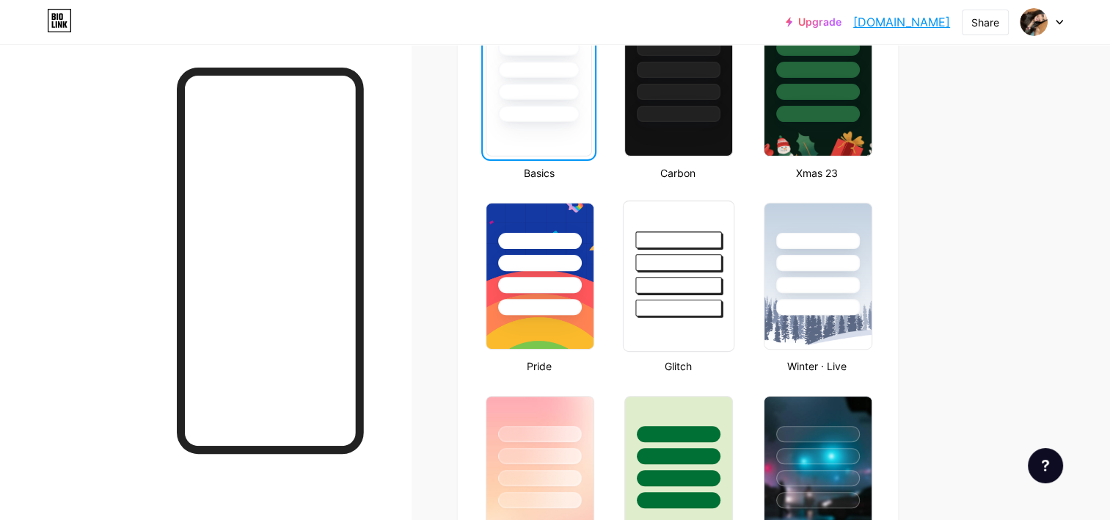
scroll to position [0, 0]
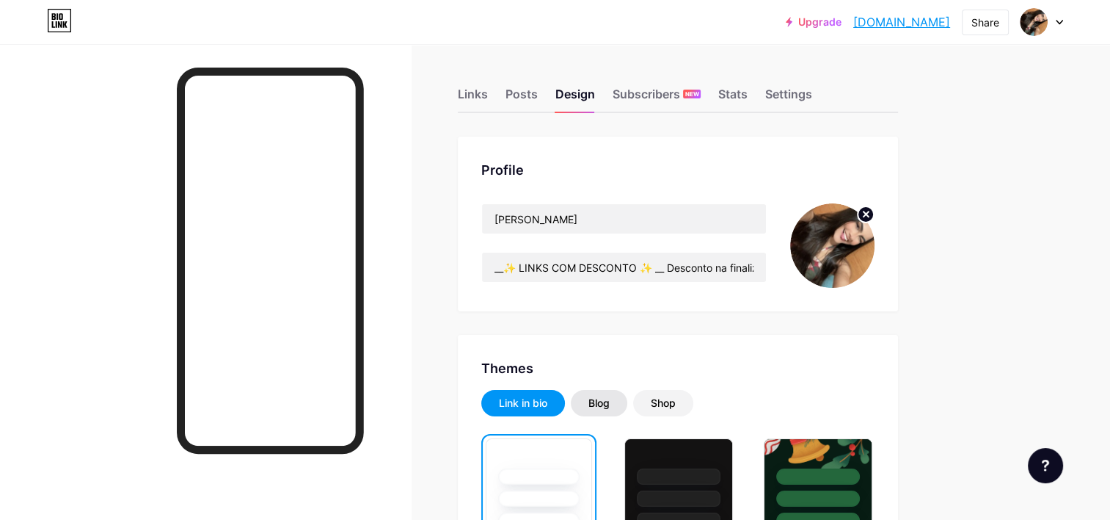
click at [593, 406] on div "Blog" at bounding box center [599, 403] width 21 height 15
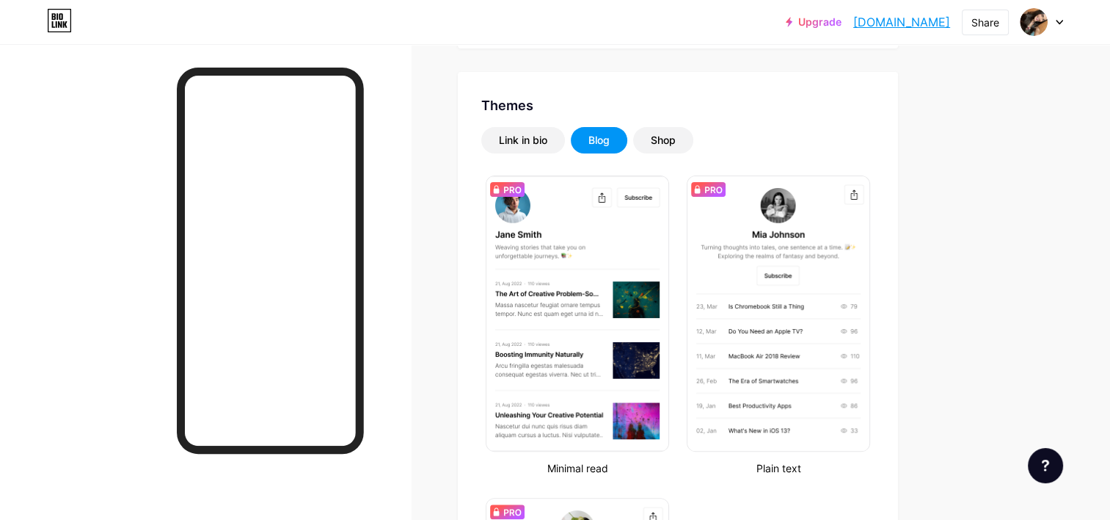
scroll to position [266, 0]
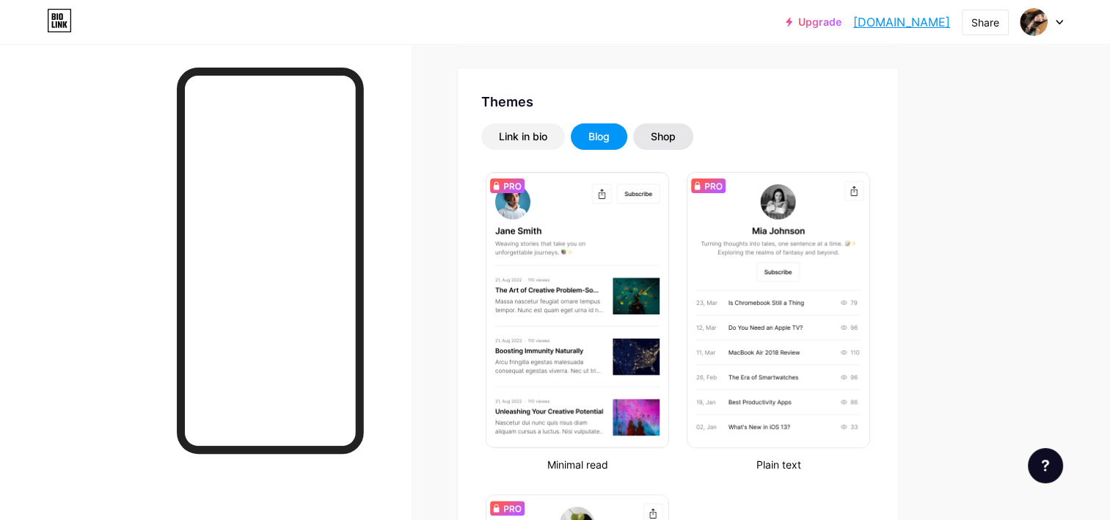
click at [663, 142] on div "Shop" at bounding box center [663, 136] width 25 height 15
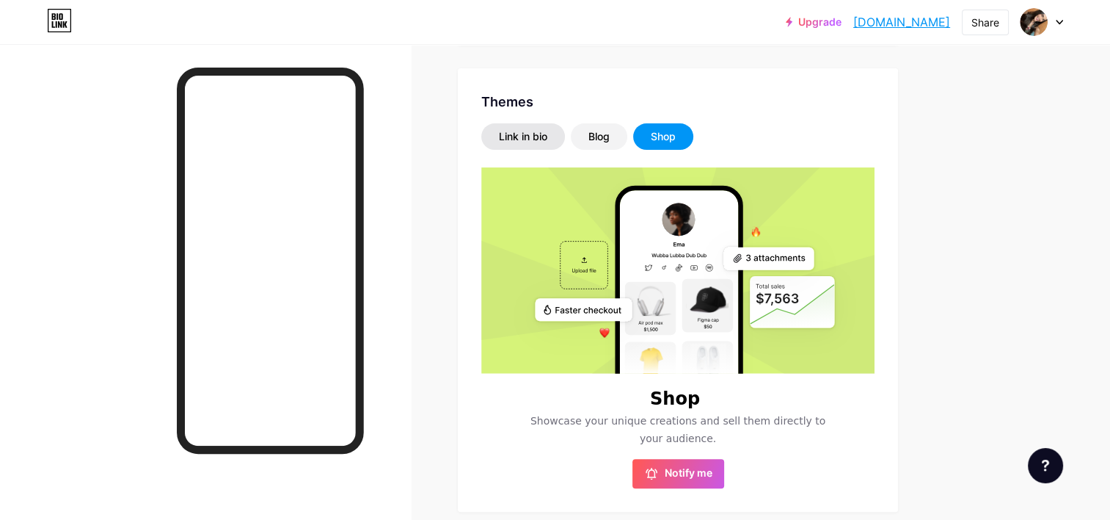
click at [526, 127] on div "Link in bio" at bounding box center [523, 136] width 84 height 26
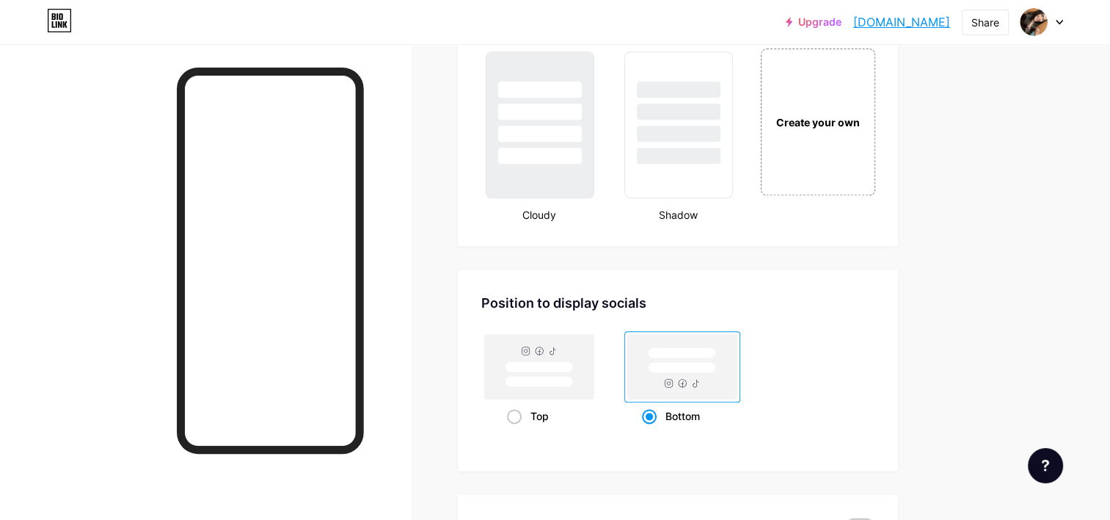
scroll to position [1739, 0]
click at [560, 382] on rect at bounding box center [539, 364] width 109 height 65
click at [517, 428] on input "Top" at bounding box center [512, 433] width 10 height 10
radio input "true"
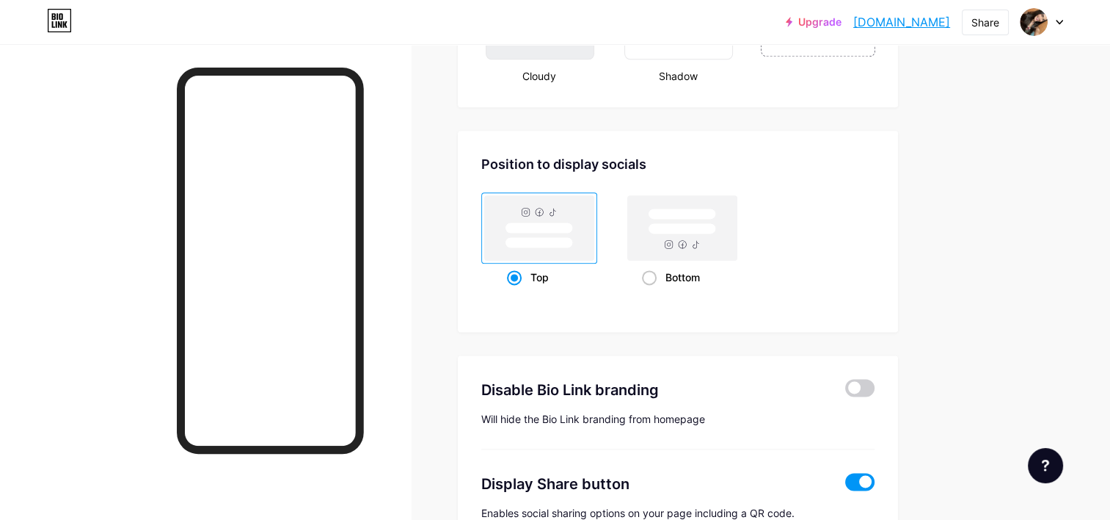
scroll to position [1868, 0]
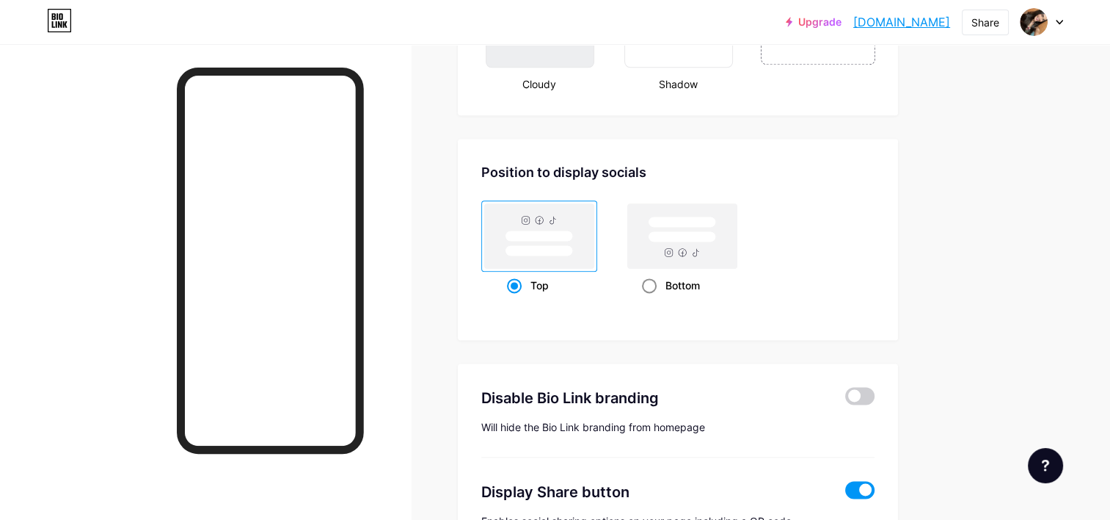
click at [673, 254] on rect at bounding box center [682, 235] width 109 height 65
click at [652, 299] on input "Bottom" at bounding box center [647, 304] width 10 height 10
radio input "true"
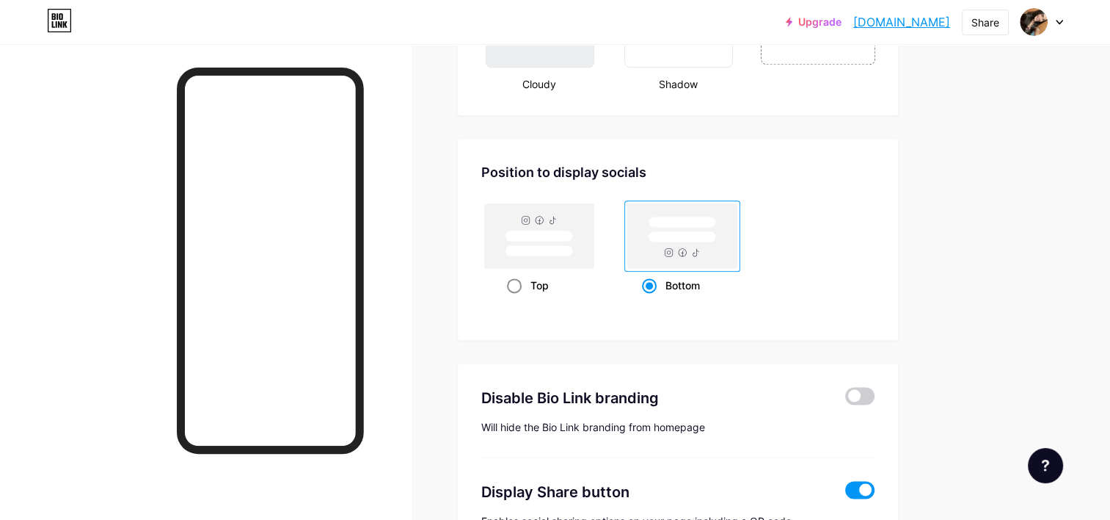
click at [583, 265] on rect at bounding box center [539, 235] width 115 height 70
click at [517, 299] on input "Top" at bounding box center [512, 304] width 10 height 10
radio input "true"
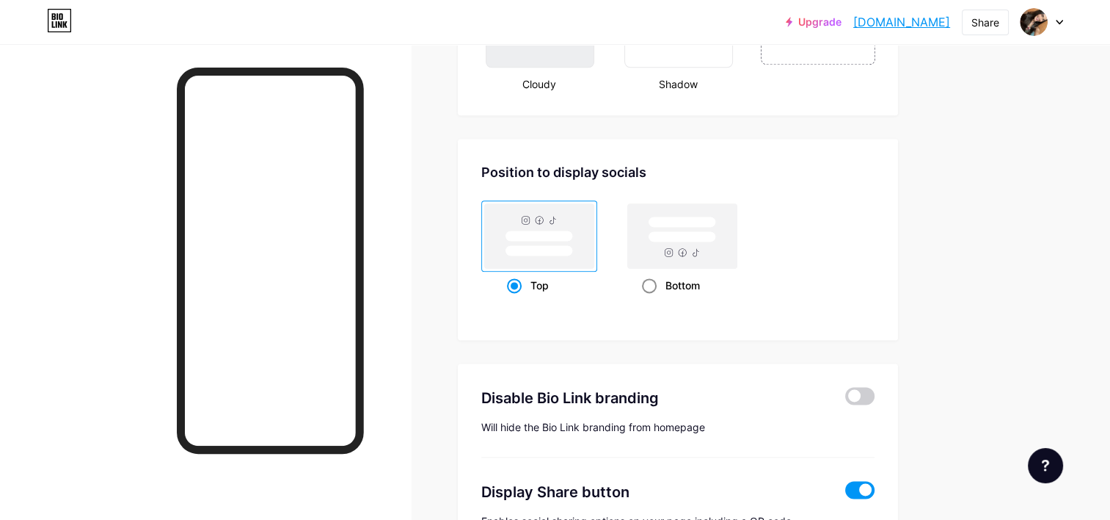
click at [632, 252] on rect at bounding box center [682, 235] width 109 height 65
click at [642, 299] on input "Bottom" at bounding box center [647, 304] width 10 height 10
radio input "true"
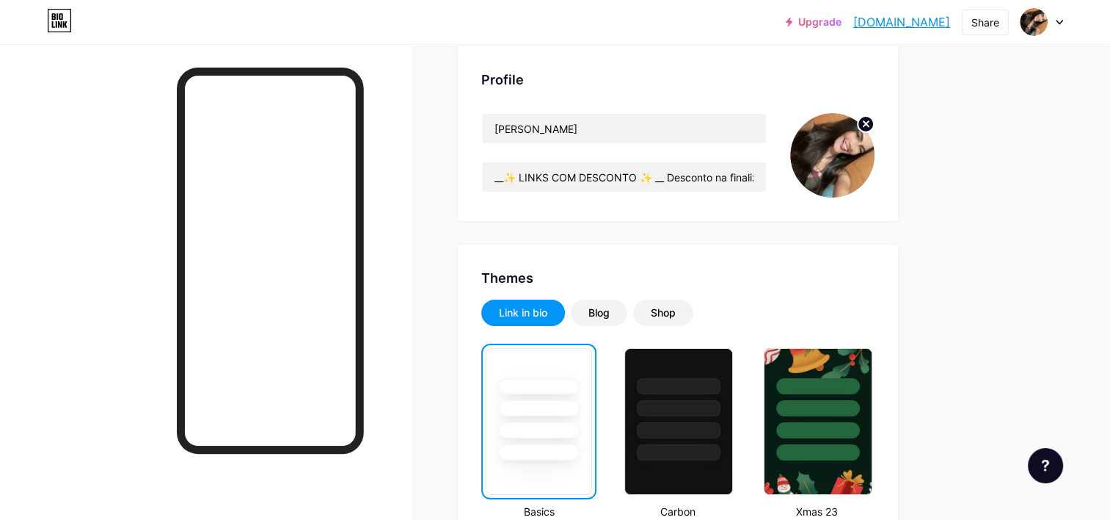
scroll to position [0, 0]
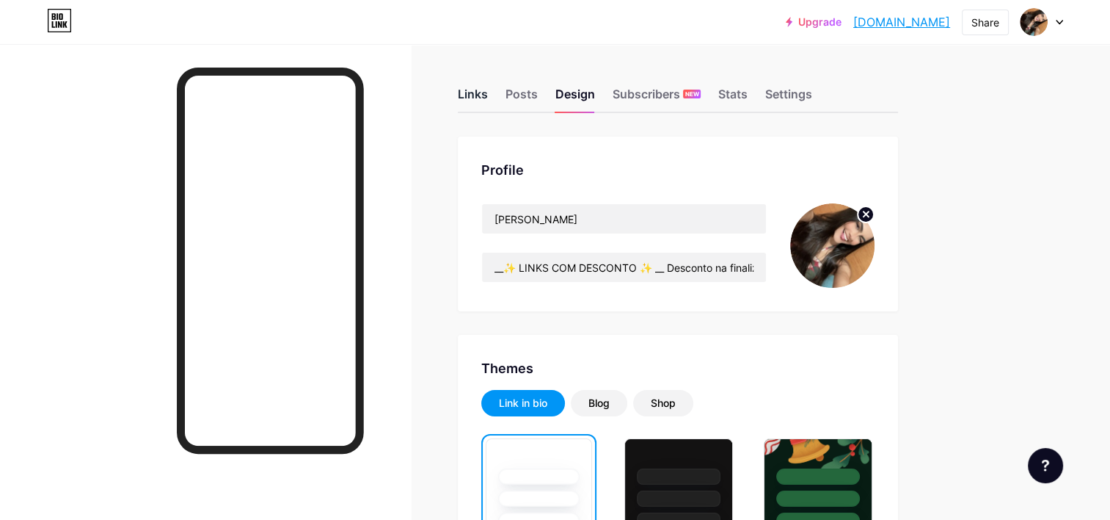
click at [465, 97] on div "Links" at bounding box center [473, 98] width 30 height 26
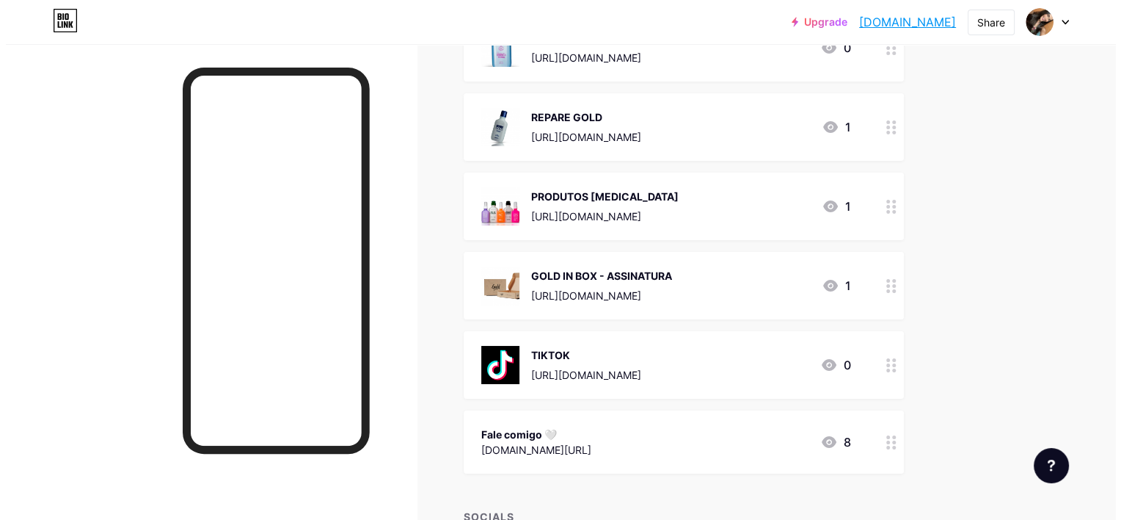
scroll to position [5436, 0]
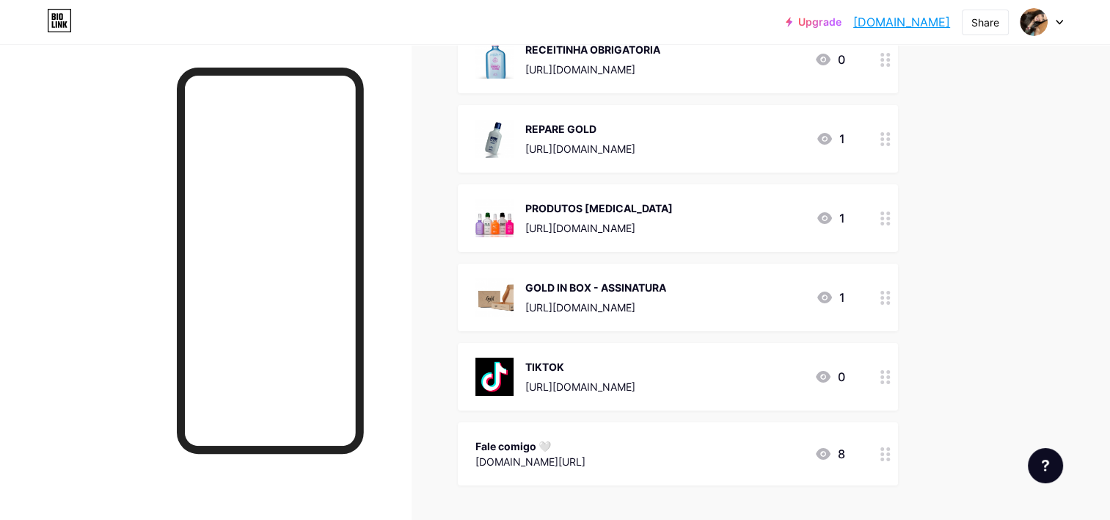
click at [578, 213] on div "PRODUTOS [MEDICAL_DATA]" at bounding box center [599, 207] width 148 height 15
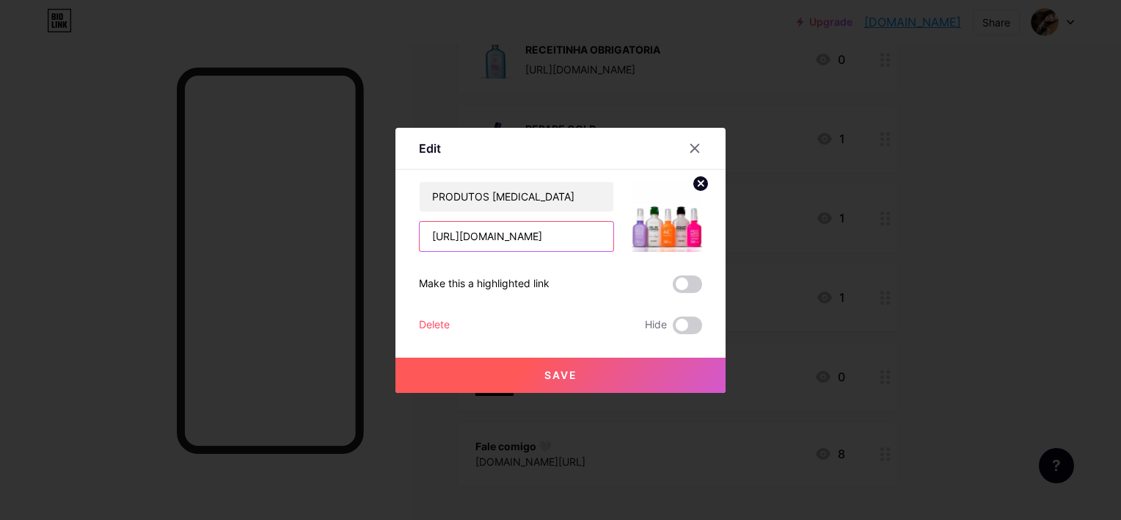
click at [516, 244] on input "[URL][DOMAIN_NAME]" at bounding box center [517, 236] width 194 height 29
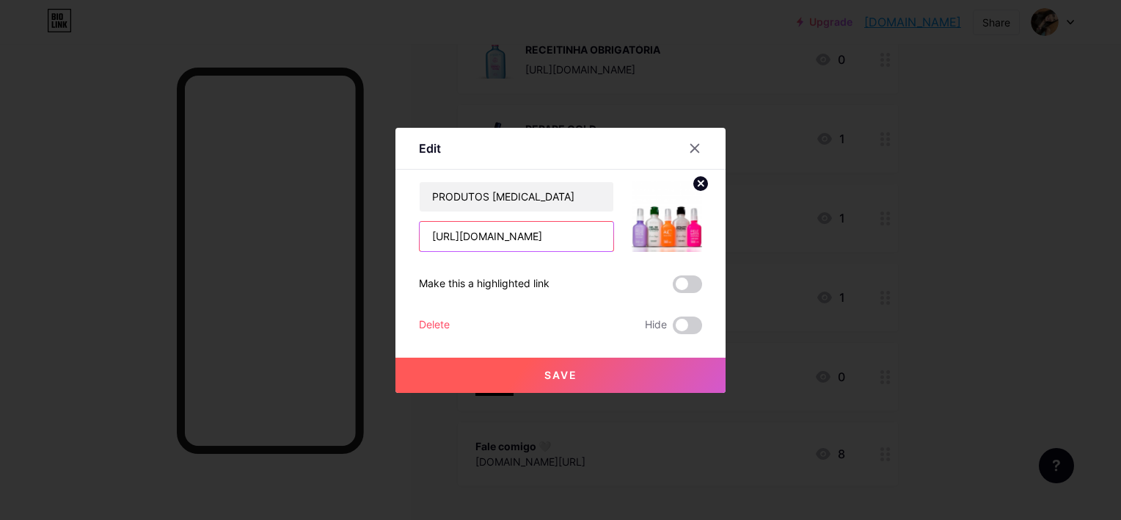
paste input "AQINHH"
type input "[URL][DOMAIN_NAME]"
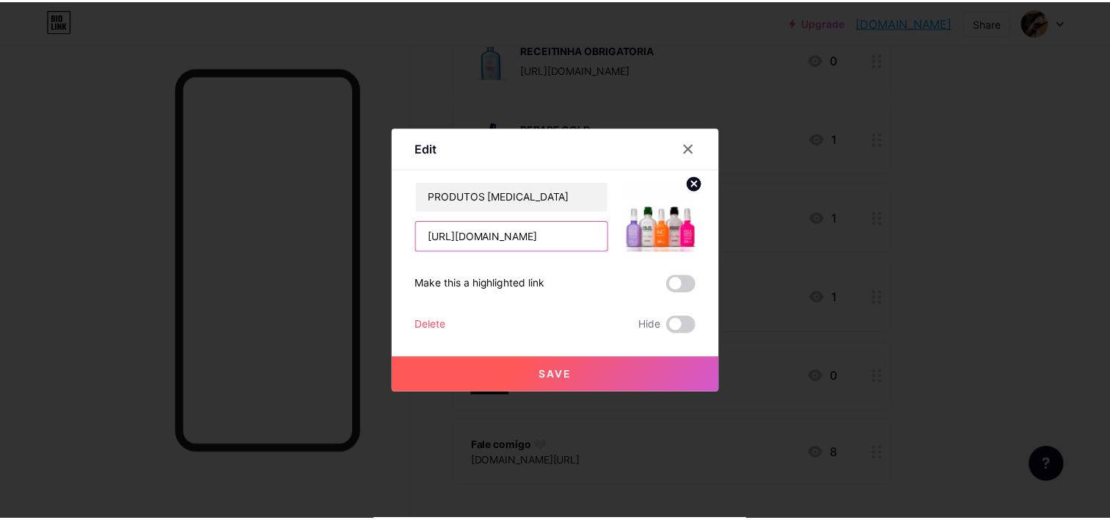
scroll to position [0, 0]
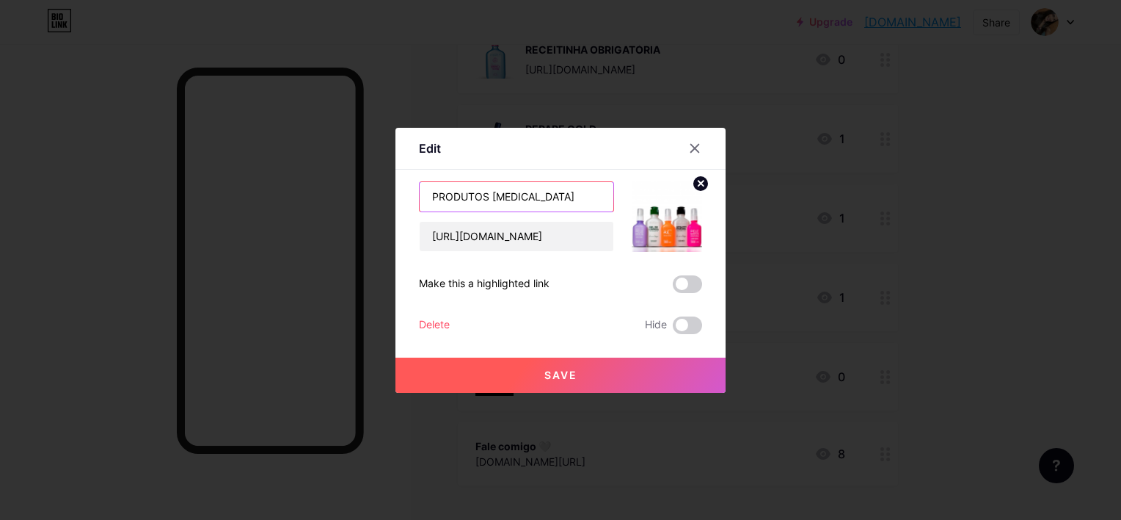
drag, startPoint x: 484, startPoint y: 195, endPoint x: 336, endPoint y: 205, distance: 148.5
click at [336, 205] on div "Edit Content YouTube Play YouTube video without leaving your page. ADD Vimeo Pl…" at bounding box center [560, 260] width 1121 height 520
click at [526, 197] on input "KIT [MEDICAL_DATA]" at bounding box center [517, 196] width 194 height 29
type input "KIT [MEDICAL_DATA] - PELE SECA"
click at [699, 183] on icon at bounding box center [701, 183] width 5 height 5
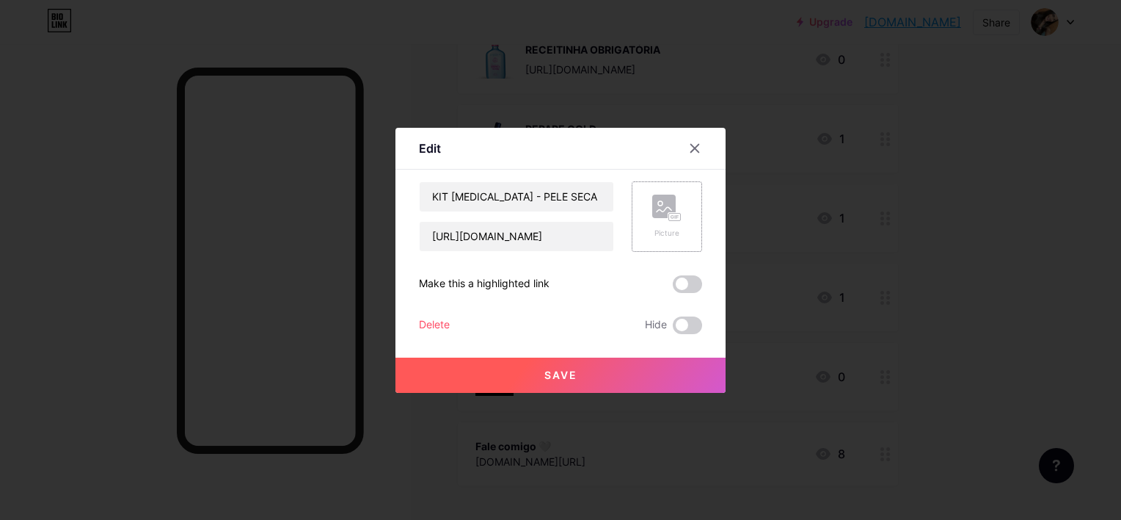
click at [663, 229] on div "Picture" at bounding box center [666, 232] width 29 height 11
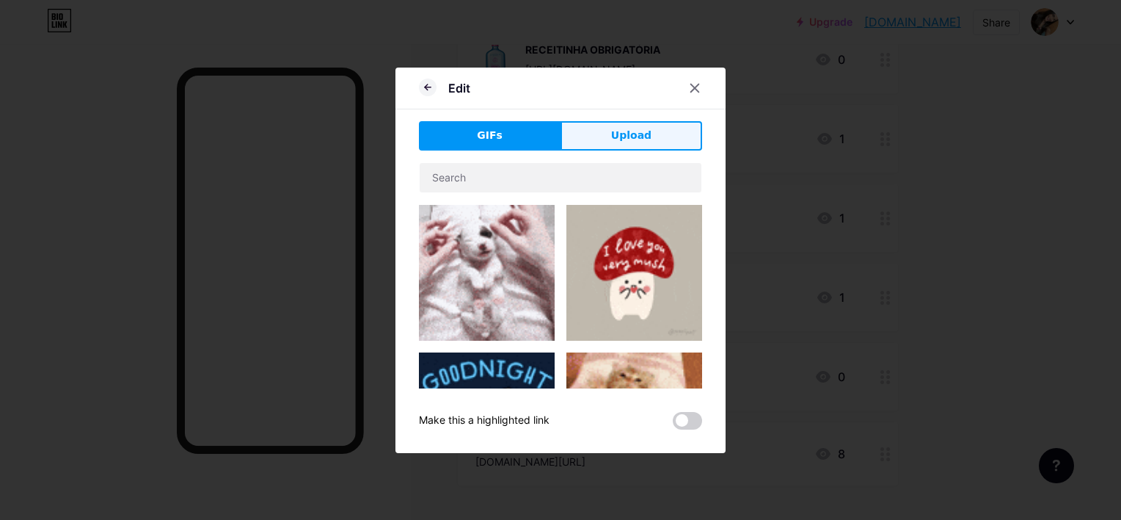
click at [616, 141] on span "Upload" at bounding box center [631, 135] width 40 height 15
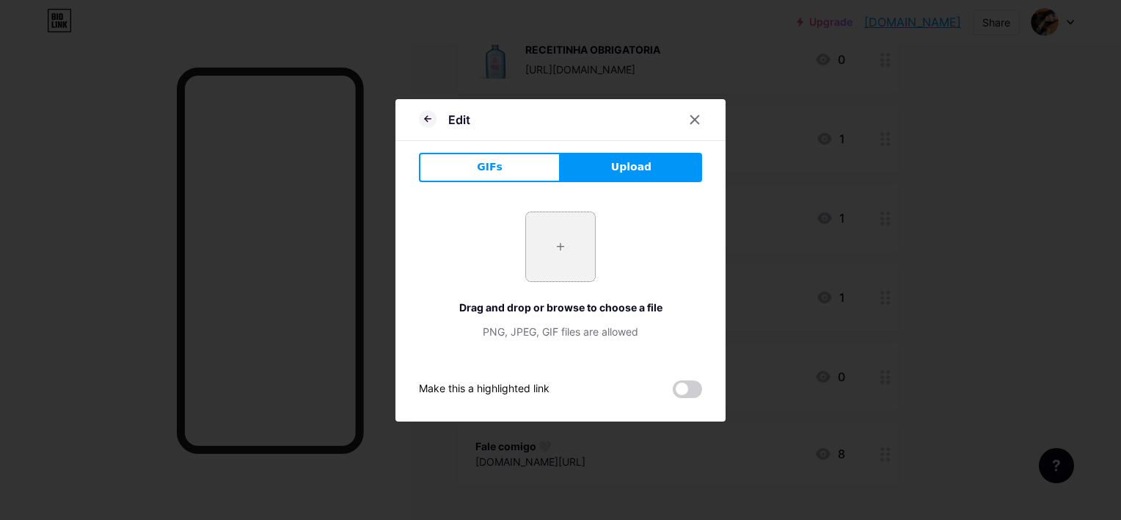
click at [564, 234] on input "file" at bounding box center [560, 246] width 69 height 69
type input "C:\fakepath\kdrpmtbeewgi4ckz96byw.webp"
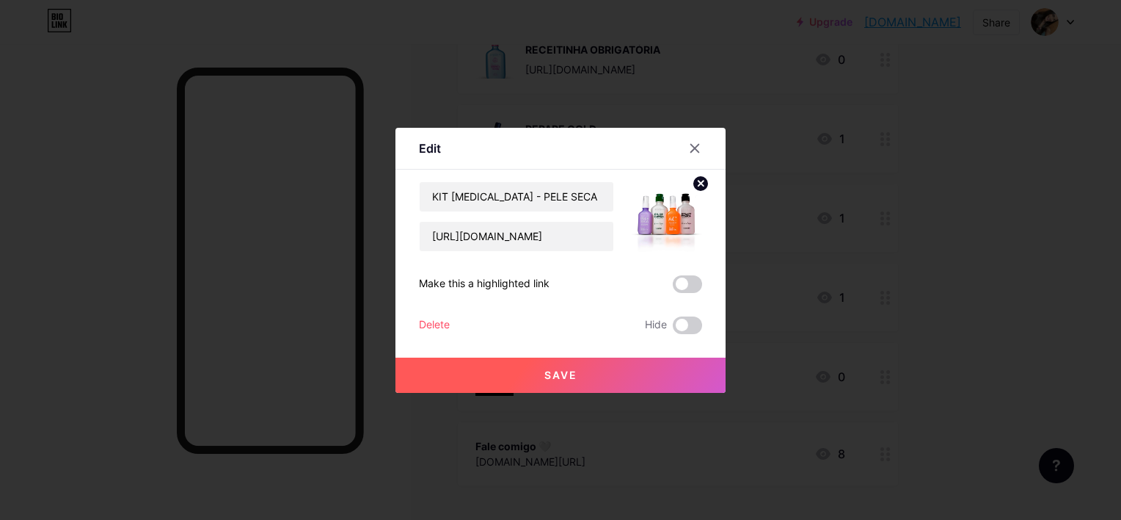
click at [558, 373] on span "Save" at bounding box center [561, 374] width 33 height 12
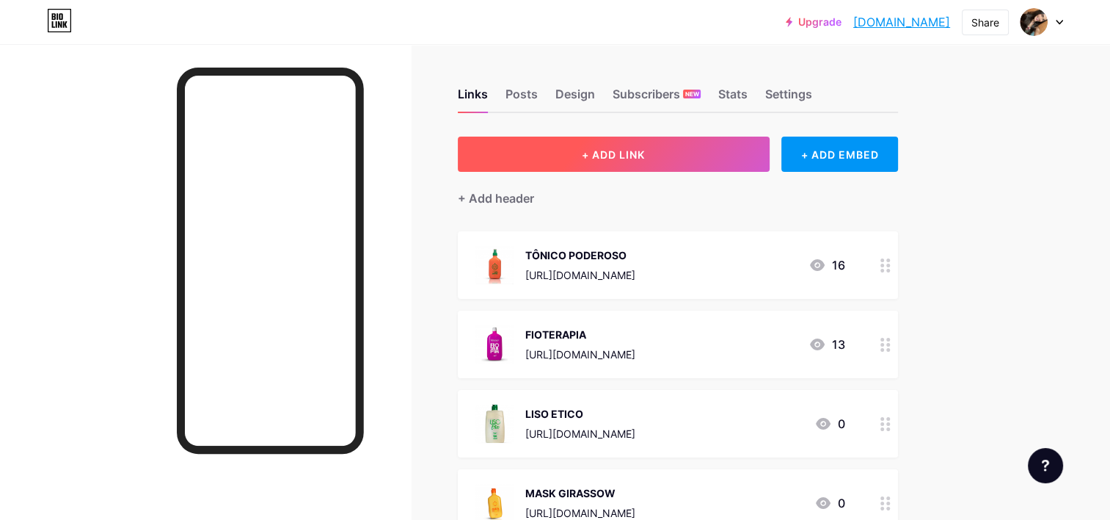
click at [621, 145] on button "+ ADD LINK" at bounding box center [614, 153] width 312 height 35
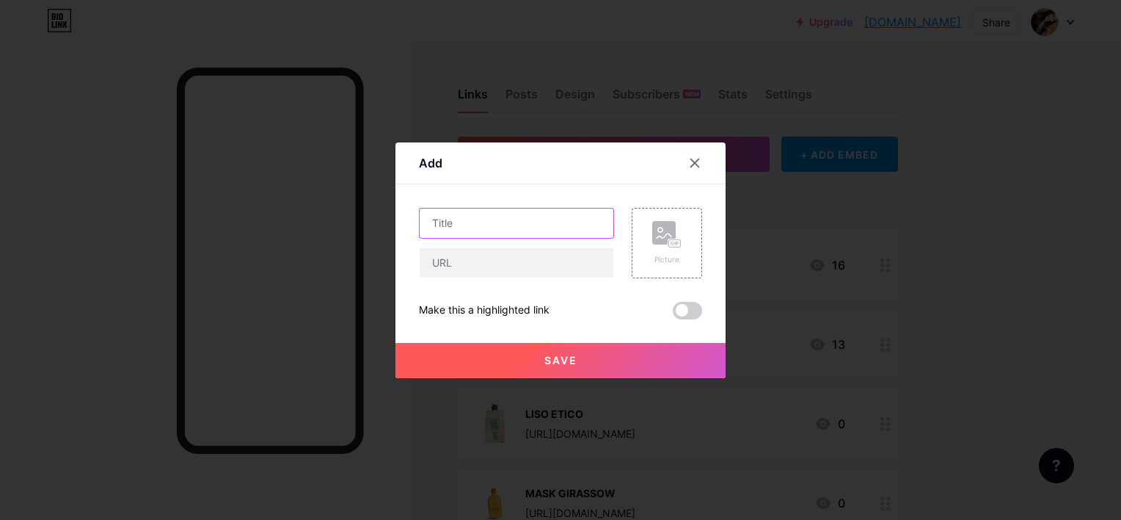
click at [529, 215] on input "text" at bounding box center [517, 222] width 194 height 29
type input "KIT [MEDICAL_DATA] - PELE MISTA/OLEOSA"
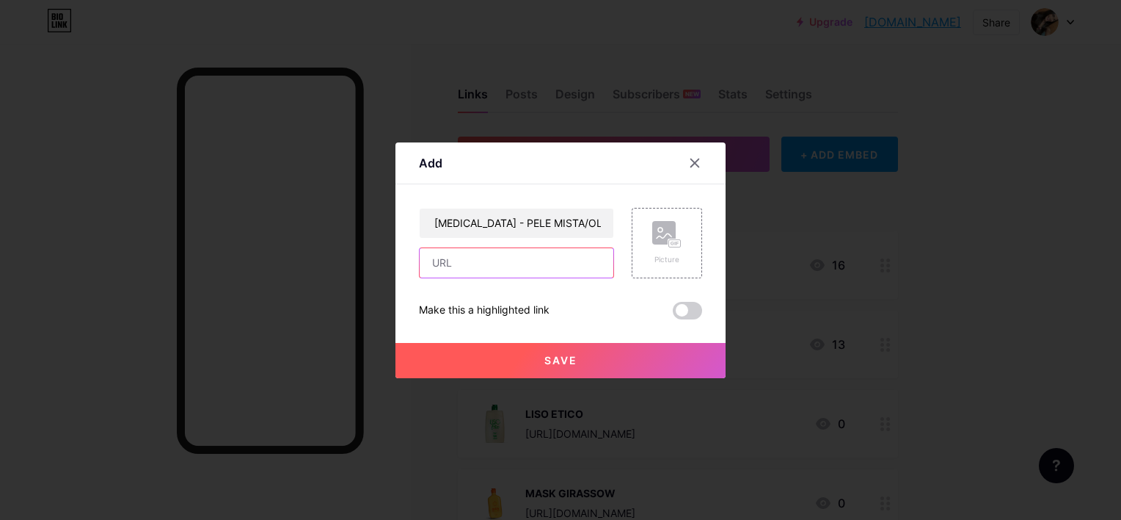
scroll to position [0, 0]
click at [566, 255] on input "text" at bounding box center [517, 262] width 194 height 29
paste input "[URL][DOMAIN_NAME]"
type input "[URL][DOMAIN_NAME]"
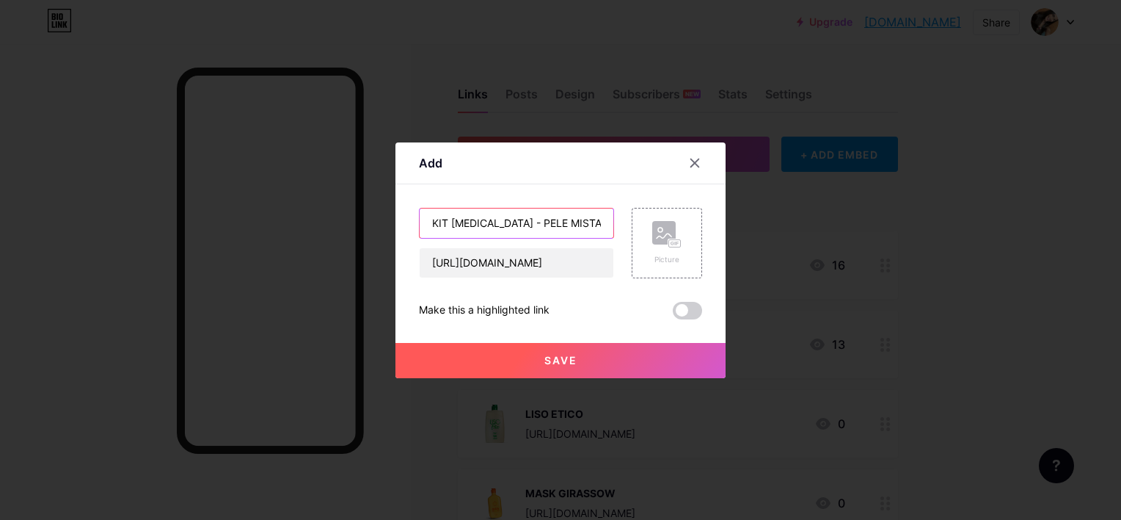
scroll to position [0, 0]
click at [567, 217] on input "KIT [MEDICAL_DATA] - PELE MISTA/OLEOSA" at bounding box center [517, 222] width 194 height 29
click at [575, 225] on input "KIT [MEDICAL_DATA] - PELE MISTA /OLEOSA" at bounding box center [517, 222] width 194 height 29
type input "KIT [MEDICAL_DATA] - PELE MISTA / OLEOSA"
click at [652, 232] on rect at bounding box center [663, 232] width 23 height 23
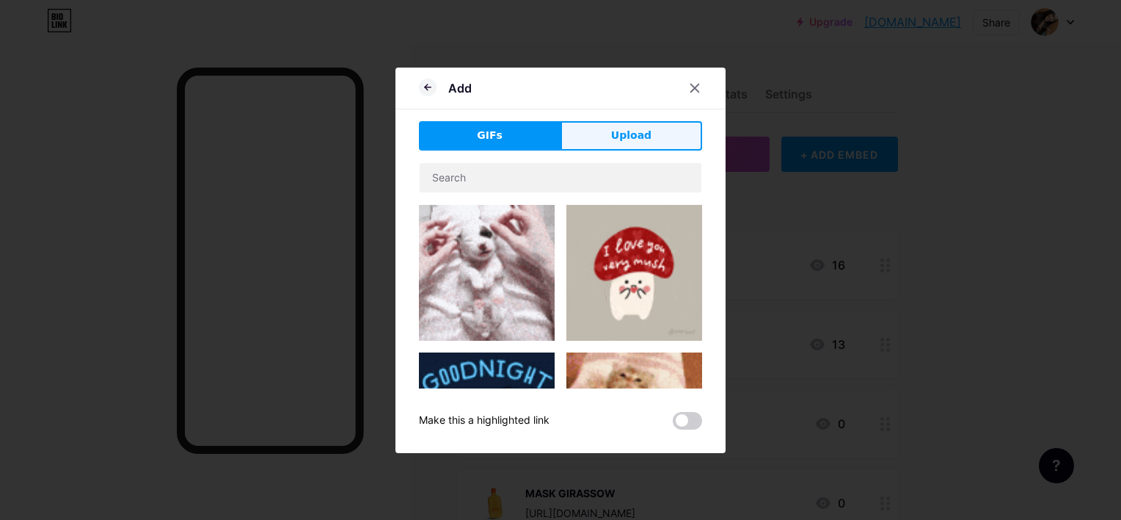
click at [624, 134] on span "Upload" at bounding box center [631, 135] width 40 height 15
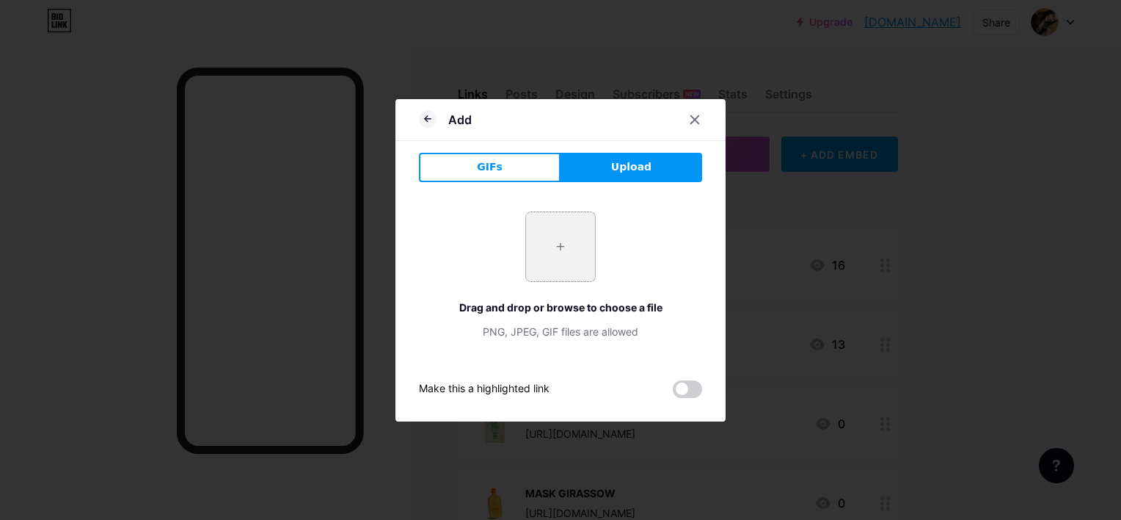
click at [581, 220] on input "file" at bounding box center [560, 246] width 69 height 69
type input "C:\fakepath\x87f3sbfieuhemp5efnzyg.webp"
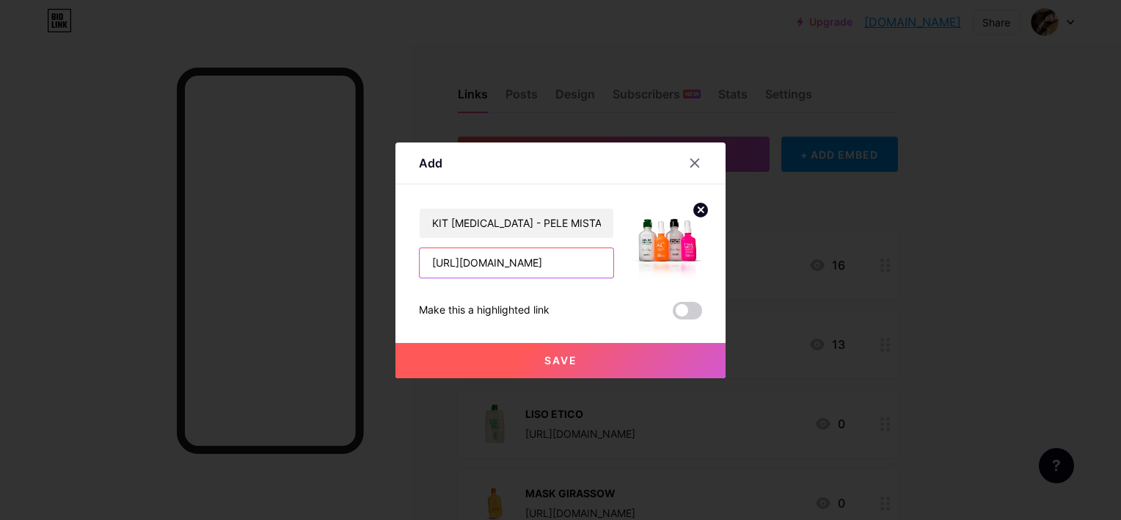
click at [476, 275] on input "[URL][DOMAIN_NAME]" at bounding box center [517, 262] width 194 height 29
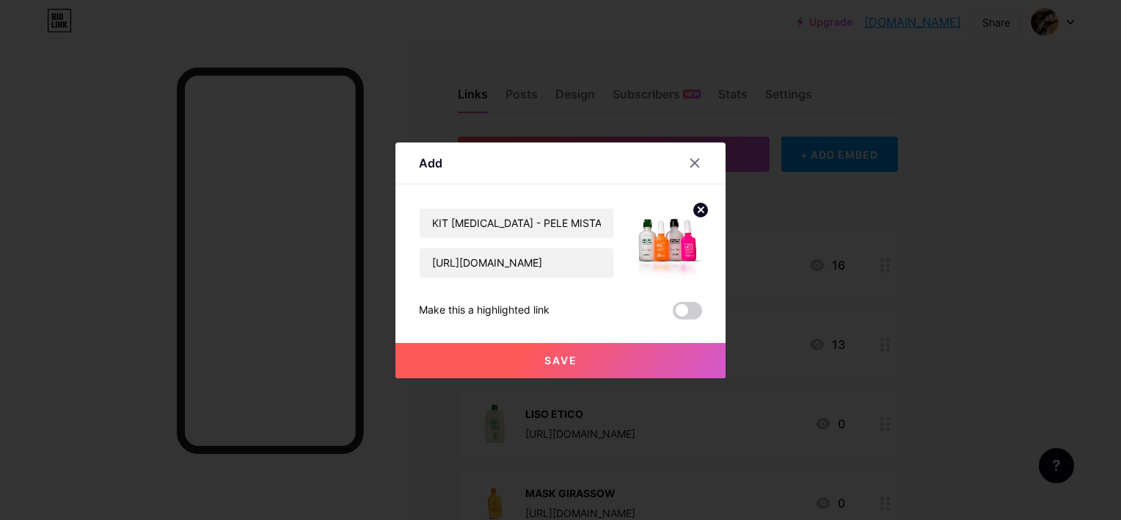
click at [545, 356] on span "Save" at bounding box center [561, 360] width 33 height 12
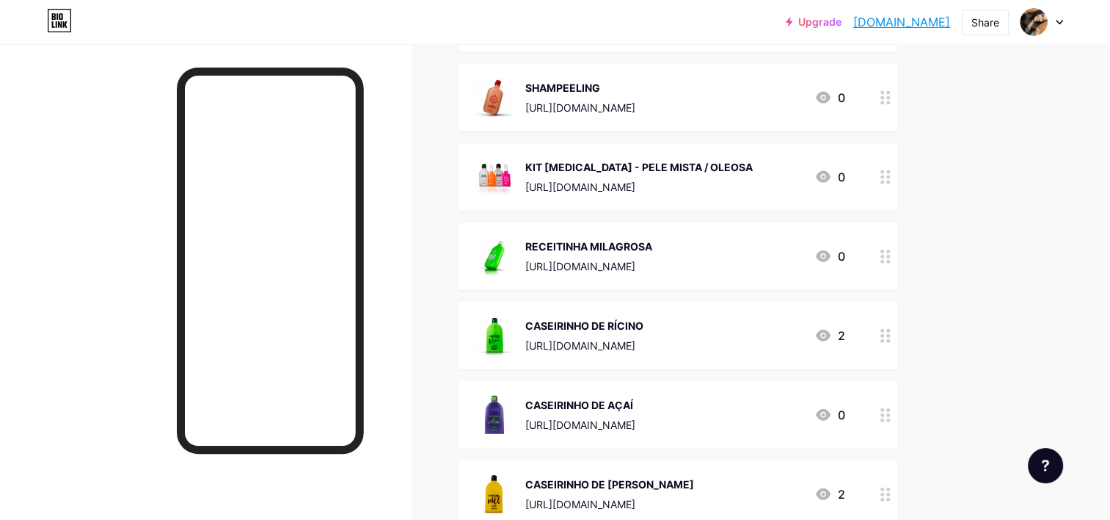
scroll to position [3315, 0]
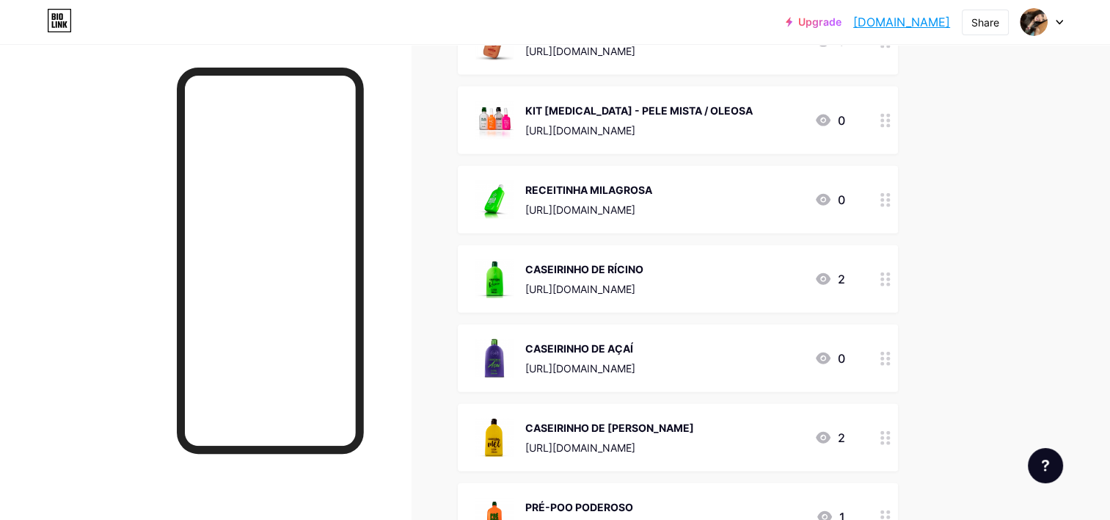
drag, startPoint x: 851, startPoint y: 126, endPoint x: 886, endPoint y: 123, distance: 35.3
click at [886, 123] on div "KIT [MEDICAL_DATA] - PELE MISTA / OLEOSA [URL][DOMAIN_NAME] 0" at bounding box center [678, 121] width 440 height 68
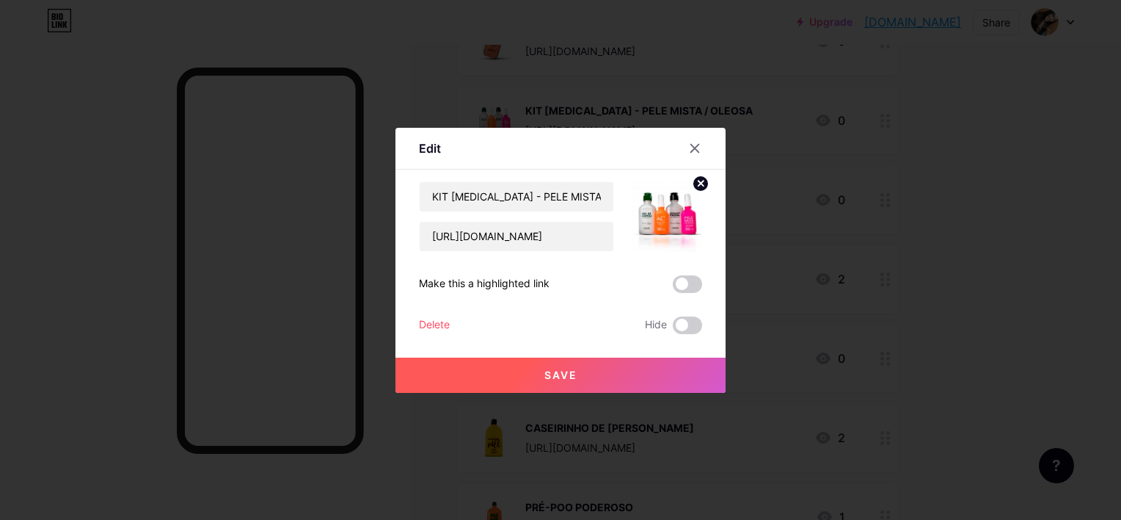
click at [886, 123] on div at bounding box center [560, 260] width 1121 height 520
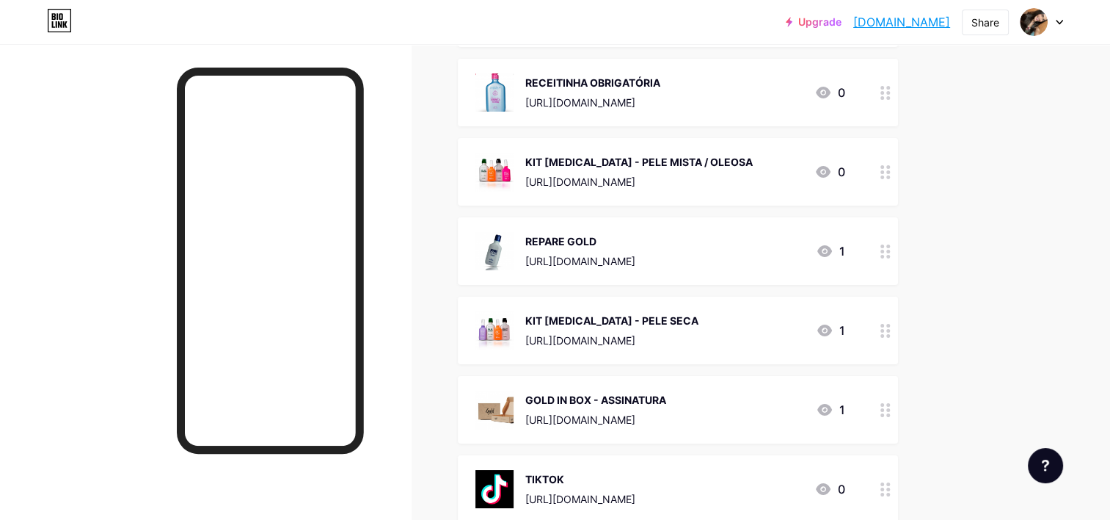
scroll to position [5442, 0]
